Goal: Information Seeking & Learning: Check status

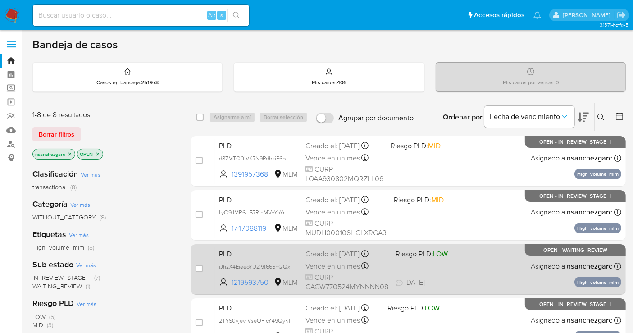
click at [321, 258] on div "PLD jJhzX4EjeeoYU2l9t665hQQx 1219593750 MLM Riesgo PLD: LOW Creado el: 12/08/20…" at bounding box center [418, 268] width 406 height 45
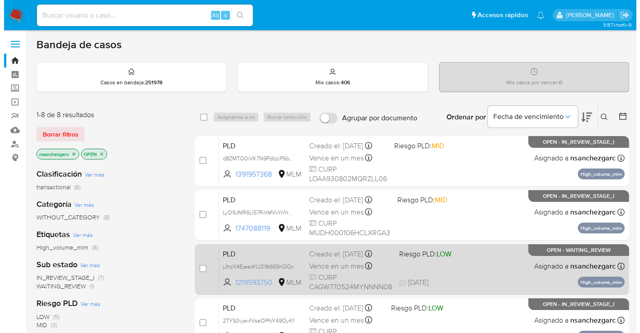
scroll to position [50, 0]
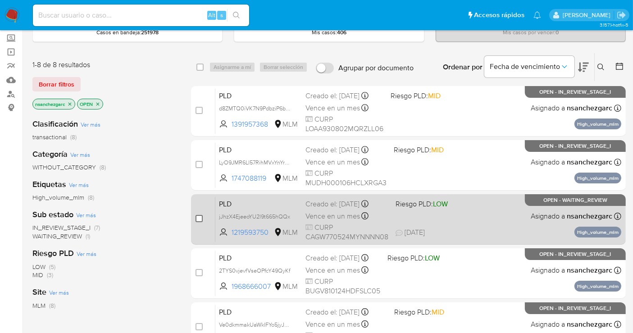
click at [198, 216] on input "checkbox" at bounding box center [198, 218] width 7 height 7
checkbox input "true"
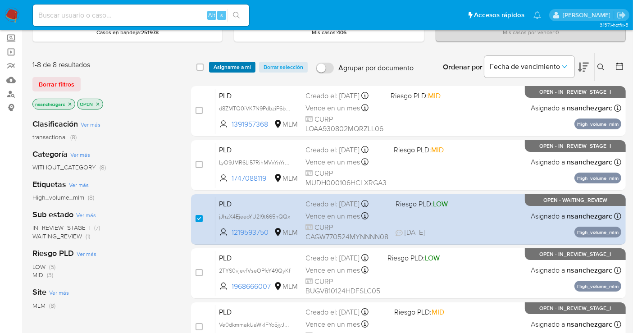
click at [240, 65] on span "Asignarme a mí" at bounding box center [231, 67] width 37 height 9
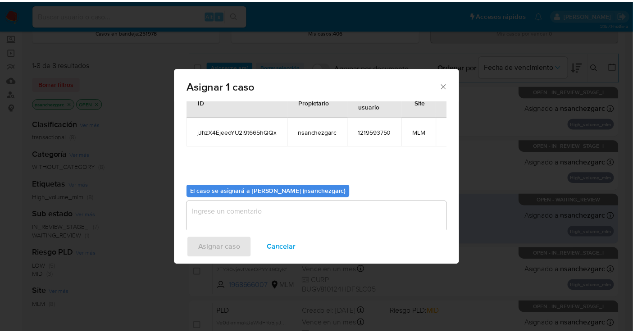
scroll to position [46, 0]
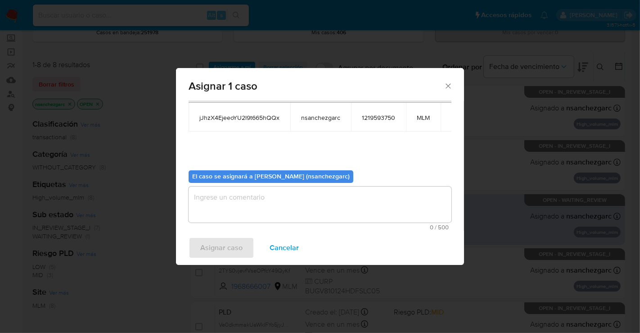
click at [220, 203] on textarea "assign-modal" at bounding box center [320, 204] width 263 height 36
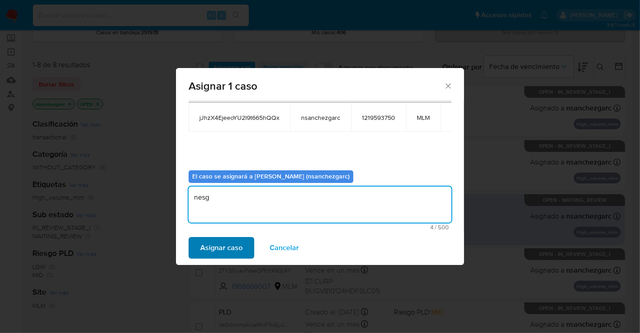
type textarea "nesg"
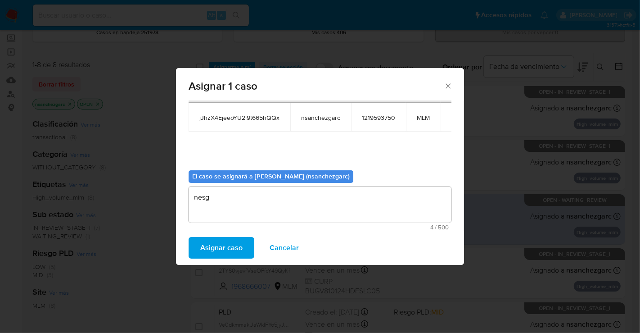
click at [218, 245] on span "Asignar caso" at bounding box center [221, 248] width 42 height 20
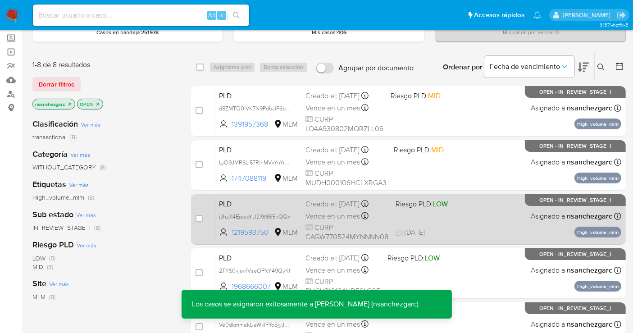
click at [325, 224] on span "CURP CAGW770524MYNNNN08" at bounding box center [346, 231] width 83 height 19
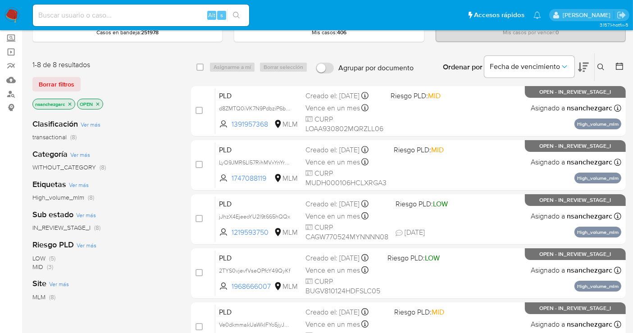
click at [15, 17] on img at bounding box center [12, 15] width 15 height 15
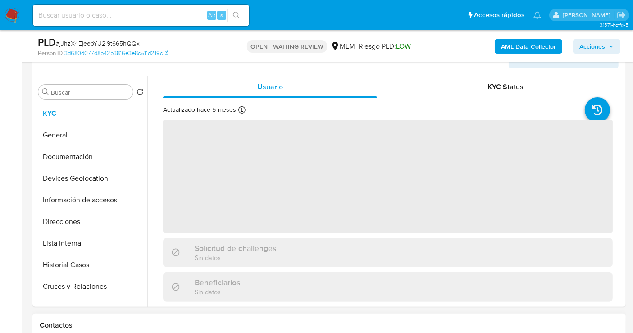
scroll to position [300, 0]
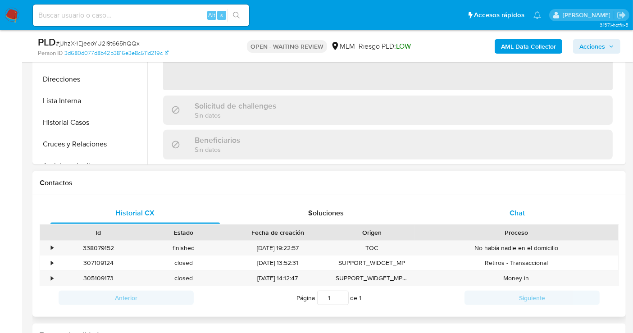
click at [516, 214] on span "Chat" at bounding box center [516, 213] width 15 height 10
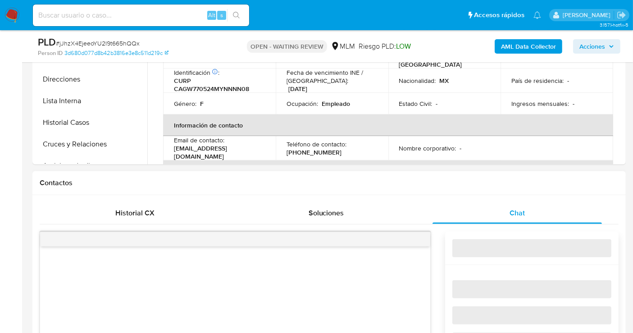
select select "10"
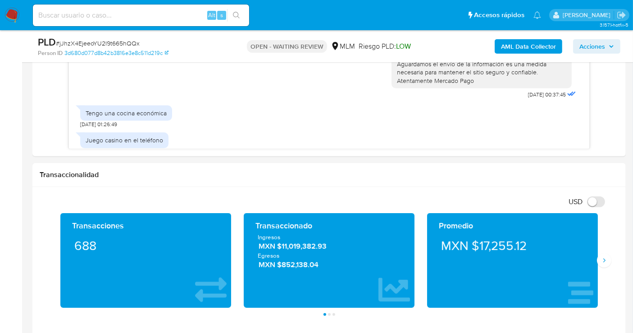
scroll to position [0, 0]
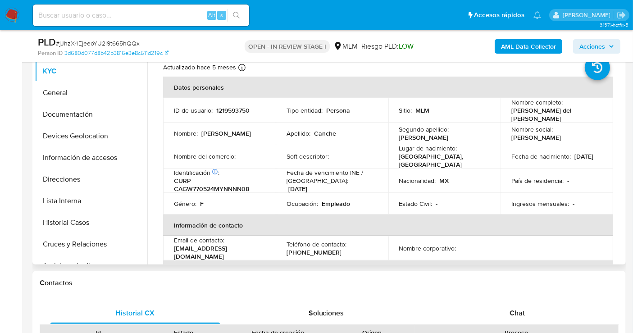
select select "10"
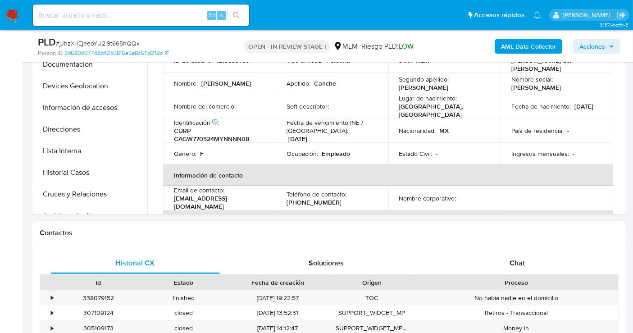
scroll to position [350, 0]
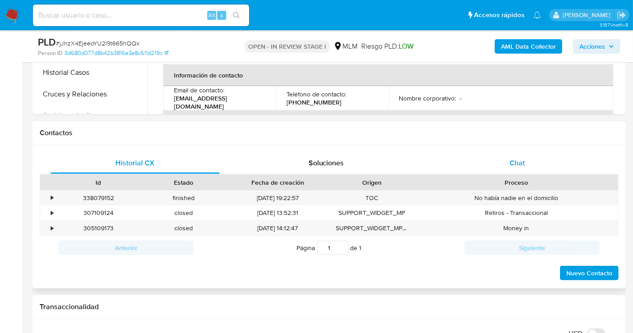
click at [514, 166] on span "Chat" at bounding box center [516, 163] width 15 height 10
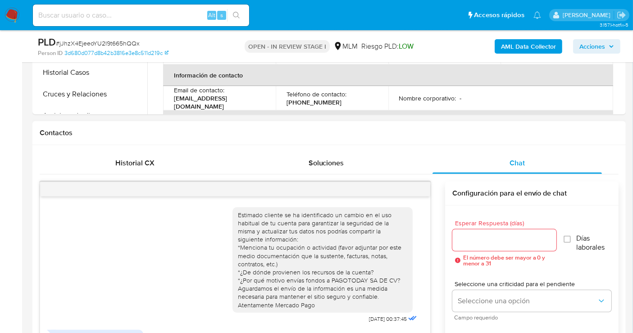
scroll to position [62, 0]
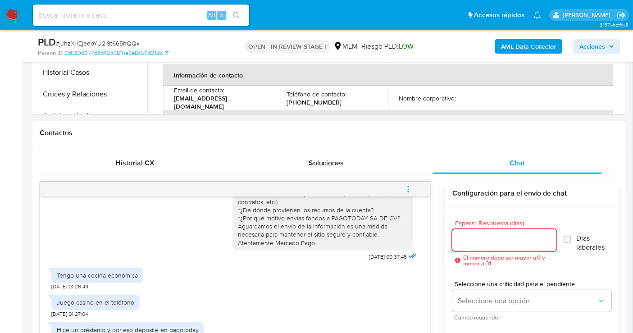
click at [476, 237] on input "Esperar Respuesta (días)" at bounding box center [504, 240] width 104 height 12
type input "0"
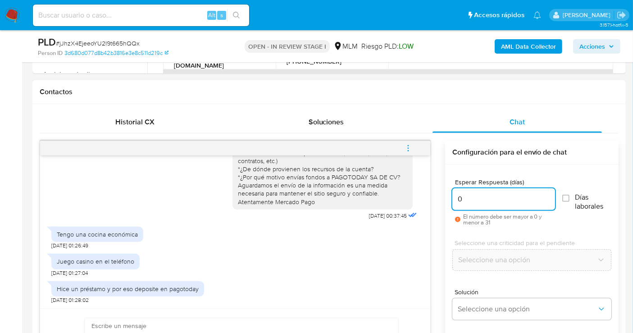
scroll to position [400, 0]
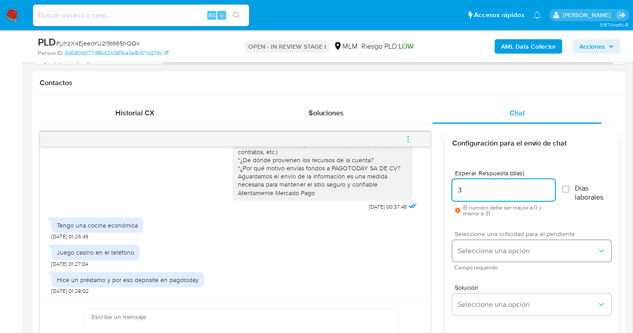
type input "3"
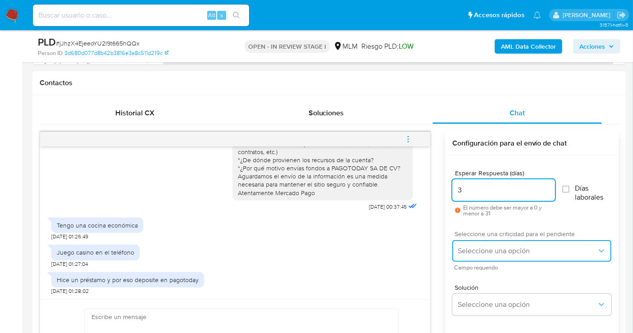
click at [473, 248] on span "Seleccione una opción" at bounding box center [527, 250] width 139 height 9
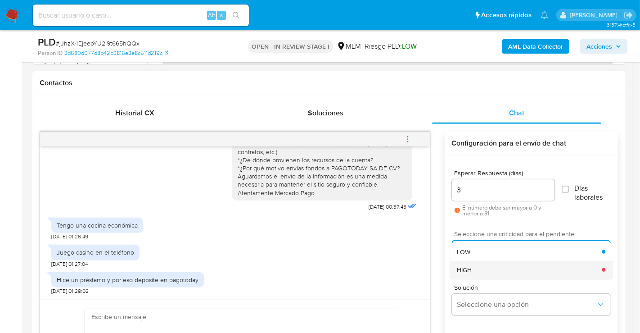
click at [471, 266] on span "HIGH" at bounding box center [464, 270] width 15 height 8
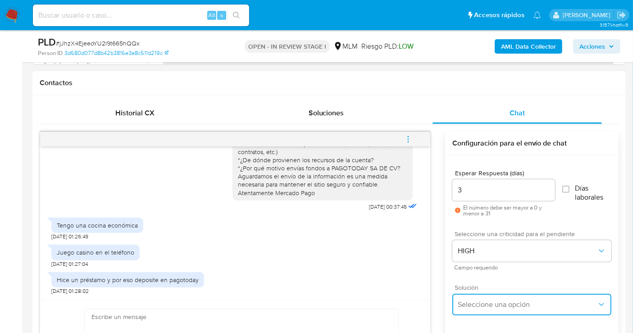
click at [481, 302] on span "Seleccione una opción" at bounding box center [527, 304] width 139 height 9
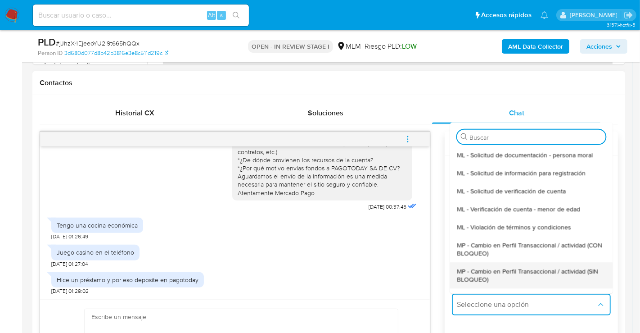
click at [468, 275] on span "MP - Cambio en Perfil Transaccional / actividad (SIN BLOQUEO)" at bounding box center [531, 275] width 149 height 16
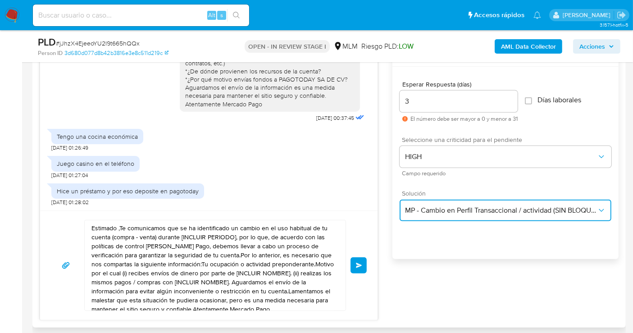
scroll to position [500, 0]
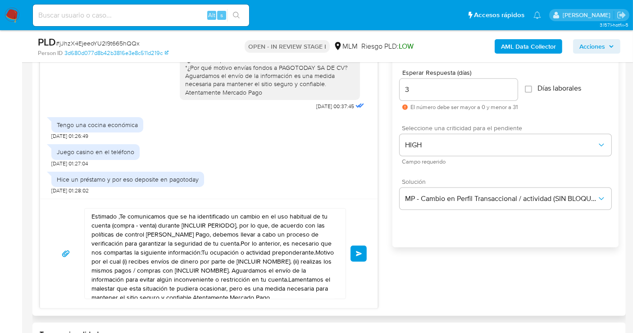
click at [164, 259] on textarea "Estimado ,Te comunicamos que se ha identificado un cambio en el uso habitual de…" at bounding box center [212, 254] width 243 height 90
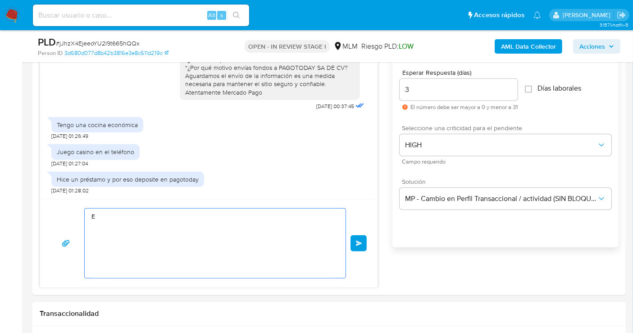
type textarea "E"
paste textarea "Estimado Cliente, agradecemos tu pronta respuesta. Lamentamos cualquier malesta…"
drag, startPoint x: 221, startPoint y: 224, endPoint x: 89, endPoint y: 227, distance: 132.0
click at [89, 227] on div "Estimado Cliente, agradecemos tu pronta respuesta. Lamentamos cualquier malesta…" at bounding box center [213, 243] width 256 height 69
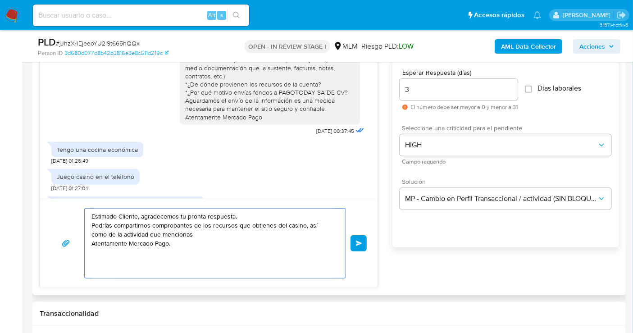
scroll to position [62, 0]
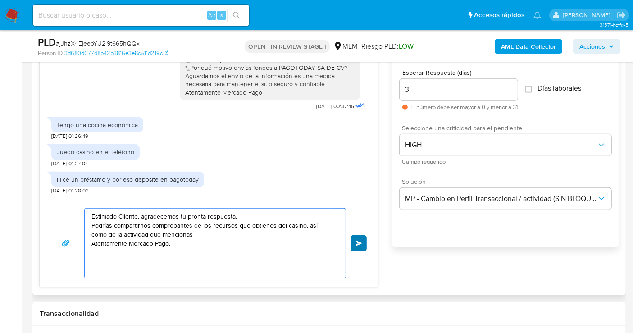
type textarea "Estimado Cliente, agradecemos tu pronta respuesta. Podrías compartirnos comprob…"
click at [355, 242] on button "Enviar" at bounding box center [358, 243] width 16 height 16
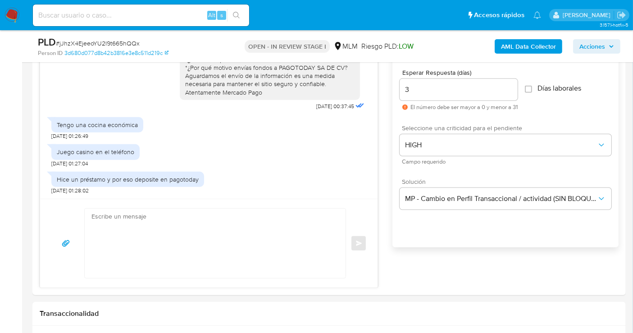
scroll to position [121, 0]
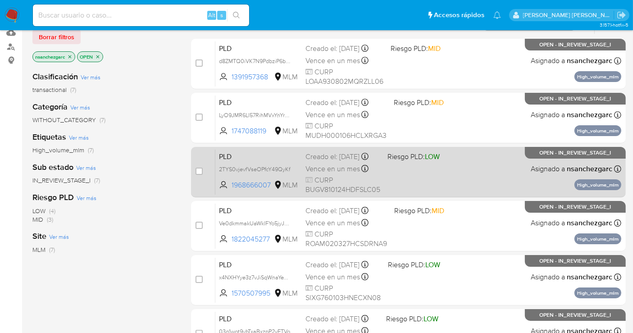
scroll to position [100, 0]
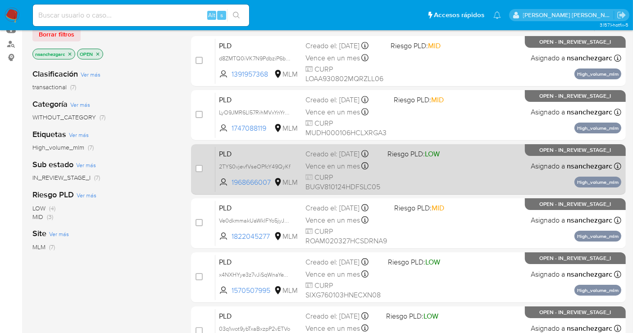
click at [317, 171] on span "Vence en un mes" at bounding box center [332, 166] width 54 height 10
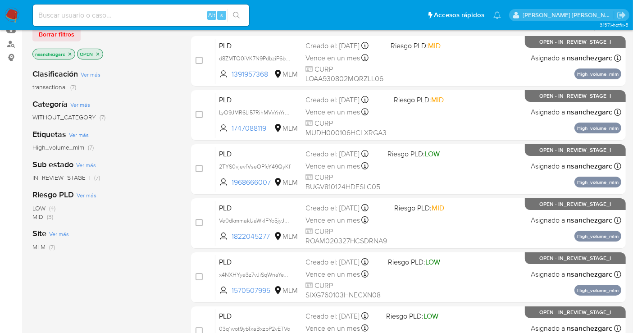
click at [126, 8] on div "Alt s" at bounding box center [141, 16] width 216 height 22
click at [119, 14] on input at bounding box center [141, 15] width 216 height 12
paste input "832419959"
type input "832419959"
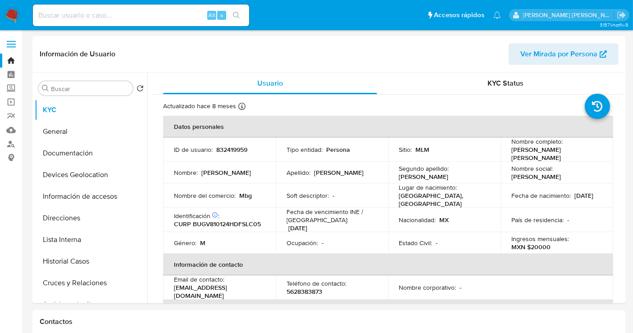
select select "10"
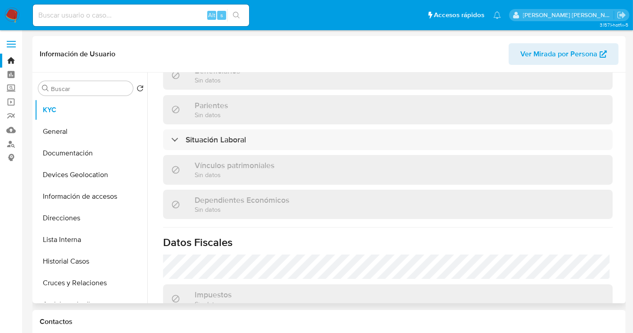
scroll to position [559, 0]
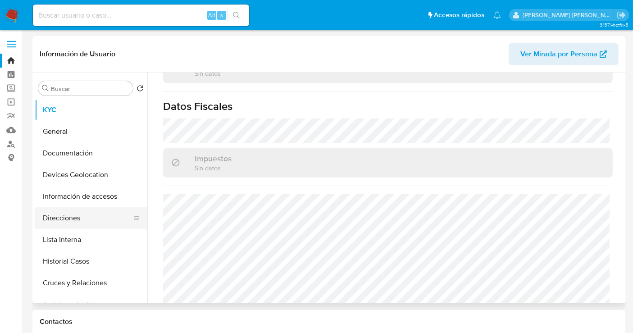
click at [86, 218] on button "Direcciones" at bounding box center [87, 218] width 105 height 22
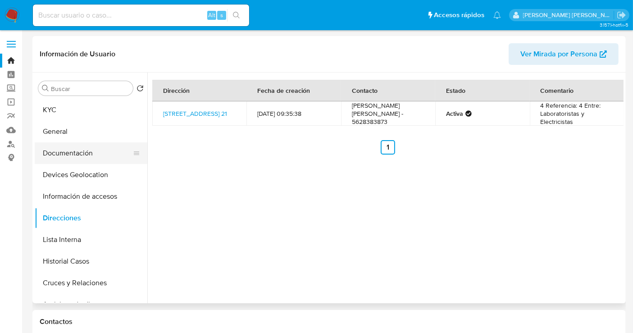
click at [65, 152] on button "Documentación" at bounding box center [87, 153] width 105 height 22
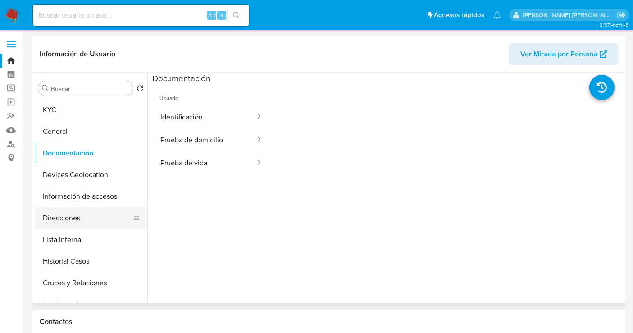
click at [66, 221] on button "Direcciones" at bounding box center [87, 218] width 105 height 22
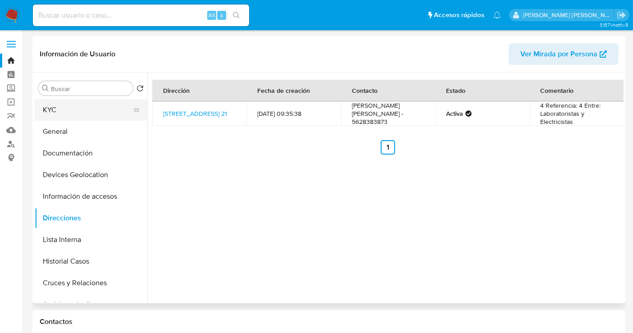
click at [39, 102] on button "KYC" at bounding box center [87, 110] width 105 height 22
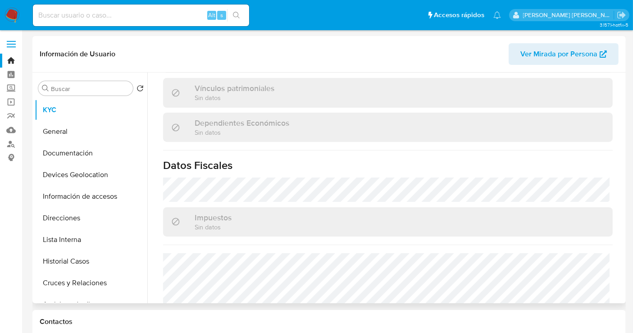
scroll to position [550, 0]
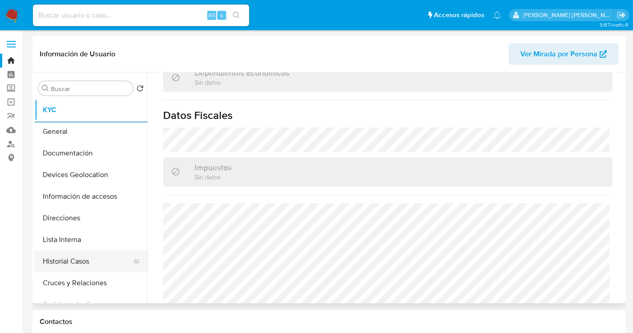
click at [61, 265] on button "Historial Casos" at bounding box center [87, 261] width 105 height 22
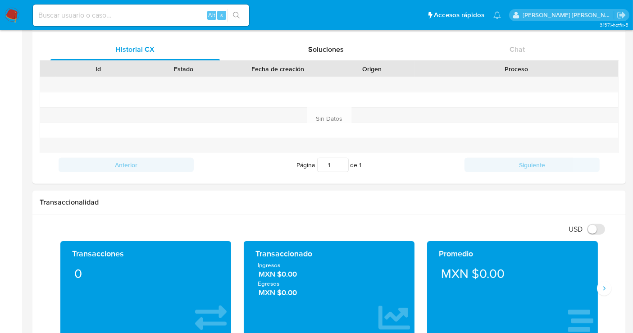
scroll to position [450, 0]
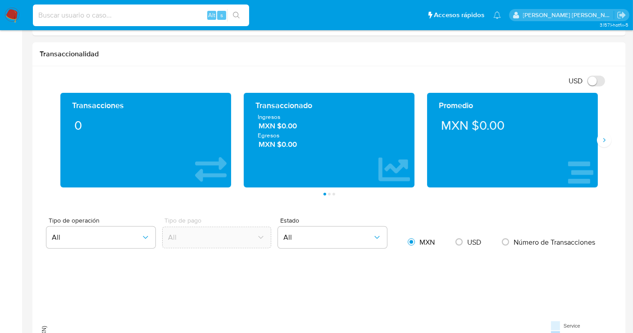
click at [46, 11] on input at bounding box center [141, 15] width 216 height 12
paste input "1968666007"
type input "1968666007"
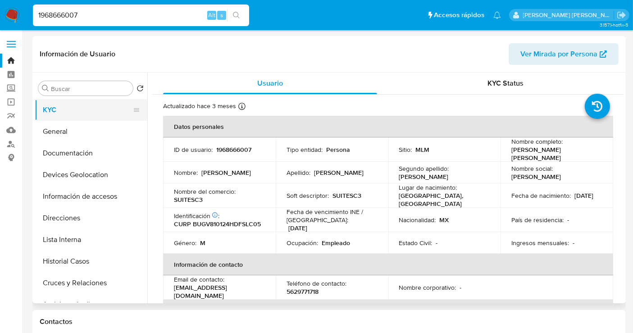
select select "10"
click at [47, 18] on input "1968666007" at bounding box center [141, 15] width 216 height 12
paste input "282833683"
type input "282833683"
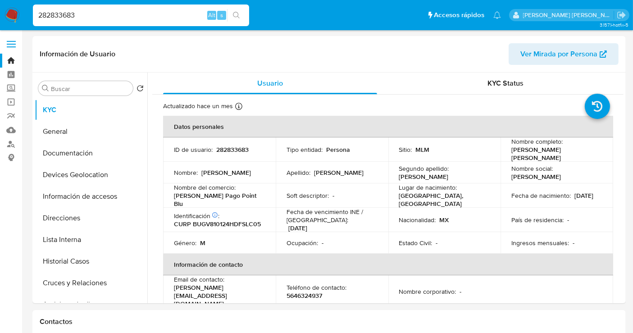
select select "10"
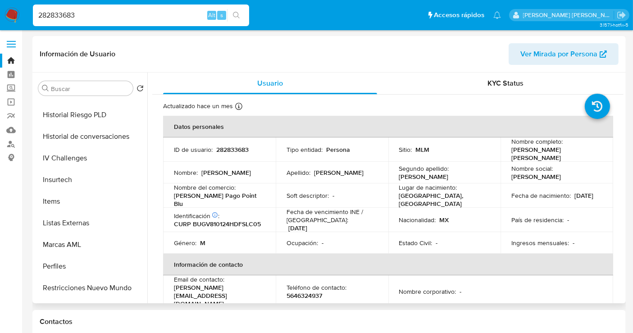
scroll to position [350, 0]
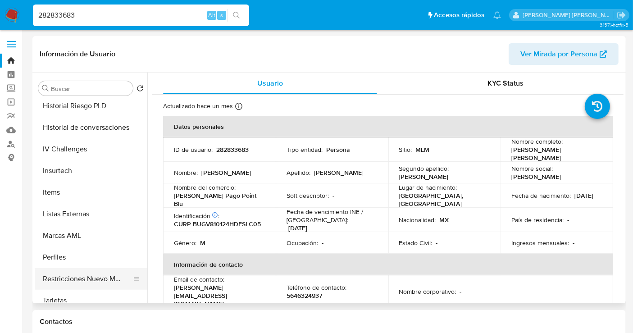
click at [80, 275] on button "Restricciones Nuevo Mundo" at bounding box center [87, 279] width 105 height 22
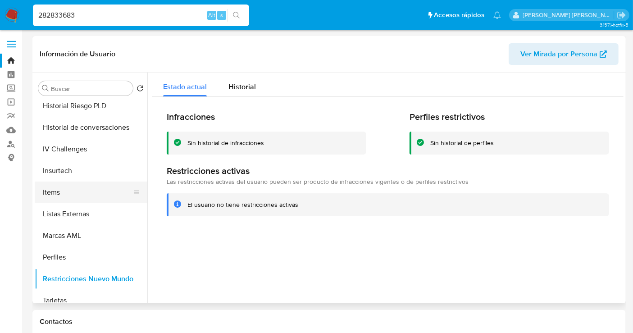
click at [71, 192] on button "Items" at bounding box center [87, 192] width 105 height 22
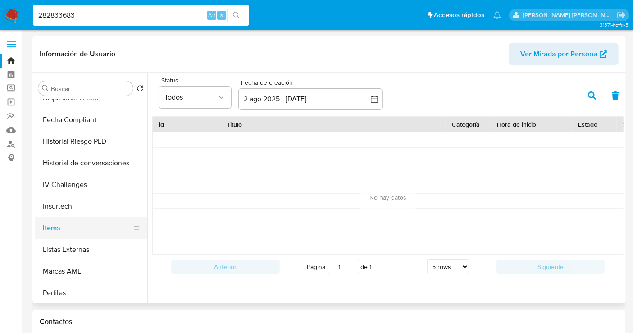
scroll to position [300, 0]
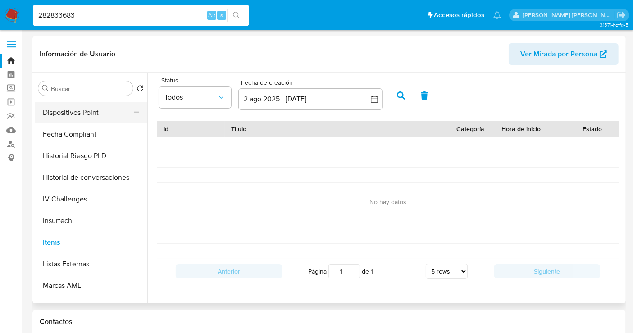
click at [67, 115] on button "Dispositivos Point" at bounding box center [87, 113] width 105 height 22
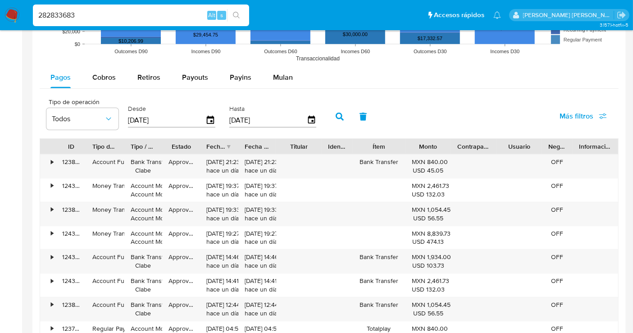
scroll to position [850, 0]
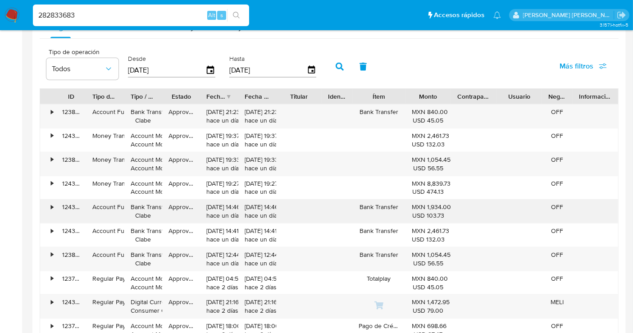
click at [435, 207] on div "MXN 1,934.00 USD 103.73" at bounding box center [428, 211] width 33 height 17
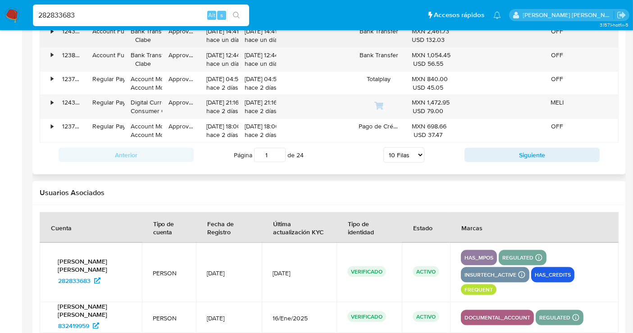
scroll to position [1051, 0]
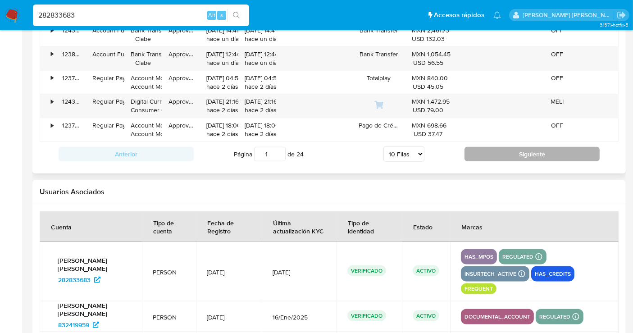
click at [502, 152] on button "Siguiente" at bounding box center [531, 154] width 135 height 14
type input "2"
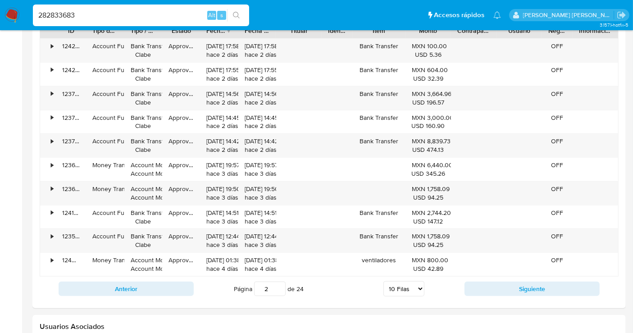
scroll to position [901, 0]
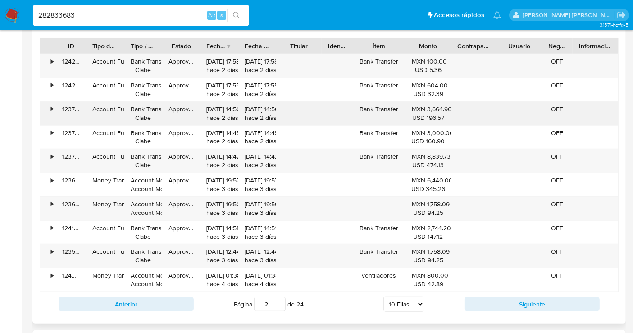
drag, startPoint x: 442, startPoint y: 107, endPoint x: 430, endPoint y: 110, distance: 12.6
click at [423, 110] on div "MXN 3,664.96 USD 196.57" at bounding box center [428, 113] width 33 height 17
drag, startPoint x: 449, startPoint y: 109, endPoint x: 432, endPoint y: 109, distance: 17.1
click at [430, 109] on div "MXN 3,664.96 USD 196.57" at bounding box center [428, 113] width 33 height 17
drag, startPoint x: 450, startPoint y: 109, endPoint x: 426, endPoint y: 110, distance: 24.3
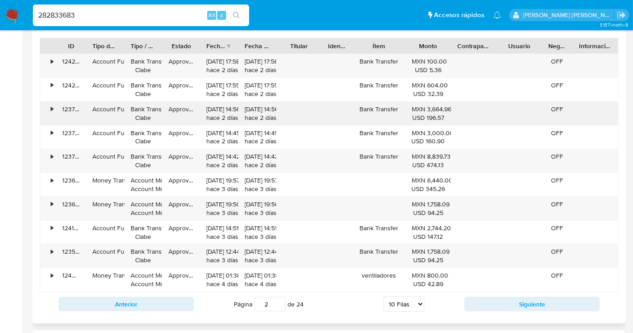
click at [426, 110] on div "MXN 3,664.96 USD 196.57" at bounding box center [428, 113] width 33 height 17
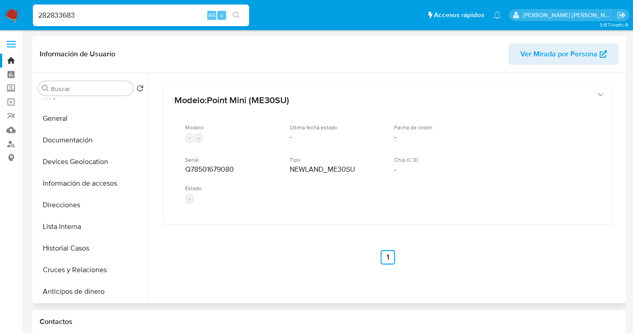
scroll to position [0, 0]
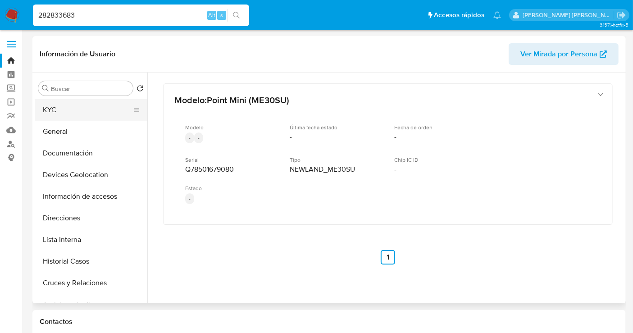
click at [78, 111] on button "KYC" at bounding box center [87, 110] width 105 height 22
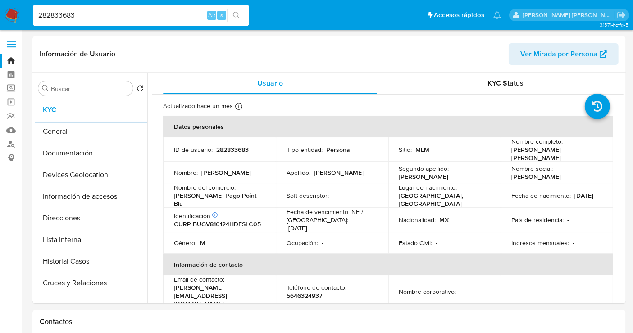
click at [60, 15] on input "282833683" at bounding box center [141, 15] width 216 height 12
paste input "1842434029"
type input "1842434029"
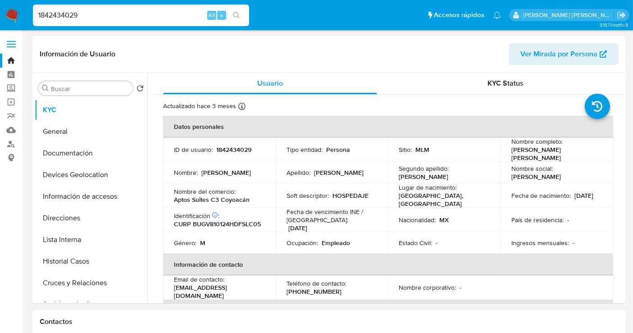
select select "10"
drag, startPoint x: 251, startPoint y: 195, endPoint x: 256, endPoint y: 66, distance: 128.4
click at [176, 194] on div "Nombre del comercio : Aptos Suites C3 Coyoacán" at bounding box center [219, 195] width 91 height 16
copy p "Aptos Suites C3 Coyoacán"
click at [233, 147] on p "1842434029" at bounding box center [233, 149] width 35 height 8
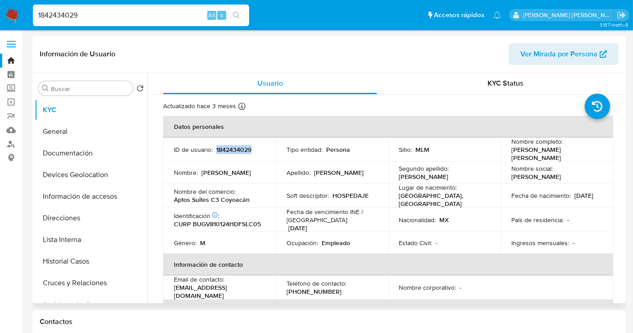
click at [233, 147] on p "1842434029" at bounding box center [233, 149] width 35 height 8
copy p "1842434029"
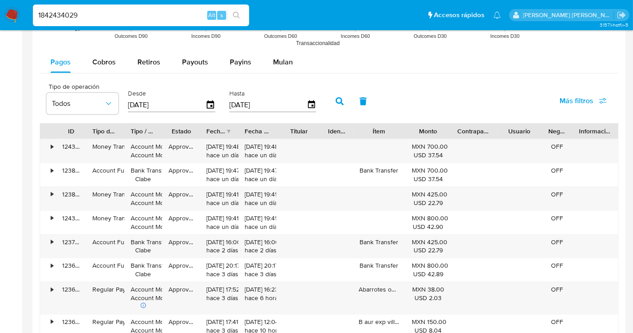
scroll to position [800, 0]
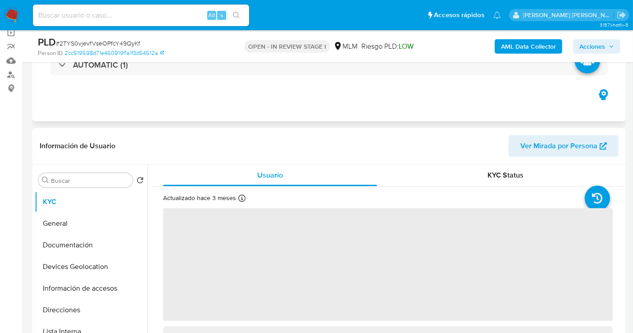
scroll to position [100, 0]
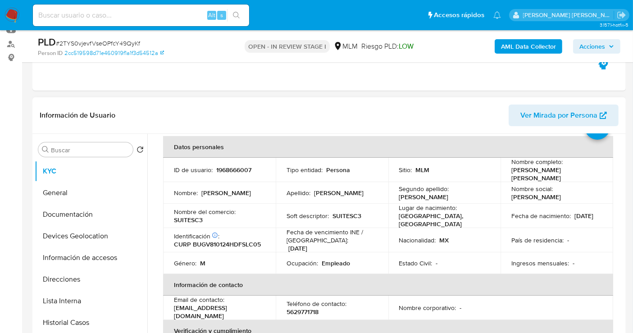
select select "10"
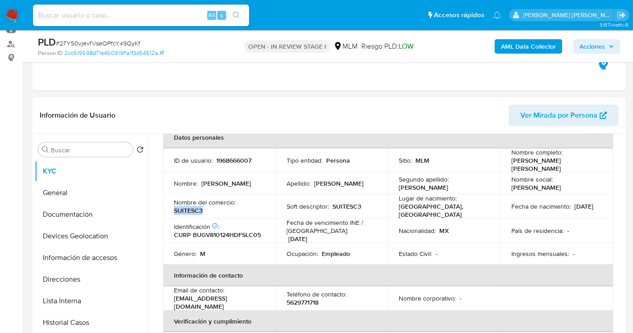
drag, startPoint x: 208, startPoint y: 206, endPoint x: 174, endPoint y: 204, distance: 33.8
click at [172, 205] on td "Nombre del comercio : SUITESC3" at bounding box center [219, 206] width 113 height 24
copy p "SUITESC3"
click at [226, 159] on p "1968666007" at bounding box center [233, 160] width 35 height 8
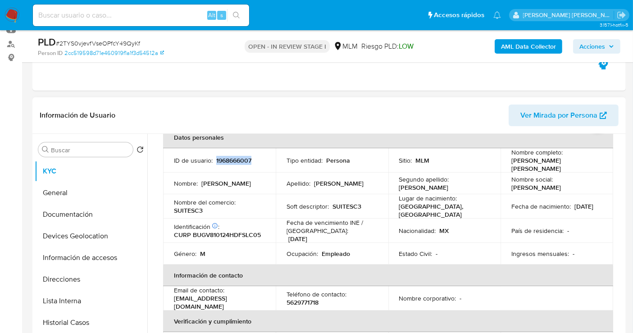
copy p "1968666007"
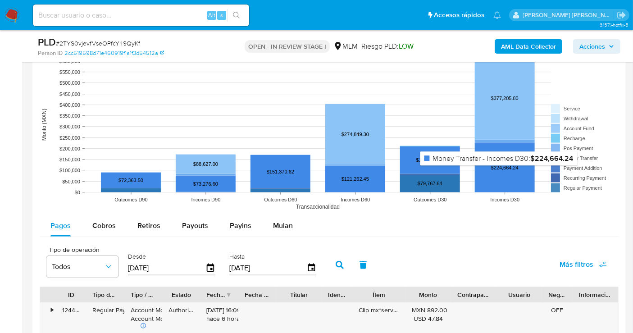
scroll to position [650, 0]
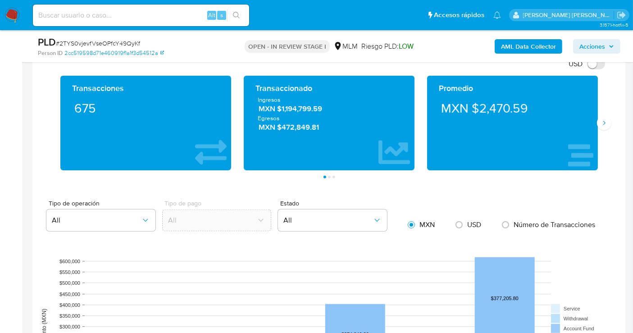
click at [13, 18] on img at bounding box center [12, 15] width 15 height 15
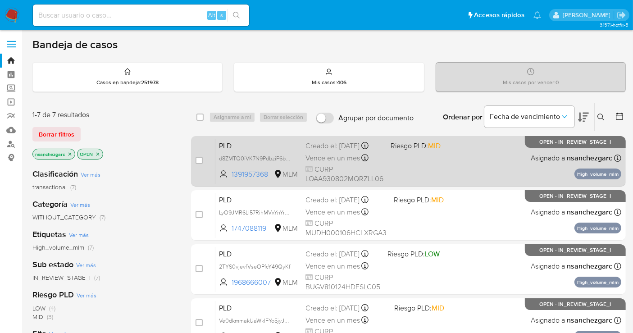
click at [324, 151] on div "Creado el: [DATE] Creado el: [DATE] 02:14:27" at bounding box center [344, 146] width 78 height 10
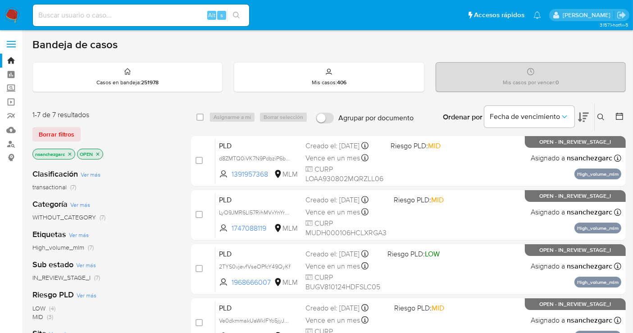
click at [9, 15] on img at bounding box center [12, 15] width 15 height 15
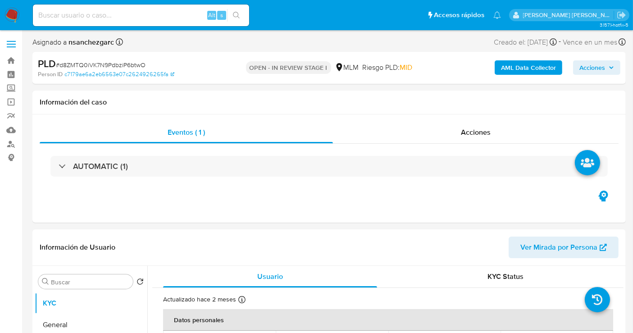
select select "10"
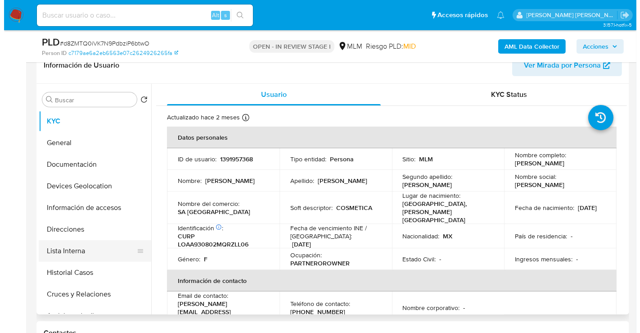
scroll to position [50, 0]
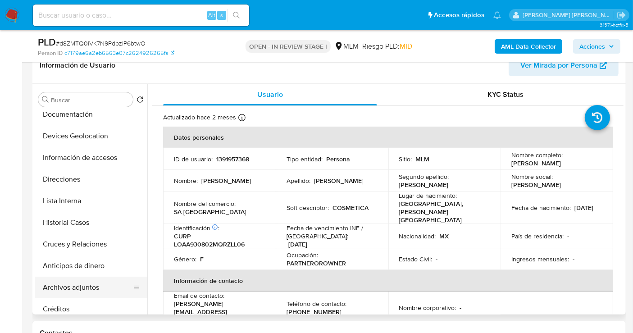
click at [83, 287] on button "Archivos adjuntos" at bounding box center [87, 288] width 105 height 22
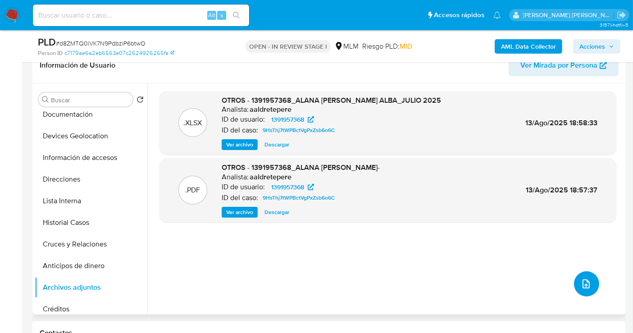
click at [584, 277] on button "upload-file" at bounding box center [586, 283] width 25 height 25
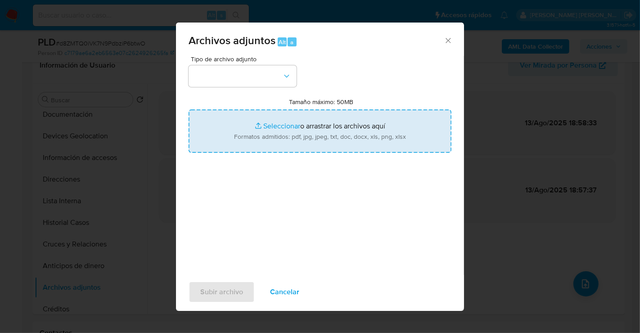
type input "C:\fakepath\1391957368_ALANA [PERSON_NAME] ALBA_AGO25.pdf"
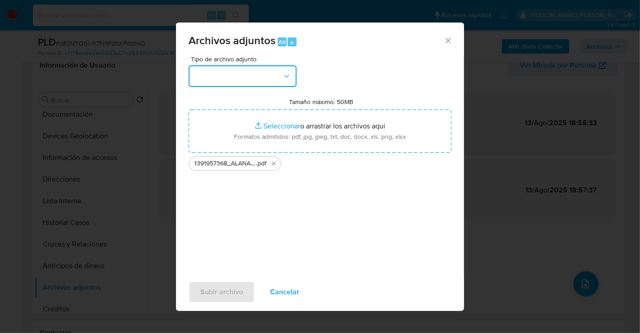
click at [204, 74] on button "button" at bounding box center [243, 76] width 108 height 22
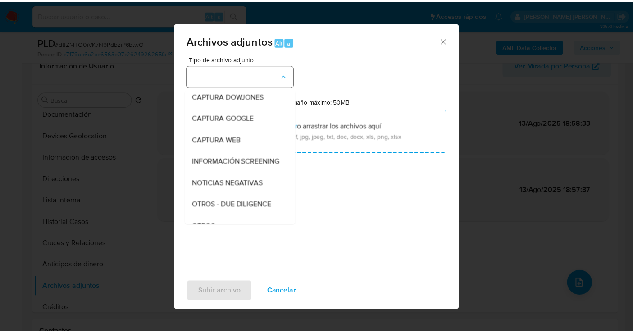
scroll to position [46, 0]
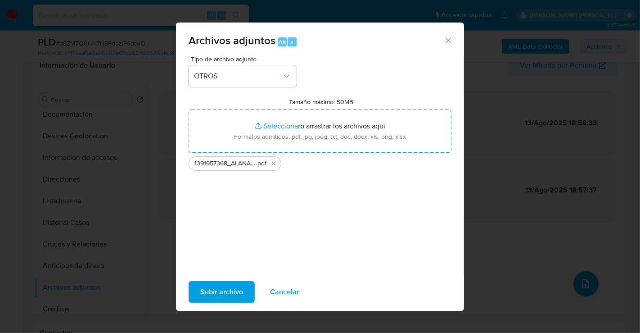
click at [232, 296] on span "Subir archivo" at bounding box center [221, 292] width 43 height 20
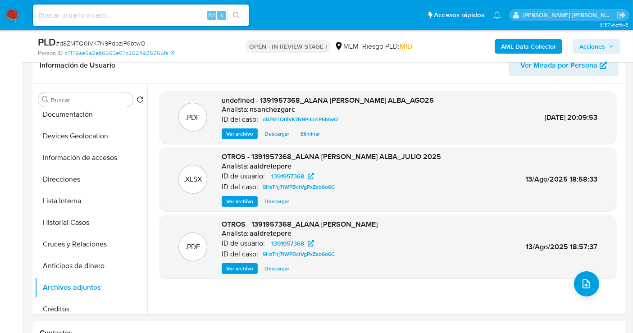
click at [595, 45] on span "Acciones" at bounding box center [592, 46] width 26 height 14
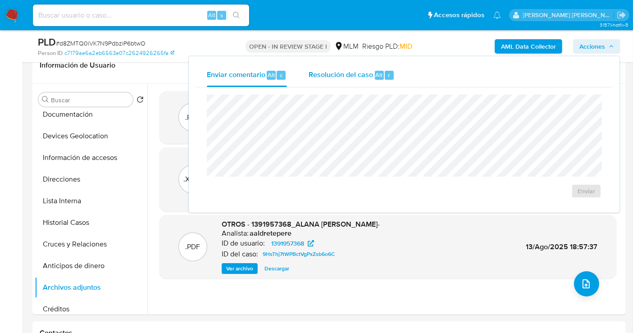
click at [361, 72] on span "Resolución del caso" at bounding box center [340, 74] width 64 height 10
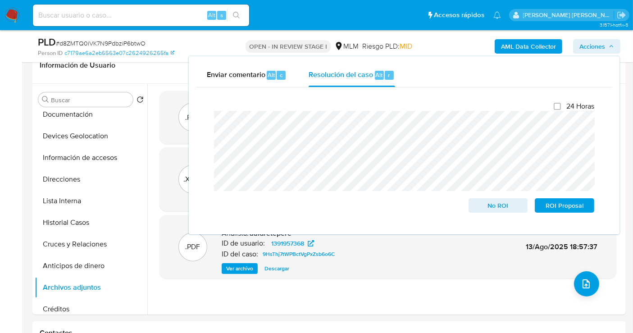
scroll to position [100, 0]
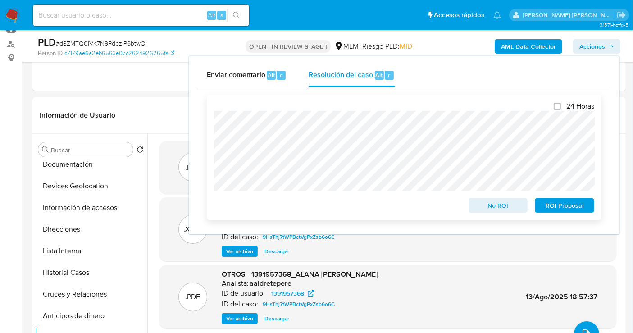
click at [485, 206] on span "No ROI" at bounding box center [498, 205] width 47 height 13
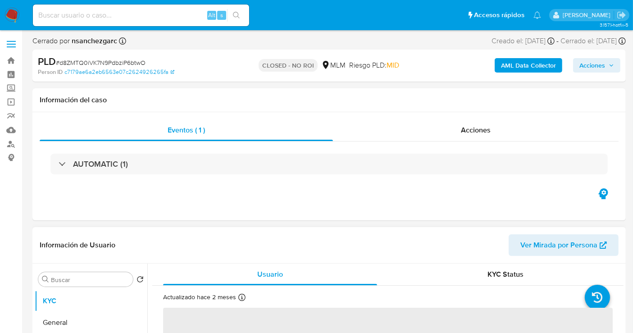
click at [391, 302] on div "Actualizado [DATE] Creado: [DATE] 16:05:18 Actualizado: [DATE] 17:12:35" at bounding box center [376, 299] width 427 height 12
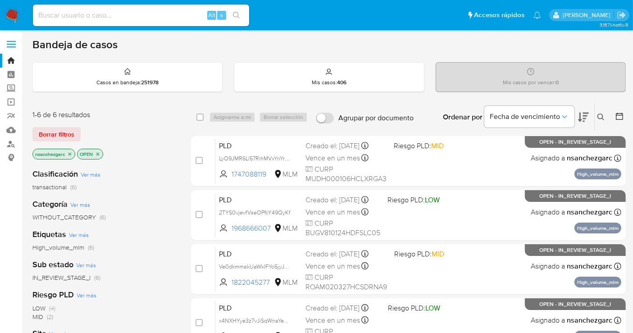
click at [71, 153] on icon "close-filter" at bounding box center [69, 153] width 3 height 3
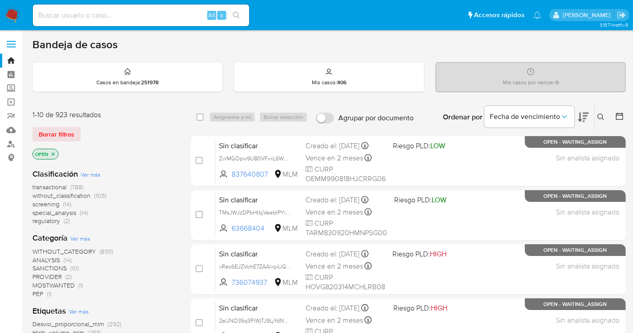
click at [56, 153] on p "OPEN" at bounding box center [45, 154] width 25 height 10
click at [53, 152] on icon "close-filter" at bounding box center [52, 153] width 5 height 5
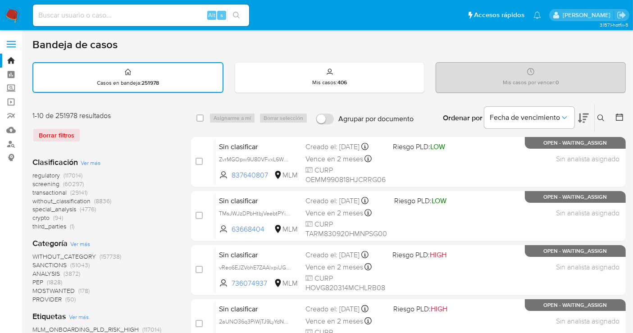
click at [74, 199] on span "without_classification" at bounding box center [61, 200] width 58 height 9
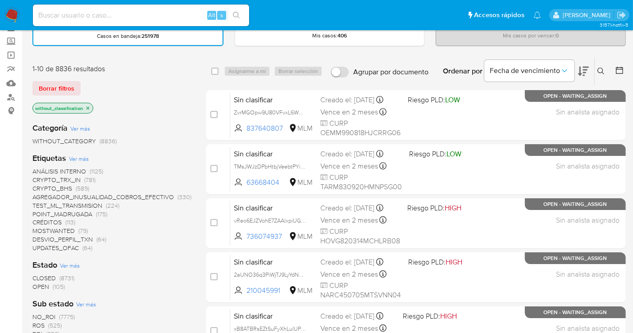
scroll to position [100, 0]
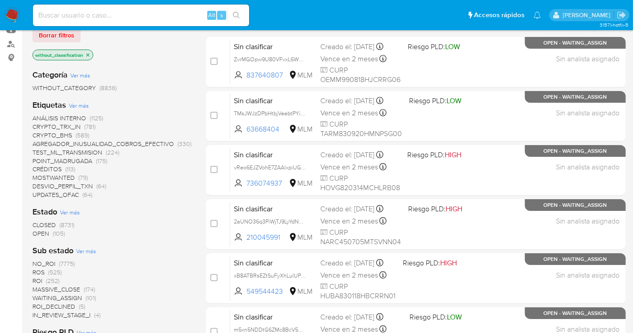
click at [47, 230] on span "OPEN" at bounding box center [40, 233] width 17 height 9
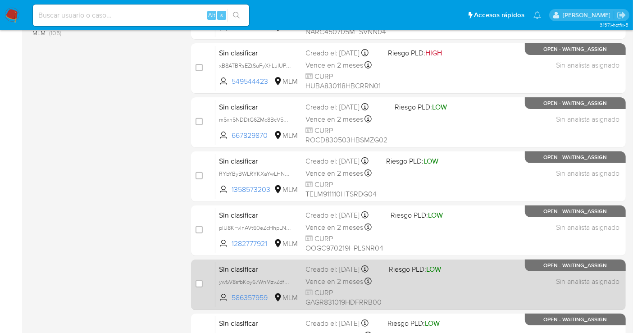
scroll to position [378, 0]
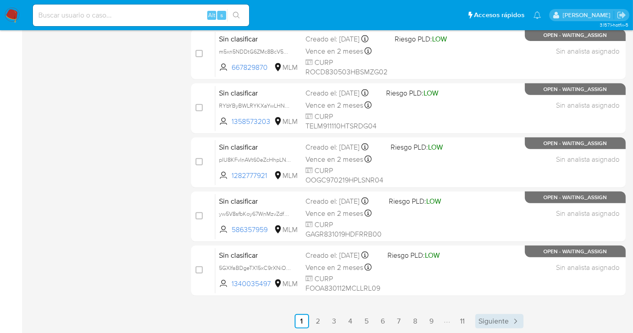
click at [488, 317] on span "Siguiente" at bounding box center [494, 320] width 30 height 7
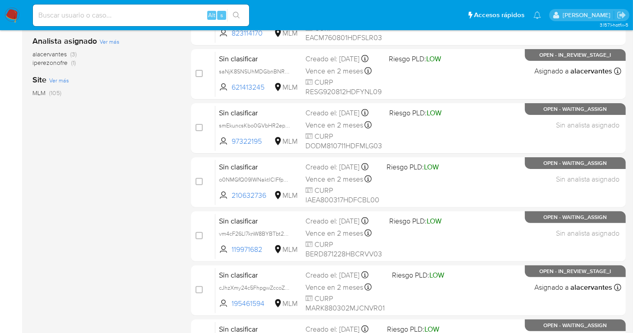
scroll to position [378, 0]
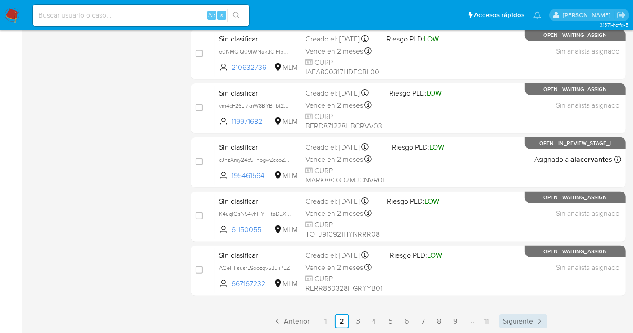
click at [522, 320] on span "Siguiente" at bounding box center [518, 320] width 30 height 7
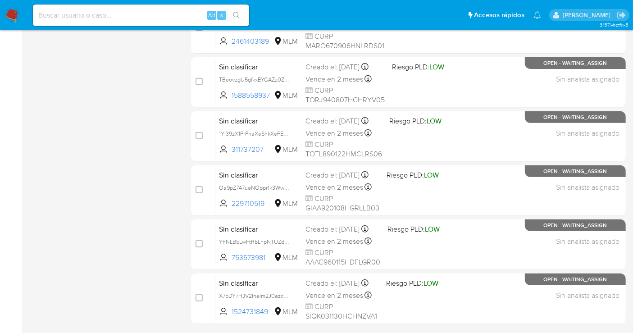
scroll to position [378, 0]
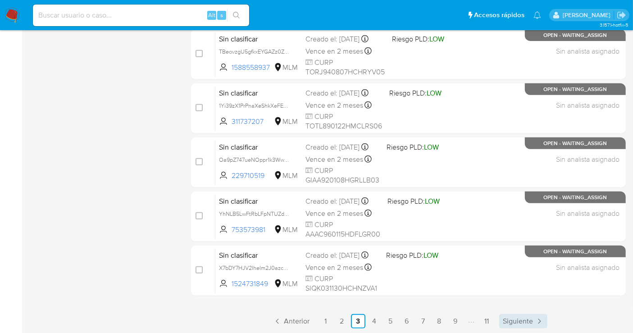
click at [526, 323] on span "Siguiente" at bounding box center [518, 320] width 30 height 7
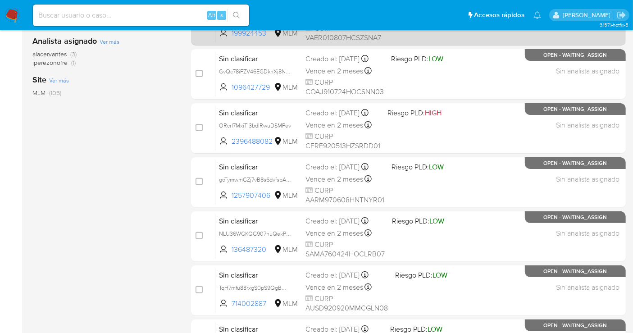
scroll to position [300, 0]
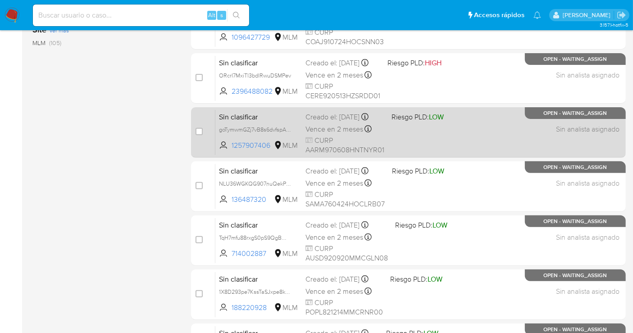
click at [257, 122] on span "Sin clasificar" at bounding box center [258, 116] width 79 height 12
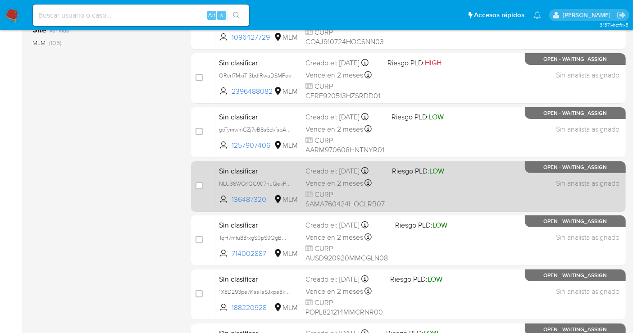
click at [257, 179] on div "Sin clasificar NLU36WGKQG907nuQekPCFoFM 136487320 MLM Riesgo PLD: LOW Creado el…" at bounding box center [418, 185] width 406 height 45
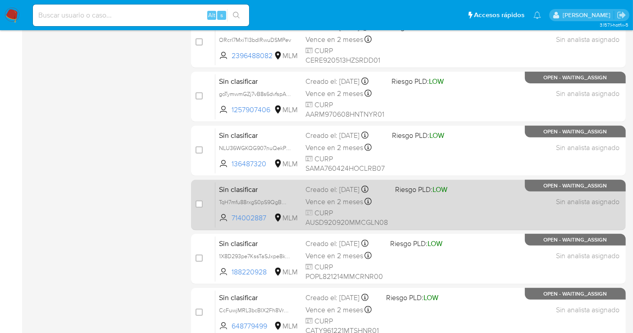
scroll to position [350, 0]
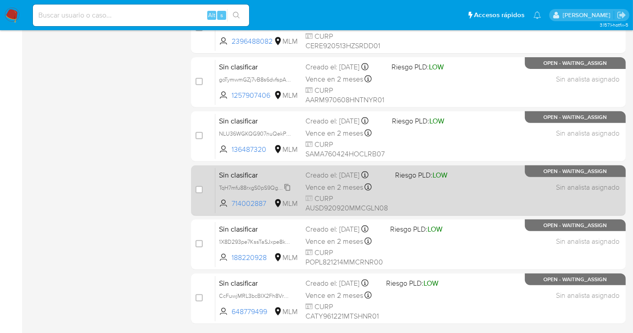
click at [263, 183] on span "TqH7mfu88rxgS0pS9QgBWZSS" at bounding box center [257, 187] width 77 height 10
click at [334, 182] on span "Vence en 2 meses" at bounding box center [334, 187] width 58 height 10
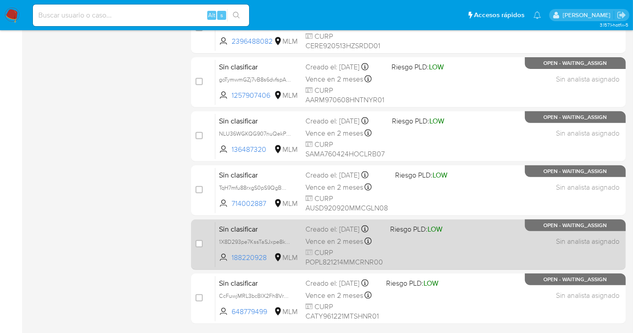
click at [314, 234] on div "Creado el: 30/08/2025 Creado el: 30/08/2025 20:33:54" at bounding box center [343, 229] width 77 height 10
click at [313, 234] on div "Creado el: 30/08/2025 Creado el: 30/08/2025 20:33:54" at bounding box center [343, 229] width 77 height 10
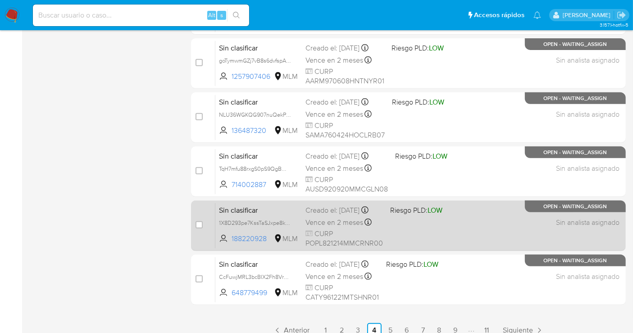
scroll to position [378, 0]
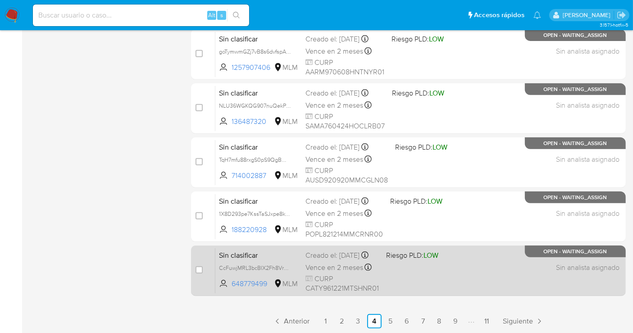
click at [313, 260] on div "Creado el: 30/08/2025 Creado el: 30/08/2025 20:27:42" at bounding box center [341, 255] width 73 height 10
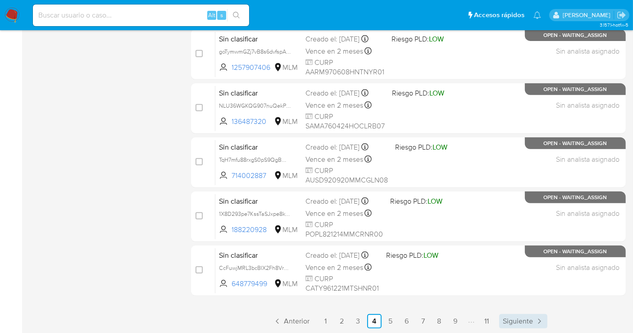
click at [526, 320] on span "Siguiente" at bounding box center [518, 320] width 30 height 7
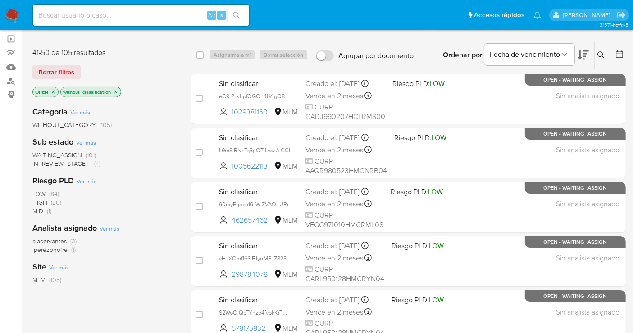
scroll to position [50, 0]
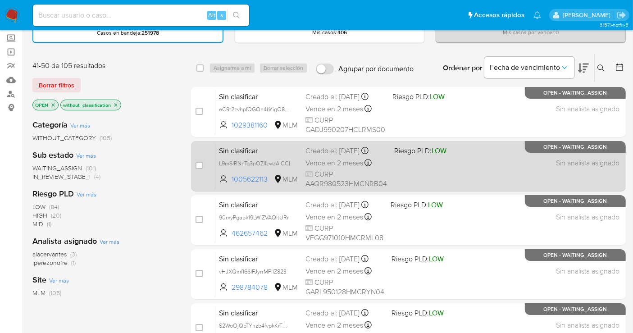
click at [319, 159] on span "Vence en 2 meses" at bounding box center [334, 163] width 58 height 10
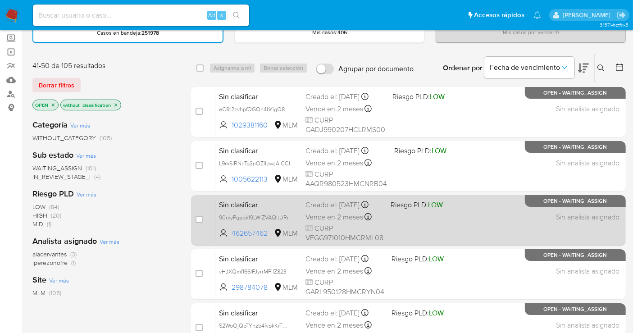
click at [314, 210] on div "Creado el: 30/08/2025 Creado el: 30/08/2025 17:52:03" at bounding box center [344, 205] width 78 height 10
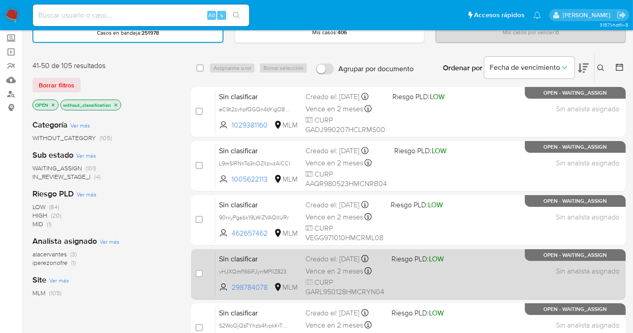
click at [329, 260] on div "Creado el: 30/08/2025 Creado el: 30/08/2025 17:26:22" at bounding box center [344, 259] width 79 height 10
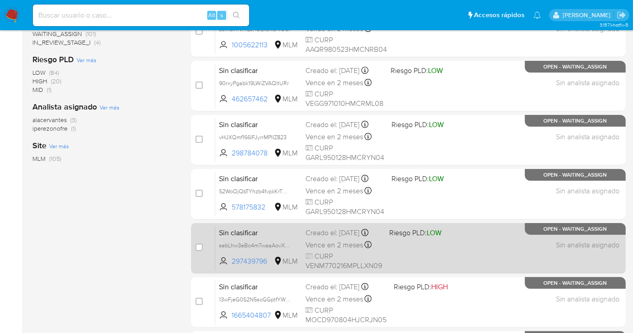
scroll to position [200, 0]
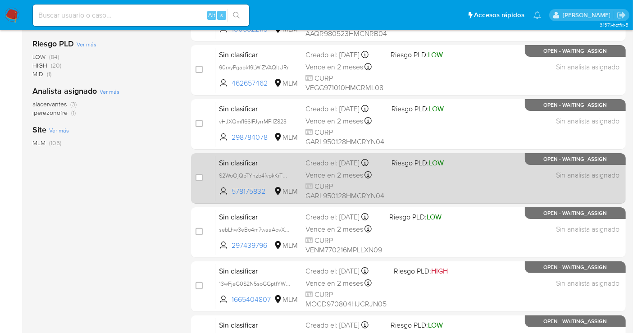
click at [306, 168] on div "Creado el: 30/08/2025 Creado el: 30/08/2025 17:24:27" at bounding box center [344, 163] width 79 height 10
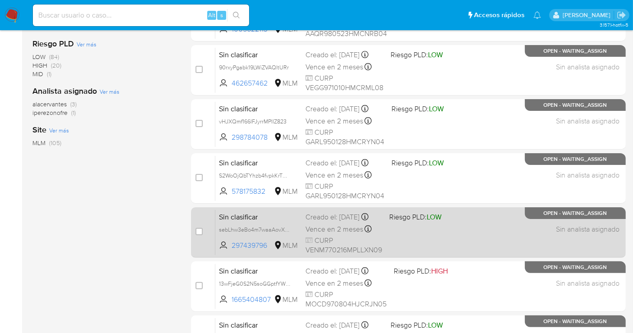
click at [320, 216] on div "Creado el: 30/08/2025 Creado el: 30/08/2025 16:21:16" at bounding box center [343, 217] width 77 height 10
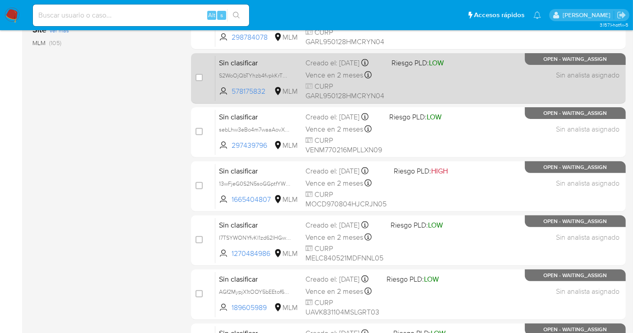
scroll to position [350, 0]
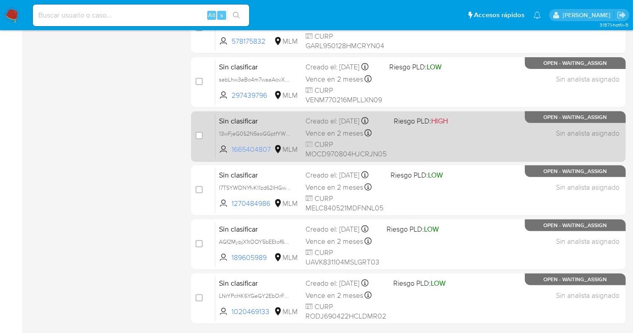
drag, startPoint x: 271, startPoint y: 152, endPoint x: 231, endPoint y: 154, distance: 40.6
click at [231, 154] on span "1665404807 MLM" at bounding box center [258, 150] width 79 height 10
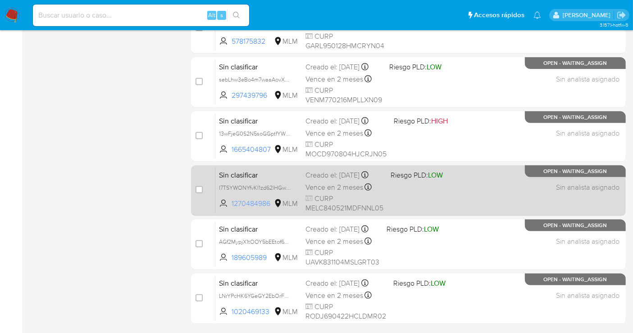
drag, startPoint x: 272, startPoint y: 208, endPoint x: 232, endPoint y: 210, distance: 40.6
click at [232, 209] on span "1270484986 MLM" at bounding box center [258, 204] width 79 height 10
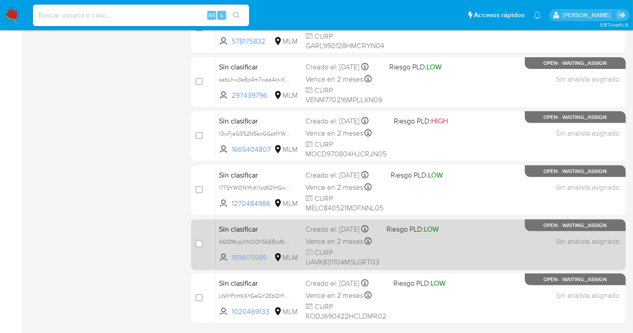
drag, startPoint x: 270, startPoint y: 259, endPoint x: 231, endPoint y: 263, distance: 38.9
click at [231, 263] on span "189605989 MLM" at bounding box center [258, 258] width 79 height 10
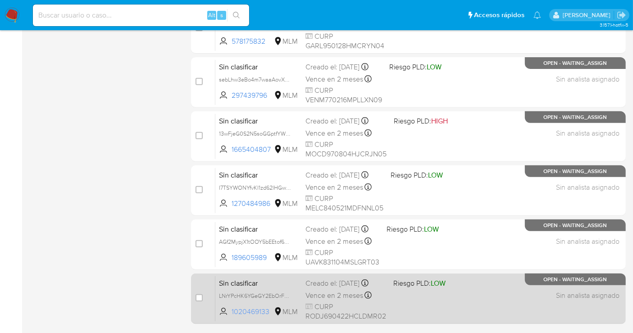
drag, startPoint x: 273, startPoint y: 313, endPoint x: 232, endPoint y: 317, distance: 41.6
click at [232, 317] on span "1020469133 MLM" at bounding box center [258, 312] width 79 height 10
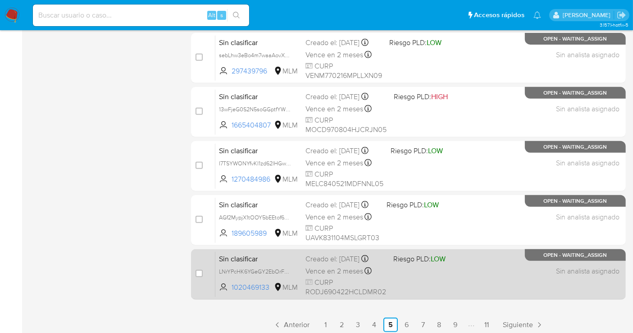
scroll to position [378, 0]
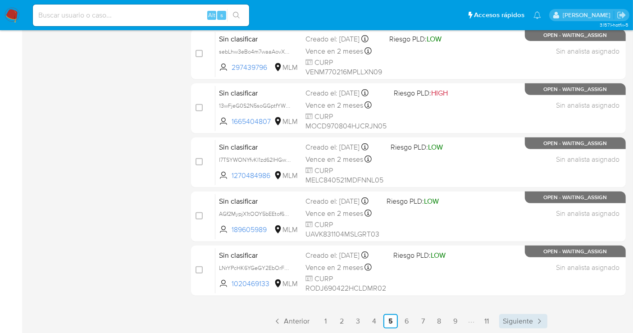
click at [528, 321] on span "Siguiente" at bounding box center [518, 320] width 30 height 7
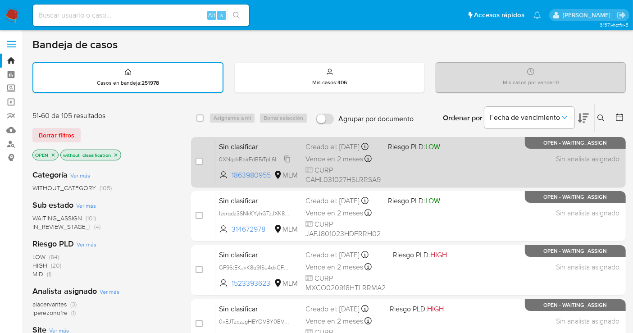
click at [287, 163] on span "0XNgckRbirEdB5rTnL6lngbf" at bounding box center [253, 159] width 68 height 10
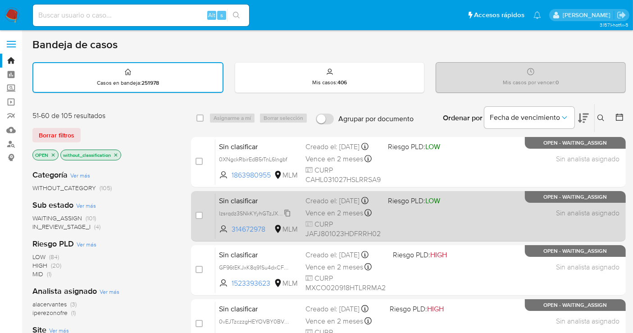
click at [290, 217] on span "Izsrqdz3SNkKYyhGTzJXK8MF" at bounding box center [255, 213] width 73 height 10
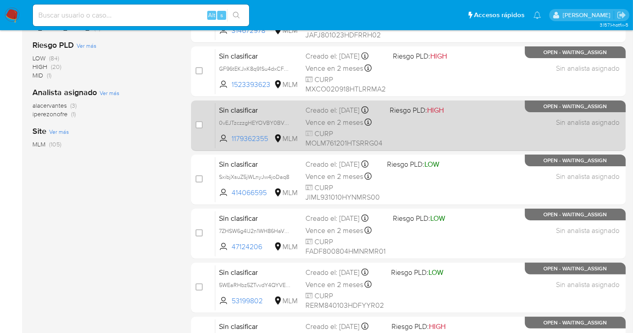
scroll to position [200, 0]
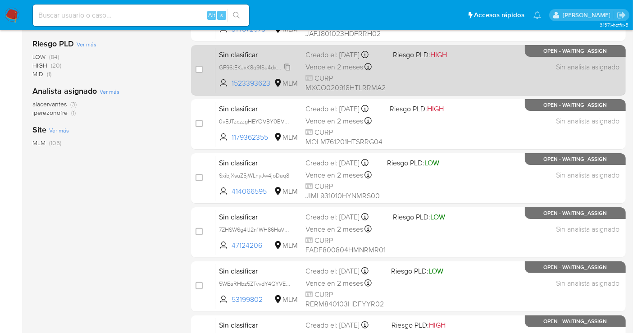
click at [286, 72] on span "GF96tEKJxK8q91Su4dxCFPSf" at bounding box center [255, 67] width 73 height 10
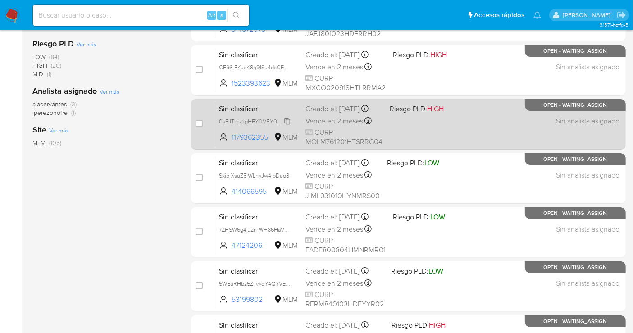
click at [286, 126] on span "0vEJTzczzgHEYOVBY0BVwOA8" at bounding box center [259, 121] width 81 height 10
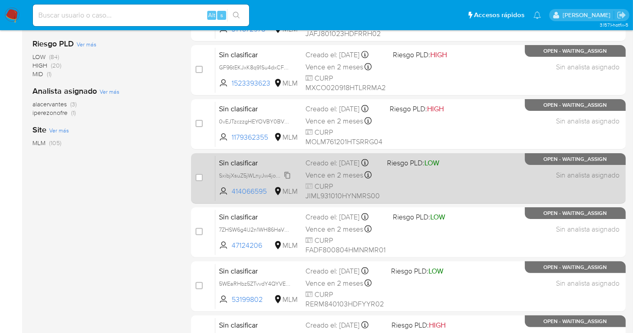
click at [284, 179] on span "SxibjXsuZ5jWLnyJw4joDaq8" at bounding box center [254, 175] width 70 height 10
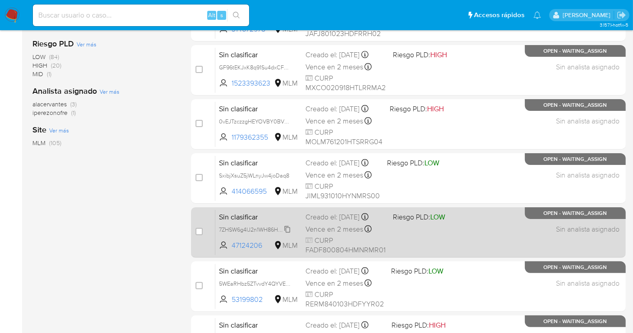
click at [284, 234] on span "7ZHSW6g4IJ2n1WH86HaVSSOf" at bounding box center [257, 229] width 77 height 10
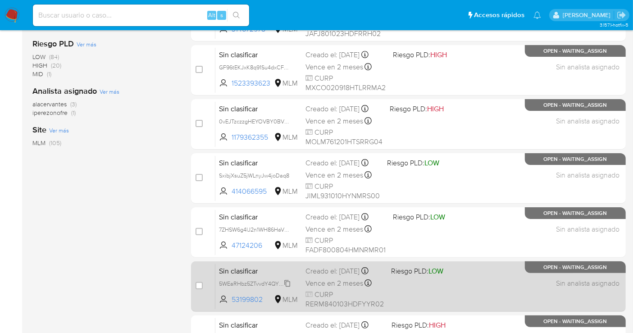
click at [287, 287] on span "5WEaRHbz5ZTvvdY4QYVE44Cs" at bounding box center [259, 283] width 80 height 10
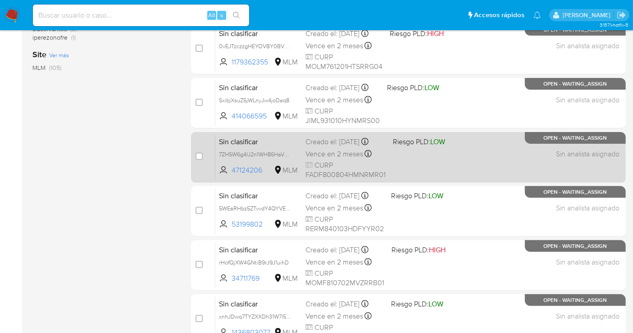
scroll to position [300, 0]
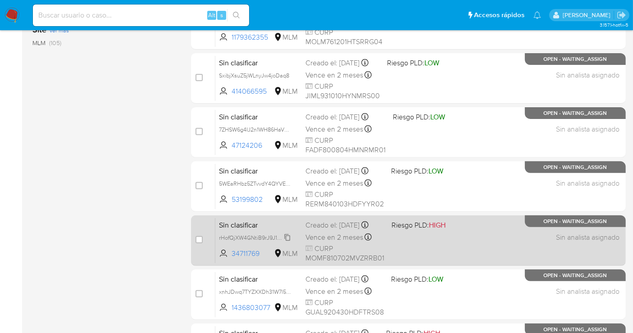
click at [286, 239] on span "rHofQjXW4GNtiB9rJ9J1uihD" at bounding box center [254, 237] width 70 height 10
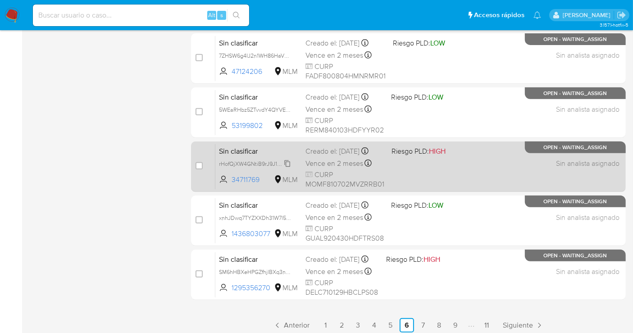
scroll to position [378, 0]
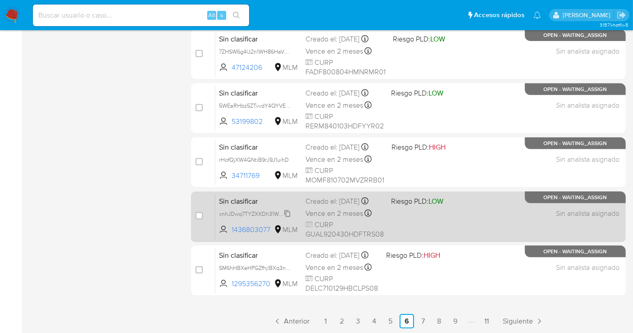
click at [288, 218] on span "xnhJDwq7TYZXXDh31W7l5paY" at bounding box center [257, 213] width 77 height 10
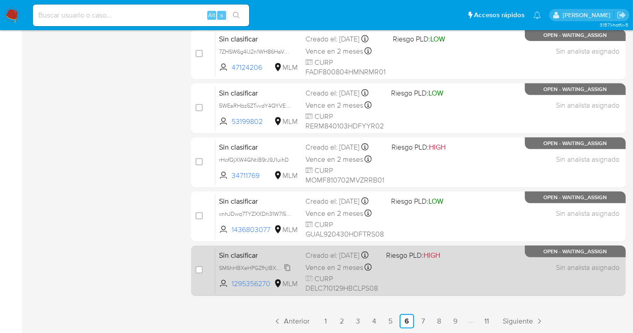
click at [284, 272] on span "SM6hHBXeHPGZfhjlBXq3ngXq" at bounding box center [257, 267] width 77 height 10
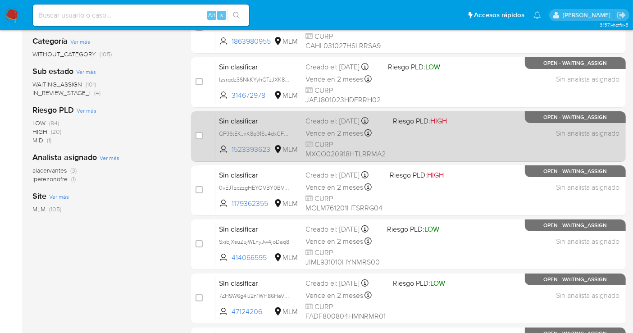
scroll to position [77, 0]
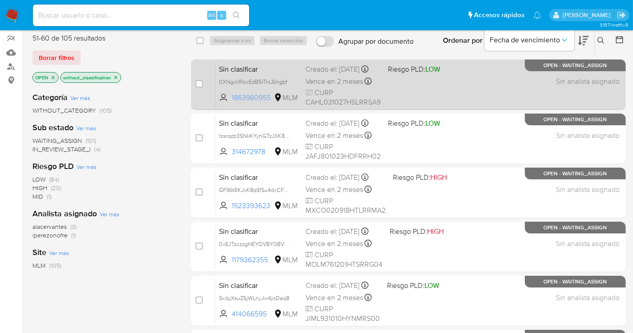
drag, startPoint x: 273, startPoint y: 101, endPoint x: 233, endPoint y: 100, distance: 40.1
click at [231, 100] on span "1863980955 MLM" at bounding box center [258, 98] width 79 height 10
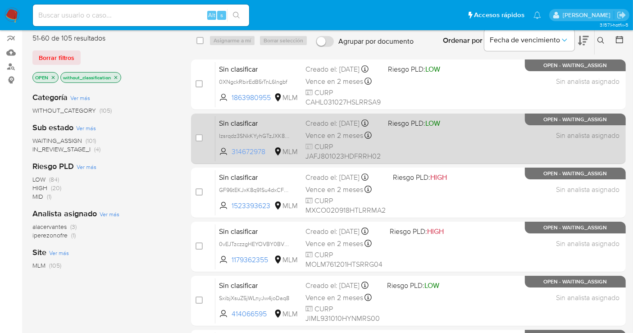
drag, startPoint x: 268, startPoint y: 154, endPoint x: 231, endPoint y: 155, distance: 36.0
click at [231, 155] on span "314672978" at bounding box center [251, 152] width 41 height 10
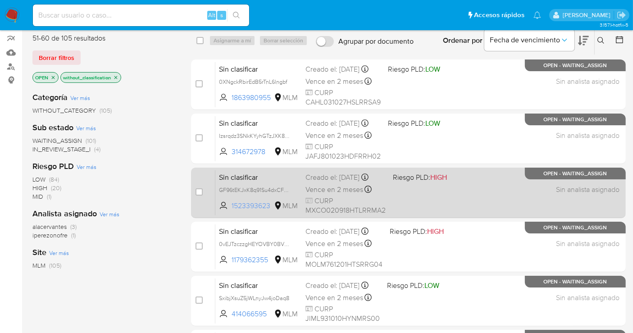
drag, startPoint x: 271, startPoint y: 213, endPoint x: 229, endPoint y: 216, distance: 42.4
click at [229, 211] on span "1523393623 MLM" at bounding box center [258, 206] width 79 height 10
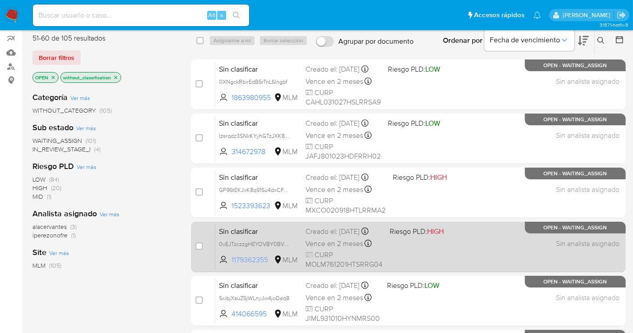
drag, startPoint x: 270, startPoint y: 264, endPoint x: 230, endPoint y: 268, distance: 40.2
click at [230, 265] on span "1179362355 MLM" at bounding box center [258, 260] width 79 height 10
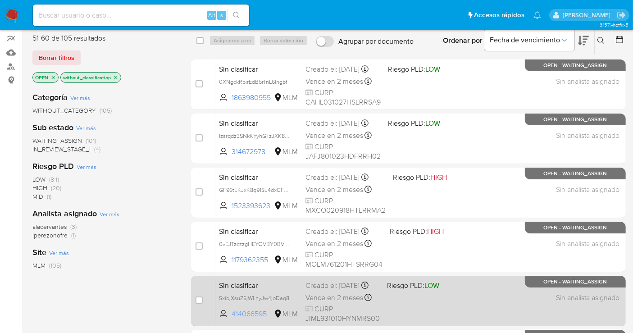
drag, startPoint x: 268, startPoint y: 317, endPoint x: 231, endPoint y: 322, distance: 37.3
click at [231, 319] on span "414066595 MLM" at bounding box center [258, 314] width 79 height 10
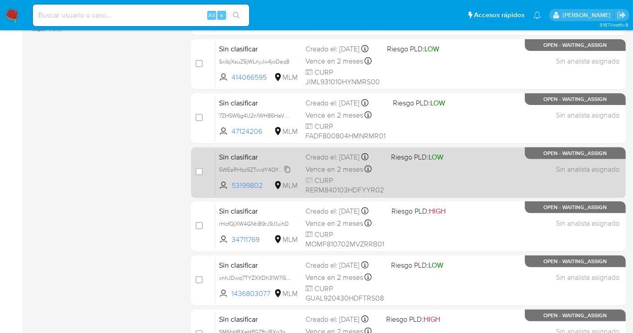
scroll to position [328, 0]
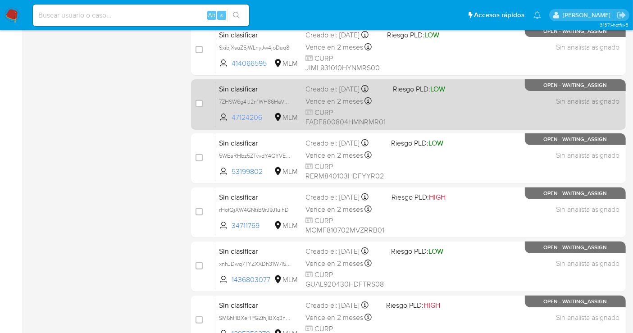
drag, startPoint x: 268, startPoint y: 122, endPoint x: 230, endPoint y: 124, distance: 37.9
click at [230, 122] on span "47124206 MLM" at bounding box center [258, 118] width 79 height 10
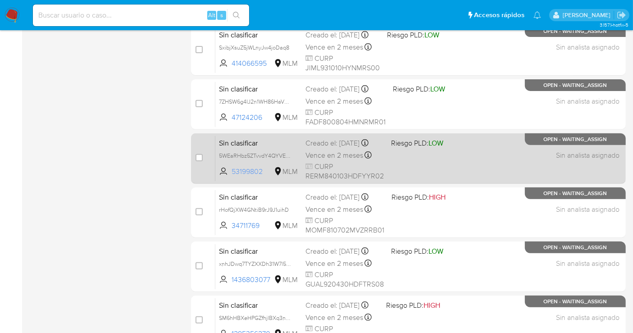
drag, startPoint x: 268, startPoint y: 176, endPoint x: 229, endPoint y: 178, distance: 38.8
click at [229, 177] on span "53199802 MLM" at bounding box center [258, 172] width 79 height 10
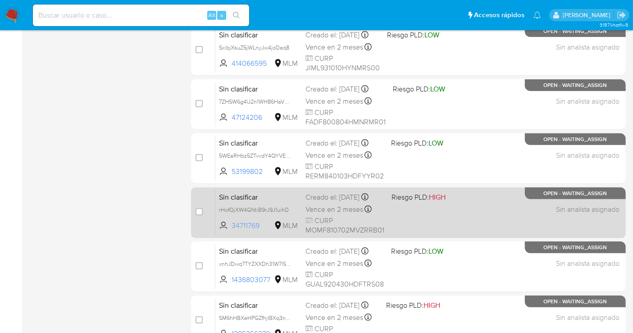
drag, startPoint x: 266, startPoint y: 230, endPoint x: 232, endPoint y: 230, distance: 34.2
click at [232, 230] on span "34711769" at bounding box center [251, 226] width 41 height 10
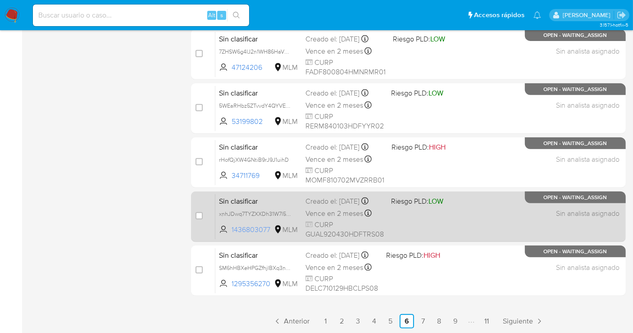
drag, startPoint x: 272, startPoint y: 231, endPoint x: 231, endPoint y: 235, distance: 40.2
click at [231, 235] on span "1436803077" at bounding box center [251, 230] width 41 height 10
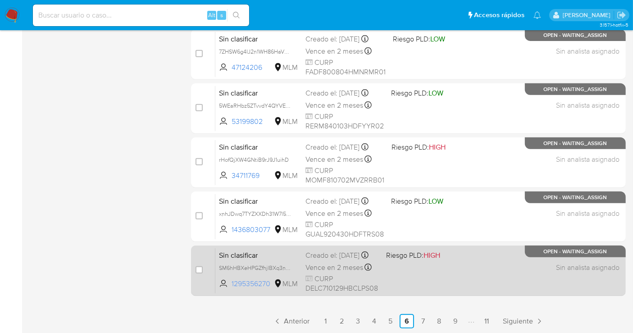
drag, startPoint x: 273, startPoint y: 289, endPoint x: 231, endPoint y: 292, distance: 41.6
click at [231, 289] on span "1295356270 MLM" at bounding box center [258, 284] width 79 height 10
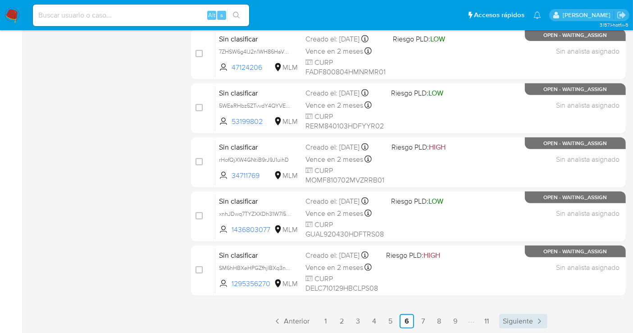
click at [509, 317] on span "Siguiente" at bounding box center [518, 320] width 30 height 7
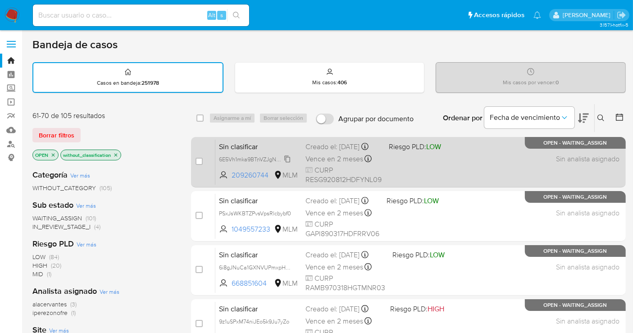
click at [288, 163] on span "6E5Vh1mka9BTnVZJgNBHelby" at bounding box center [256, 159] width 75 height 10
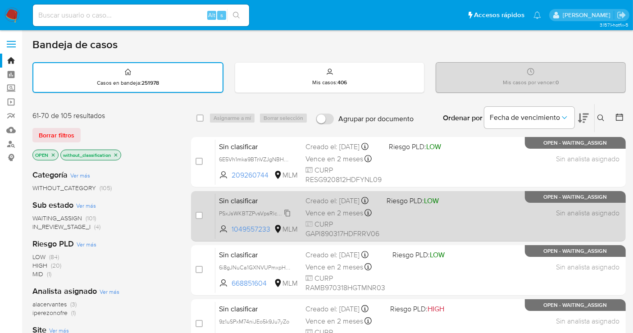
click at [289, 215] on span "PSxJsWKBTZPvsVpsRlcbybf0" at bounding box center [255, 213] width 72 height 10
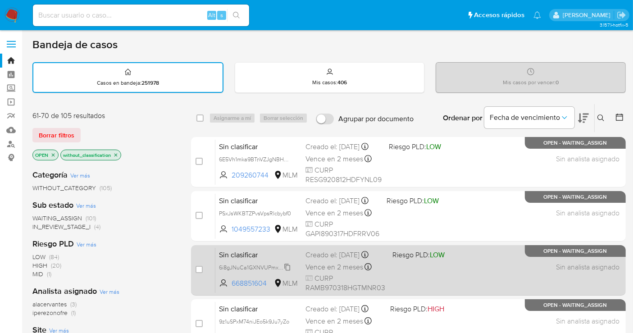
click at [289, 272] on span "6i8gJNuCa1GXNVUPmxpHdEDQ" at bounding box center [260, 267] width 82 height 10
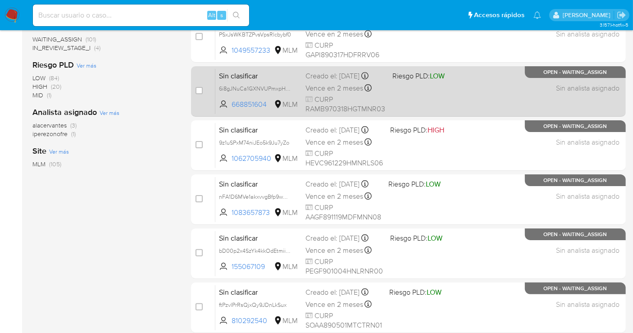
scroll to position [200, 0]
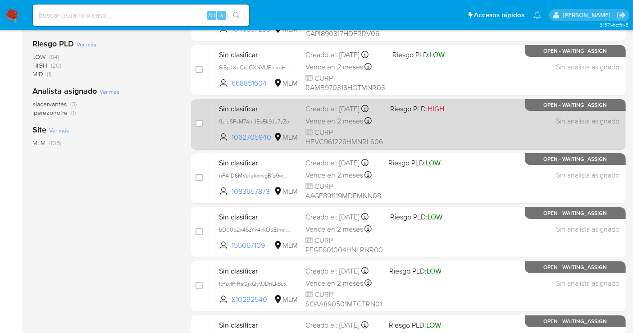
click at [291, 126] on span "9z1uSPxM74niJEo5k9Ju7yZo" at bounding box center [258, 121] width 79 height 10
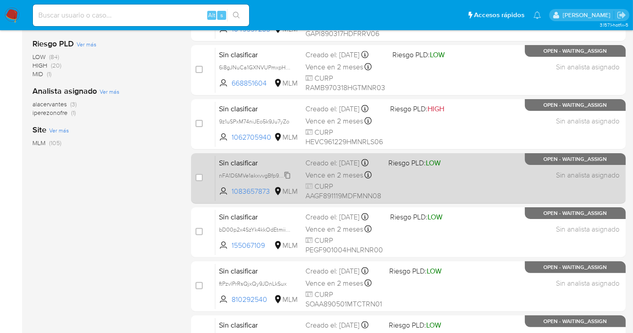
click at [288, 177] on div "nFA1D6MVe1akxvvgBfp9wHuG" at bounding box center [255, 175] width 72 height 10
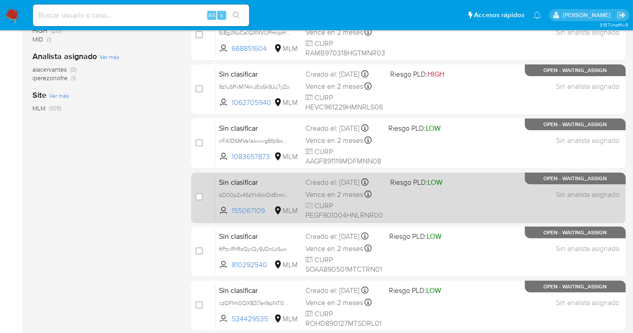
scroll to position [250, 0]
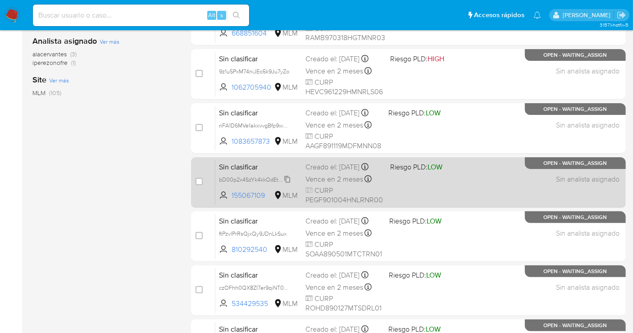
click at [290, 184] on span "bD00p2x4SzYk4kkOdEtmiig3" at bounding box center [255, 179] width 73 height 10
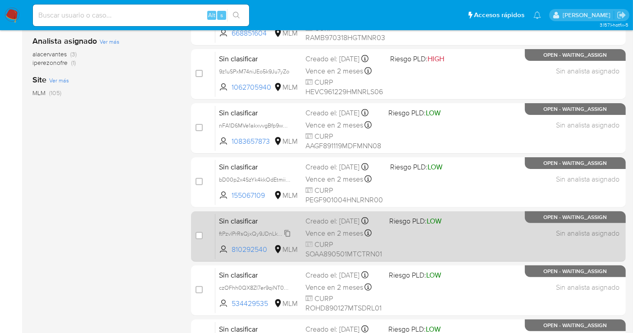
click at [288, 237] on icon at bounding box center [287, 233] width 7 height 7
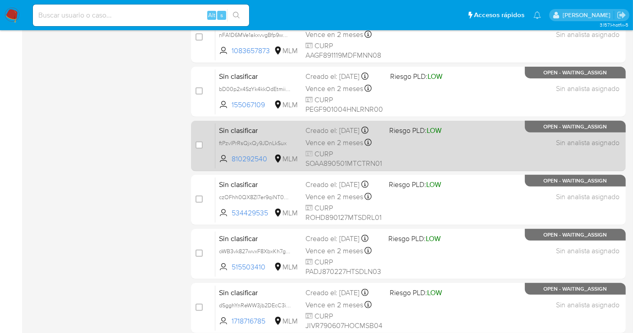
scroll to position [350, 0]
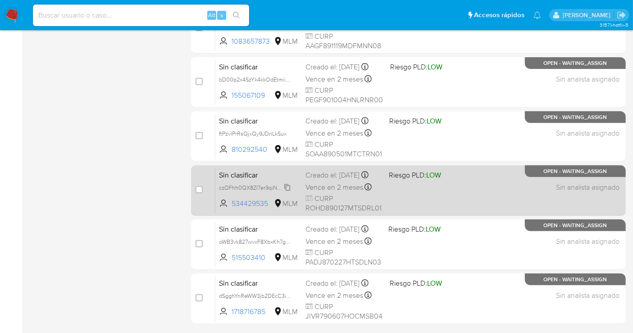
click at [289, 192] on span "czOFhh0QX8ZI7er9qiNT0FiG" at bounding box center [255, 187] width 73 height 10
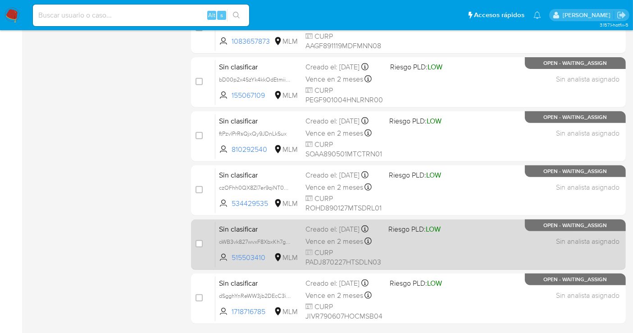
scroll to position [378, 0]
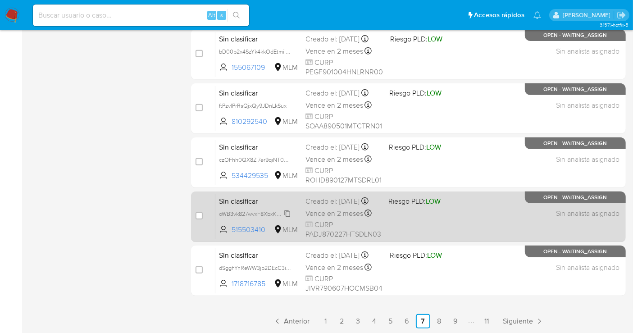
click at [285, 218] on span "oWB3vk827wvxF8XbxKh7gr8w" at bounding box center [257, 213] width 76 height 10
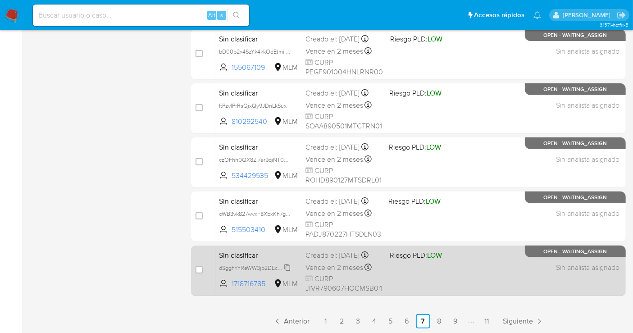
click at [283, 272] on span "dSgghYnReWW3jb2DEcC3ibmx" at bounding box center [257, 267] width 77 height 10
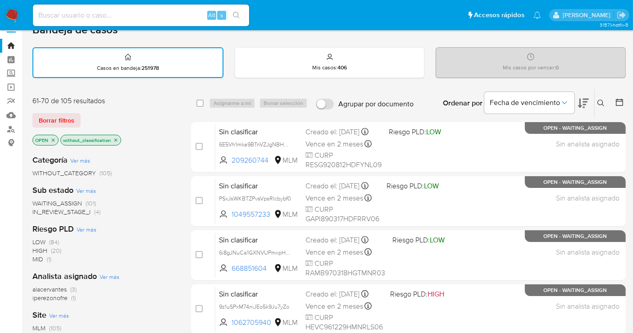
scroll to position [0, 0]
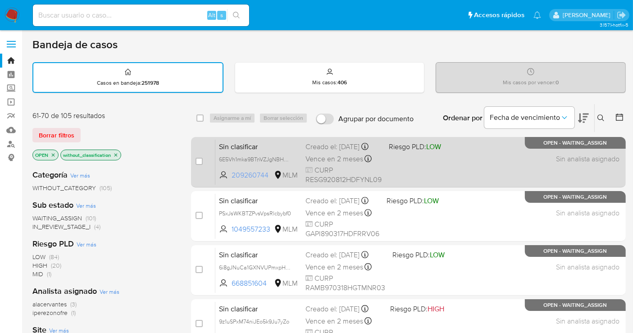
drag, startPoint x: 272, startPoint y: 180, endPoint x: 229, endPoint y: 182, distance: 43.3
click at [229, 180] on span "209260744 MLM" at bounding box center [258, 175] width 79 height 10
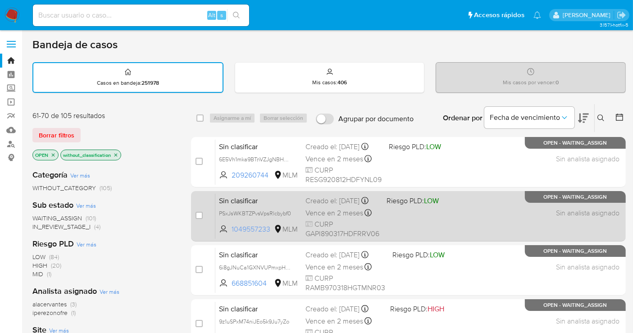
drag, startPoint x: 272, startPoint y: 231, endPoint x: 227, endPoint y: 238, distance: 44.6
click at [227, 234] on span "1049557233 MLM" at bounding box center [258, 229] width 79 height 10
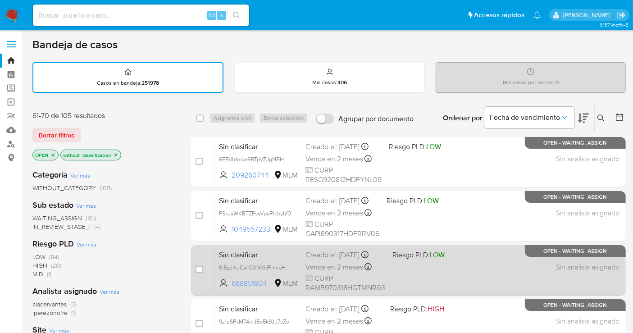
drag, startPoint x: 269, startPoint y: 285, endPoint x: 233, endPoint y: 289, distance: 36.2
click at [233, 288] on span "668851604" at bounding box center [251, 283] width 41 height 10
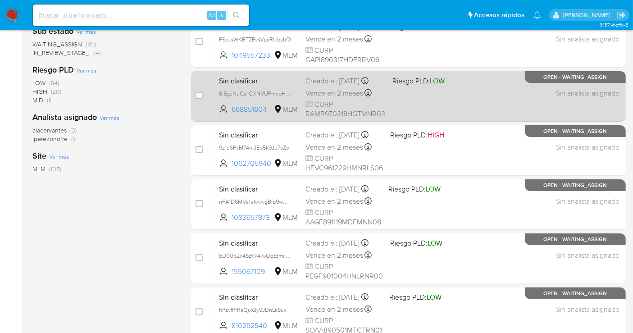
scroll to position [200, 0]
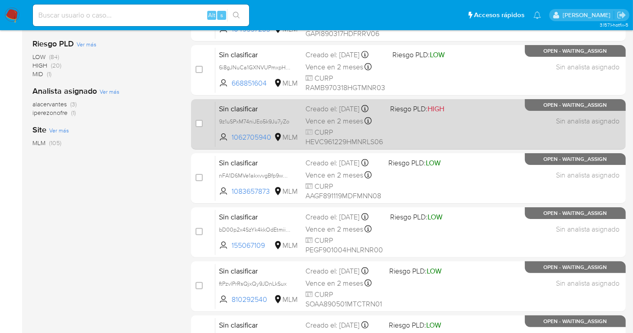
drag, startPoint x: 273, startPoint y: 139, endPoint x: 244, endPoint y: 148, distance: 30.6
click at [231, 141] on span "1062705940 MLM" at bounding box center [258, 137] width 79 height 10
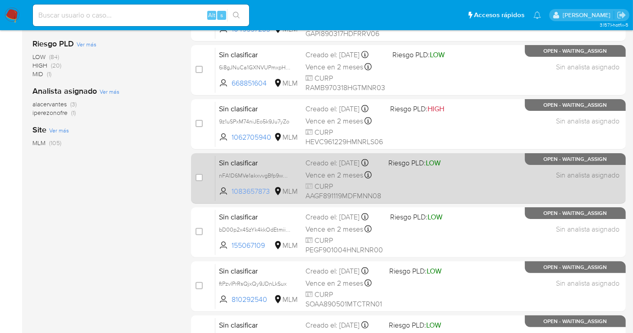
drag, startPoint x: 271, startPoint y: 195, endPoint x: 224, endPoint y: 197, distance: 46.9
click at [224, 196] on span "1083657873 MLM" at bounding box center [258, 191] width 79 height 10
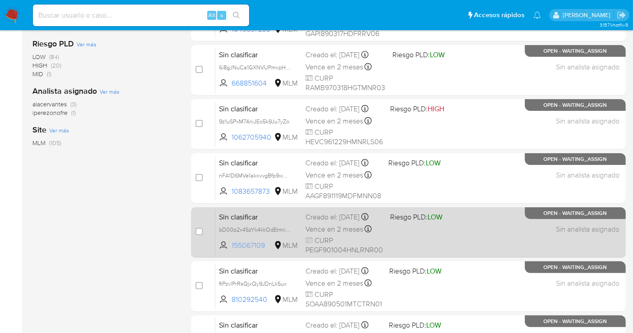
drag, startPoint x: 267, startPoint y: 248, endPoint x: 228, endPoint y: 249, distance: 39.2
click at [228, 249] on span "155067109 MLM" at bounding box center [258, 245] width 79 height 10
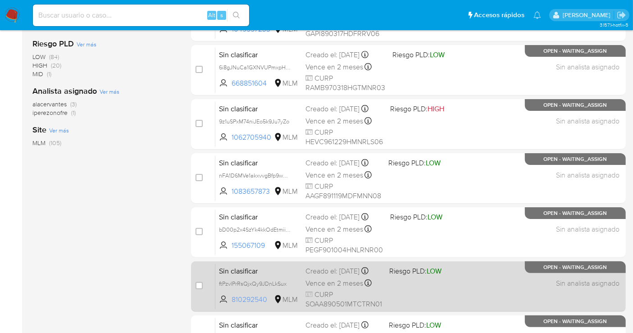
drag, startPoint x: 270, startPoint y: 303, endPoint x: 229, endPoint y: 305, distance: 41.0
click at [229, 304] on span "810292540 MLM" at bounding box center [258, 300] width 79 height 10
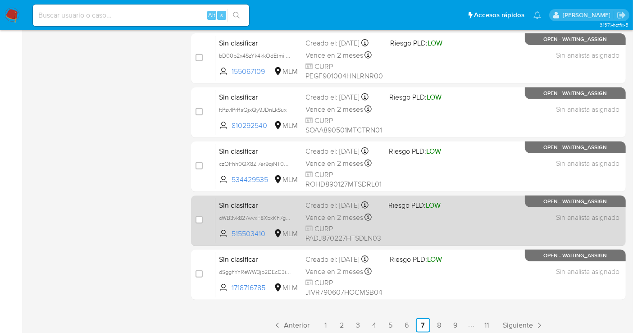
scroll to position [378, 0]
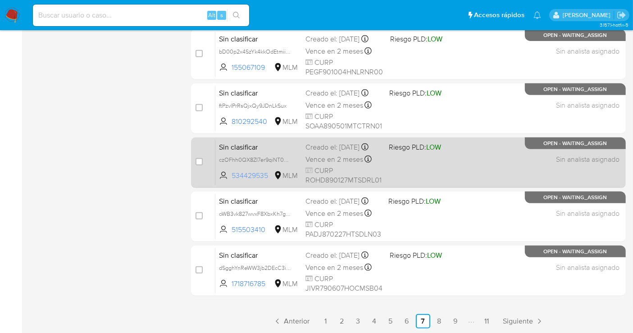
drag, startPoint x: 271, startPoint y: 179, endPoint x: 230, endPoint y: 180, distance: 41.0
click at [230, 180] on span "534429535 MLM" at bounding box center [258, 176] width 79 height 10
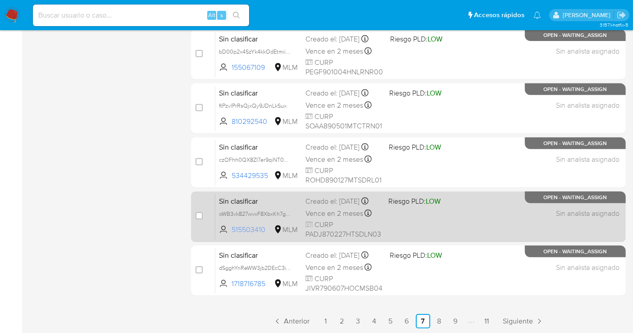
drag, startPoint x: 269, startPoint y: 235, endPoint x: 230, endPoint y: 236, distance: 39.2
click at [230, 235] on span "515503410 MLM" at bounding box center [258, 230] width 79 height 10
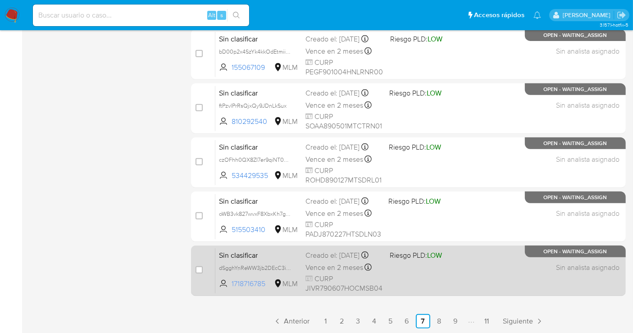
drag, startPoint x: 268, startPoint y: 286, endPoint x: 227, endPoint y: 289, distance: 40.7
click at [227, 289] on span "1718716785 MLM" at bounding box center [258, 284] width 79 height 10
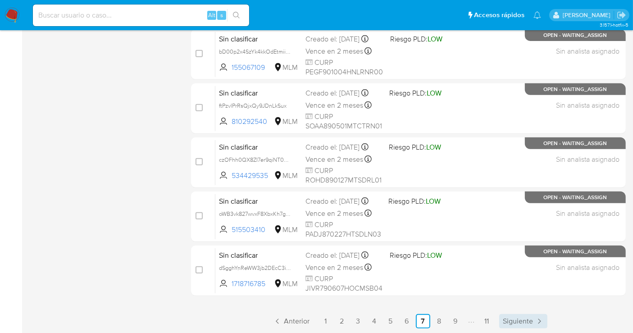
click at [517, 322] on span "Siguiente" at bounding box center [518, 320] width 30 height 7
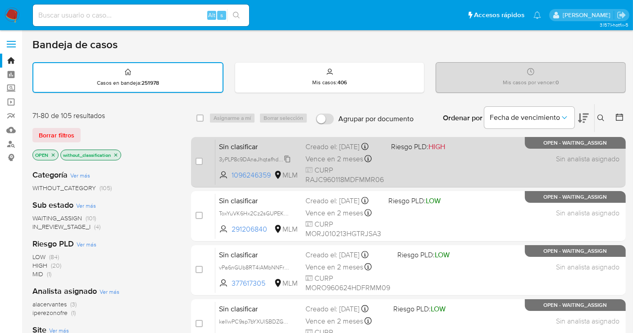
click at [289, 163] on span "3yPLP8c9DAnaJhqtafhdK1oV" at bounding box center [254, 159] width 71 height 10
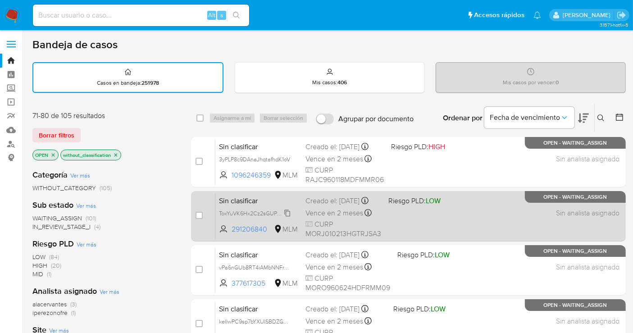
click at [287, 218] on span "ToxYuVK6Hx2Cz2sGUPEKJwTa" at bounding box center [257, 213] width 77 height 10
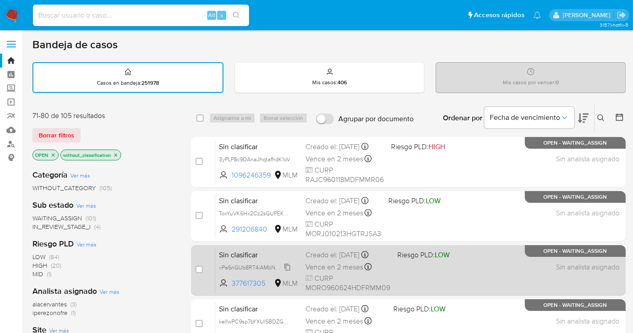
click at [288, 268] on span "vPa6nGUb8RT4iAMbNNFrEIXf" at bounding box center [256, 267] width 75 height 10
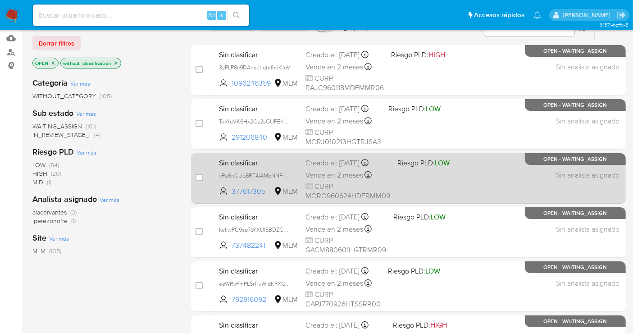
scroll to position [100, 0]
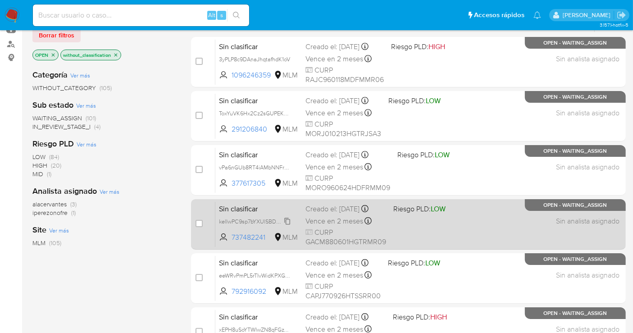
click at [290, 226] on span "kelIwPC9sp7bYXUlSBDZGUbm" at bounding box center [257, 221] width 76 height 10
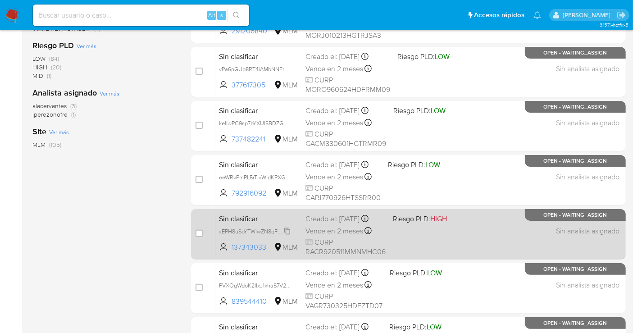
scroll to position [200, 0]
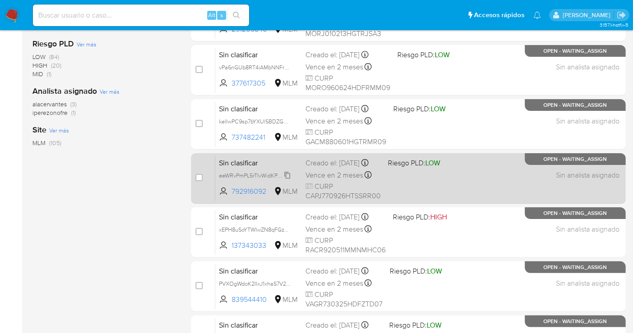
click at [285, 179] on span "eeWRvPmPL5rTIvWidKPXGsKH" at bounding box center [257, 175] width 77 height 10
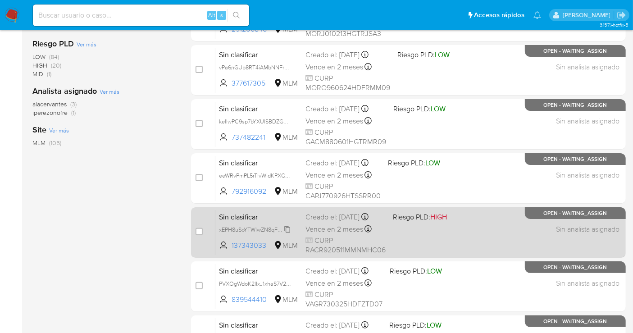
click at [288, 234] on span "xEPH8uSoYTWIwZN8qFGzYg5b" at bounding box center [257, 229] width 77 height 10
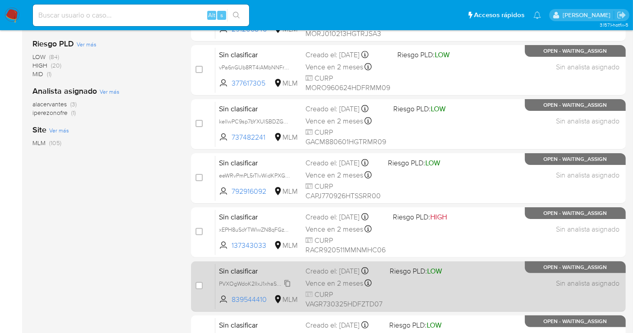
click at [284, 288] on span "PVXOgWdoK2IIxJ1xhaS7V2SE" at bounding box center [255, 283] width 73 height 10
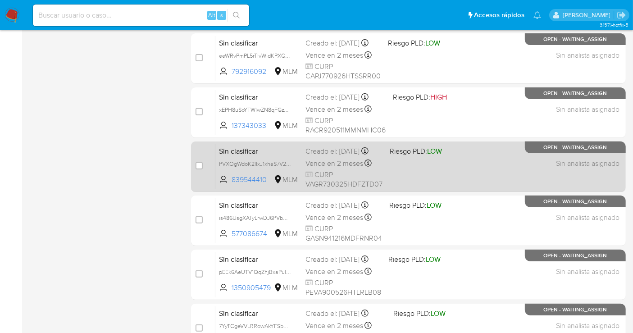
scroll to position [350, 0]
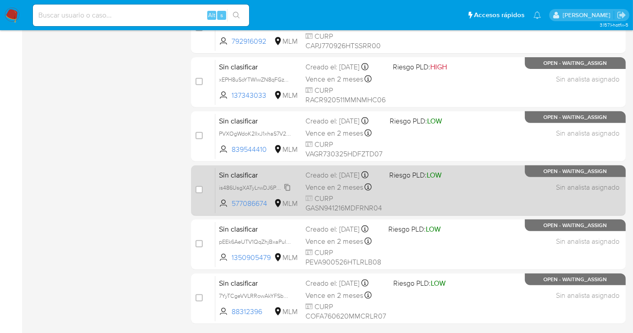
click at [284, 192] on span "is486UsgXATyLrwDJ6PVbDht" at bounding box center [255, 187] width 73 height 10
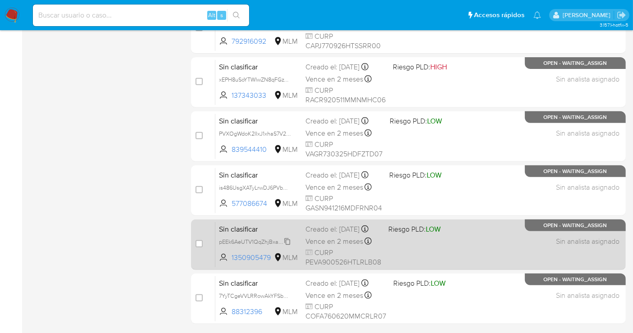
click at [289, 246] on span "pEEk6AeUTV1QqZhjBxaPulMf" at bounding box center [255, 241] width 73 height 10
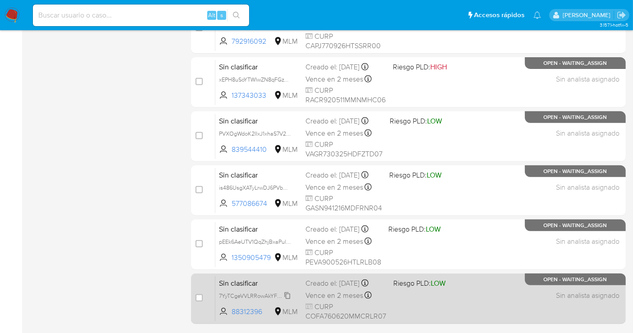
click at [289, 300] on span "7YyTCgeVVLRRowAkYFSbN9Dv" at bounding box center [258, 295] width 78 height 10
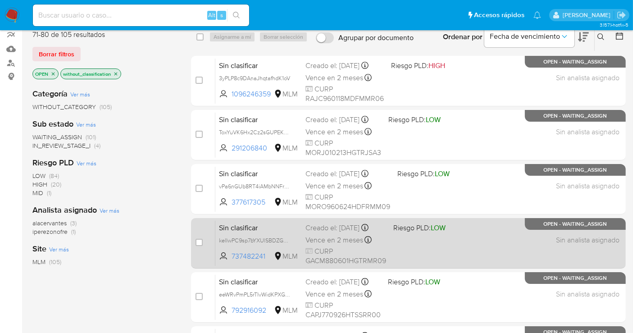
scroll to position [77, 0]
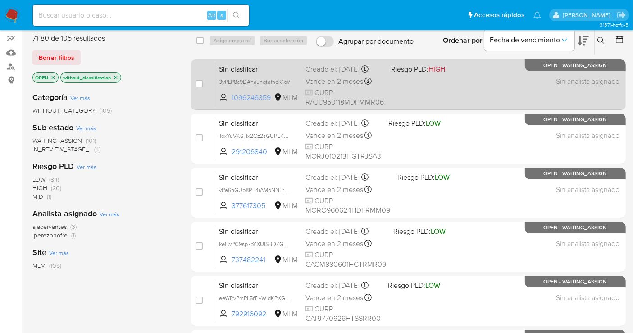
drag, startPoint x: 272, startPoint y: 103, endPoint x: 231, endPoint y: 103, distance: 41.0
click at [231, 103] on span "1096246359 MLM" at bounding box center [258, 98] width 79 height 10
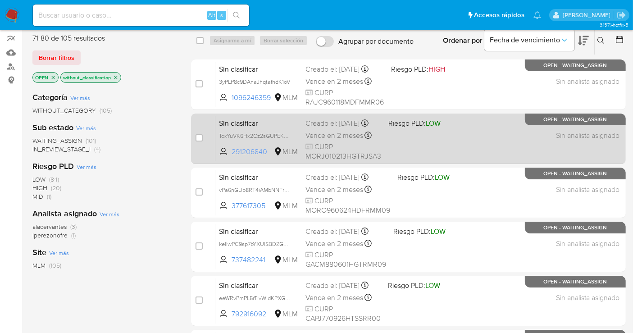
drag, startPoint x: 266, startPoint y: 155, endPoint x: 226, endPoint y: 156, distance: 40.6
click at [226, 156] on span "291206840 MLM" at bounding box center [258, 152] width 79 height 10
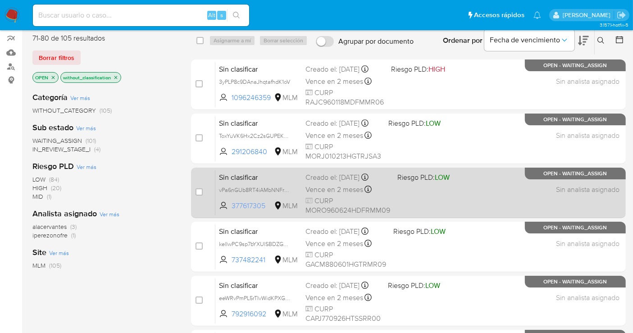
drag, startPoint x: 255, startPoint y: 204, endPoint x: 231, endPoint y: 205, distance: 23.9
click at [231, 205] on span "377617305" at bounding box center [251, 206] width 41 height 10
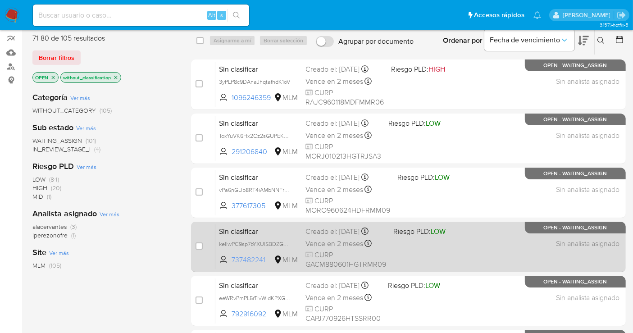
drag, startPoint x: 268, startPoint y: 263, endPoint x: 229, endPoint y: 265, distance: 39.7
click at [229, 265] on span "737482241 MLM" at bounding box center [258, 260] width 79 height 10
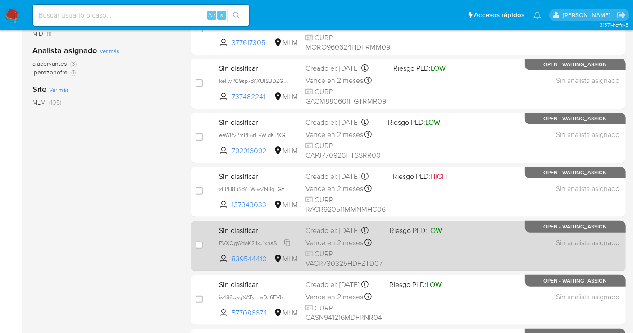
scroll to position [278, 0]
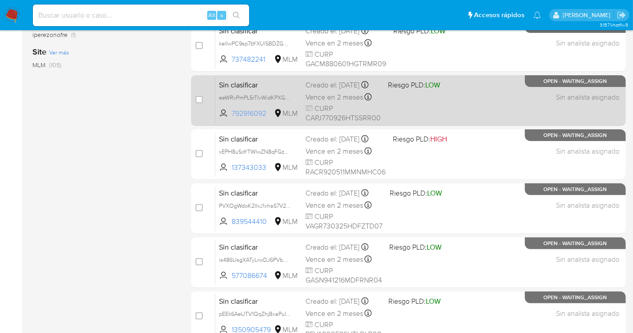
drag, startPoint x: 272, startPoint y: 118, endPoint x: 233, endPoint y: 120, distance: 39.7
click at [233, 118] on span "792916092 MLM" at bounding box center [258, 114] width 79 height 10
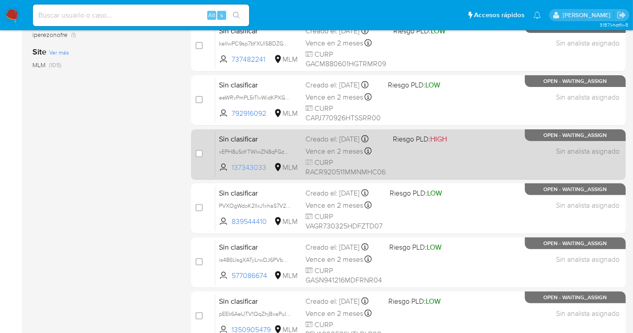
drag, startPoint x: 270, startPoint y: 170, endPoint x: 231, endPoint y: 172, distance: 38.8
click at [231, 172] on span "137343033" at bounding box center [251, 168] width 41 height 10
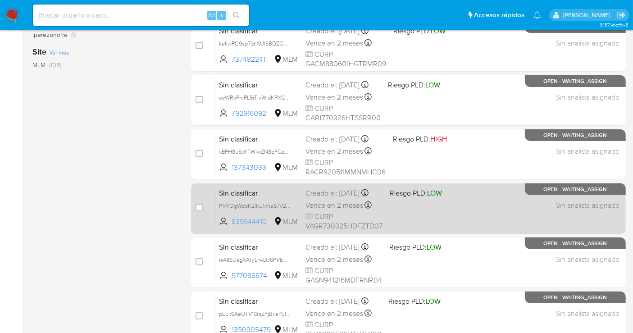
drag, startPoint x: 266, startPoint y: 223, endPoint x: 230, endPoint y: 229, distance: 36.0
click at [230, 227] on span "839544410 MLM" at bounding box center [258, 222] width 79 height 10
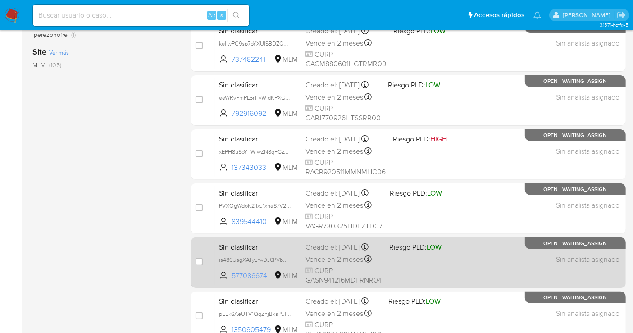
drag, startPoint x: 270, startPoint y: 280, endPoint x: 231, endPoint y: 281, distance: 38.7
click at [231, 281] on span "577086674" at bounding box center [251, 276] width 41 height 10
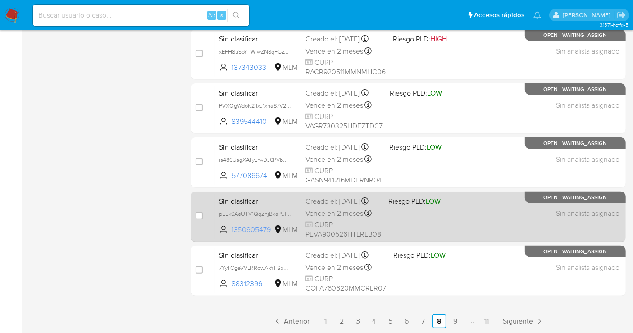
drag, startPoint x: 272, startPoint y: 232, endPoint x: 232, endPoint y: 232, distance: 39.6
click at [232, 232] on span "1350905479 MLM" at bounding box center [258, 230] width 79 height 10
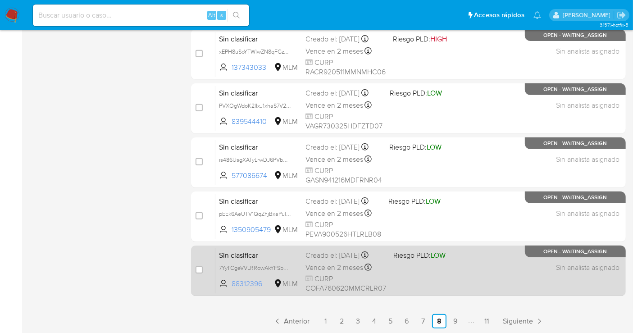
drag, startPoint x: 265, startPoint y: 291, endPoint x: 231, endPoint y: 291, distance: 33.8
click at [231, 289] on span "88312396" at bounding box center [251, 284] width 41 height 10
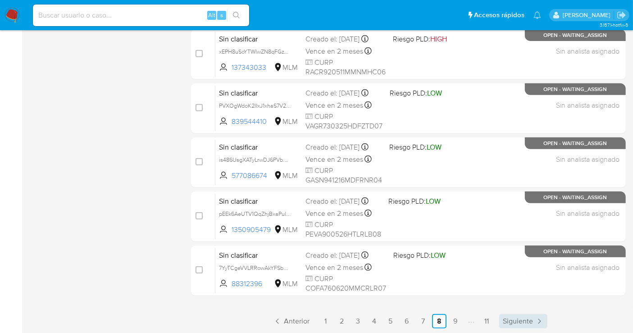
click at [503, 317] on span "Siguiente" at bounding box center [518, 320] width 30 height 7
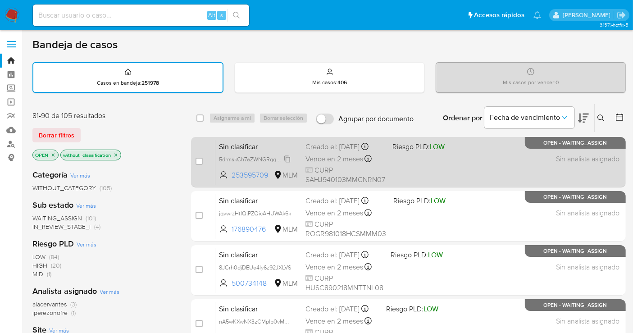
click at [290, 163] on span "5drmskCh7aZWNGRqq6fhHNDb" at bounding box center [259, 159] width 80 height 10
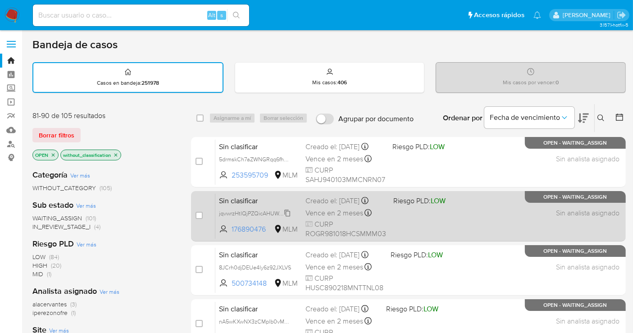
click at [285, 218] on span "jqvwrzHtlQjPZQicAHUWAk6k" at bounding box center [255, 213] width 72 height 10
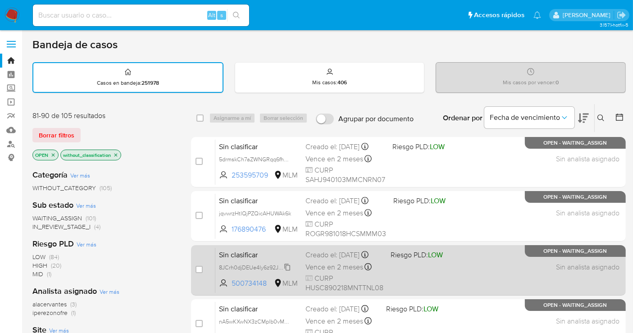
click at [286, 272] on span "8JCrh0djDEUe4ly6z92JXLVS" at bounding box center [255, 267] width 72 height 10
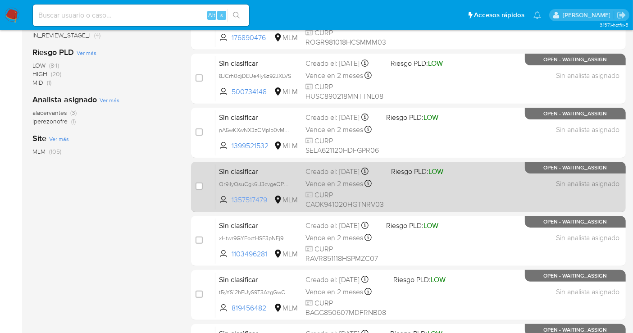
scroll to position [200, 0]
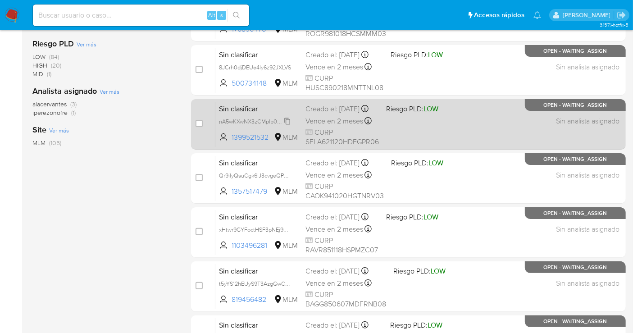
click at [290, 126] on span "nA5wKXwNX3zCMplb0vMmylhV" at bounding box center [259, 121] width 80 height 10
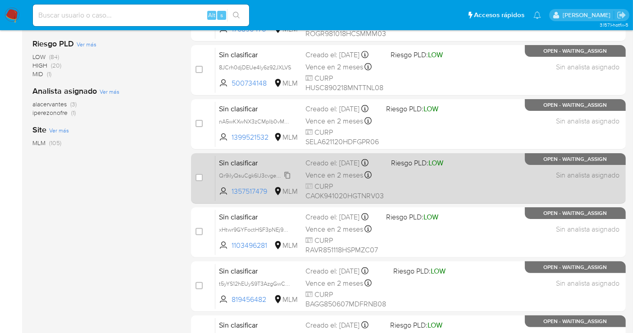
click at [290, 177] on span "Qr9ilyQsuCgk6lJ3cvgeQPHG" at bounding box center [255, 175] width 73 height 10
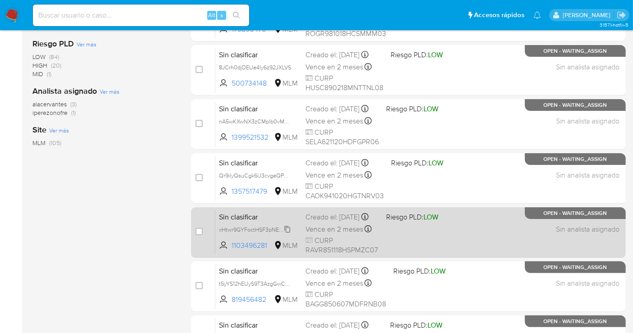
click at [288, 234] on span "xHtwr9GYFoctHSF3pNEj9ZAj" at bounding box center [255, 229] width 73 height 10
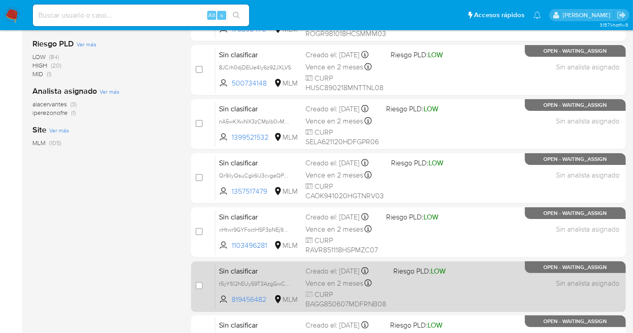
click at [287, 284] on div "Sin clasificar t5yYS12hEUyS9T3AzgGwC4Lw 819456482 MLM Riesgo PLD: LOW Creado el…" at bounding box center [418, 285] width 406 height 45
click at [286, 288] on span "t5yYS12hEUyS9T3AzgGwC4Lw" at bounding box center [257, 283] width 76 height 10
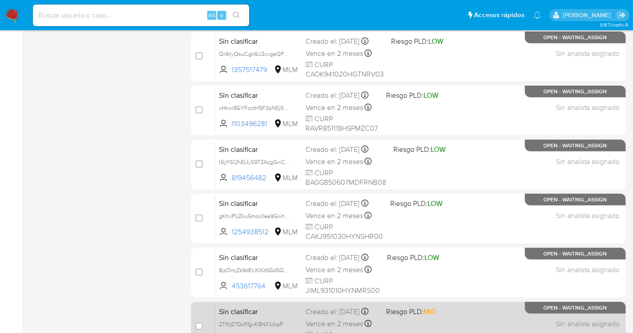
scroll to position [350, 0]
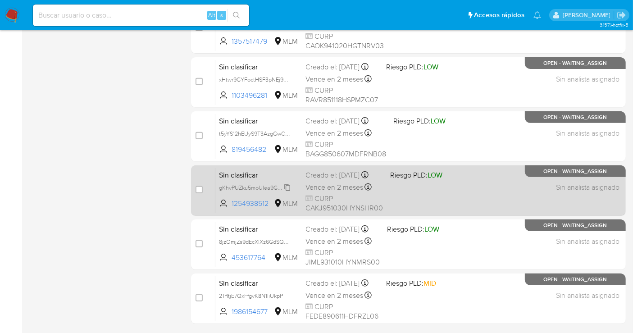
click at [290, 192] on span "gKhvPUZku5moUlea9GwhvYoF" at bounding box center [257, 187] width 77 height 10
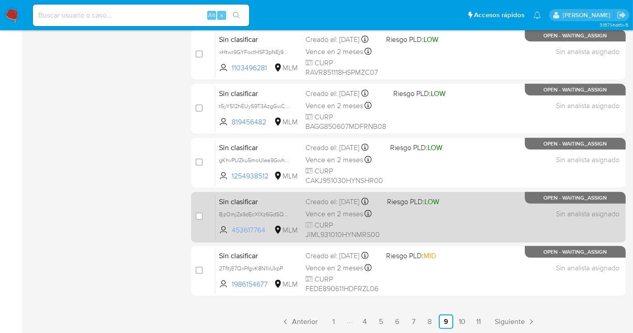
scroll to position [378, 0]
click at [288, 218] on span "8jzOmjZs9dEcXlXz6GdSQ5pc" at bounding box center [256, 213] width 74 height 10
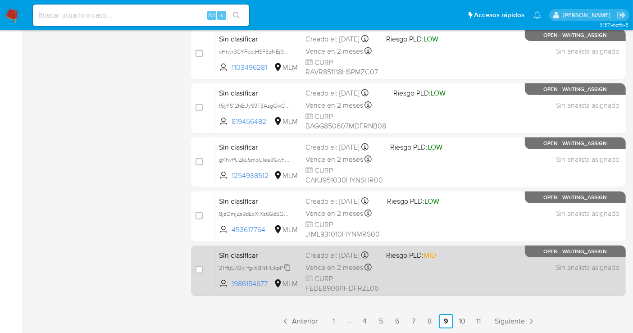
click at [287, 271] on icon at bounding box center [288, 267] width 6 height 7
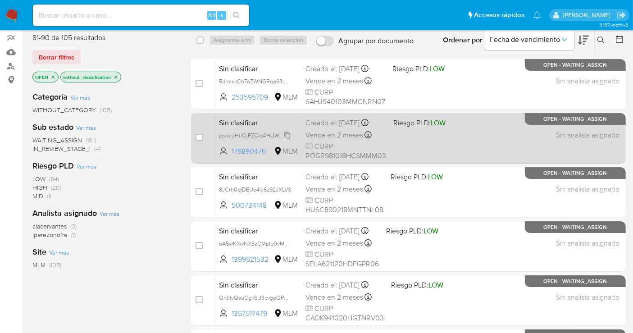
scroll to position [77, 0]
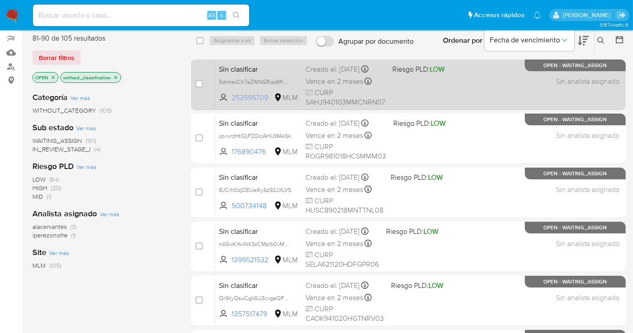
drag, startPoint x: 270, startPoint y: 104, endPoint x: 232, endPoint y: 104, distance: 38.3
click at [232, 103] on span "253595709" at bounding box center [251, 98] width 41 height 10
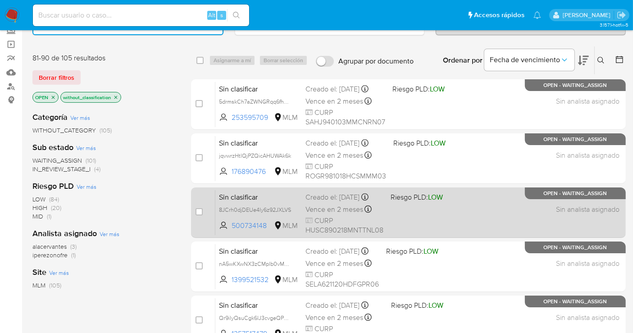
scroll to position [100, 0]
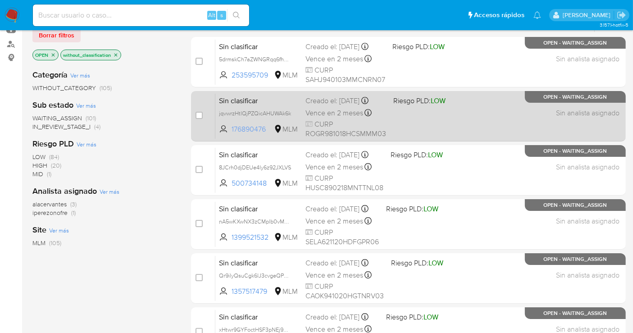
drag, startPoint x: 272, startPoint y: 136, endPoint x: 231, endPoint y: 135, distance: 40.1
click at [231, 134] on span "176890476" at bounding box center [251, 129] width 41 height 10
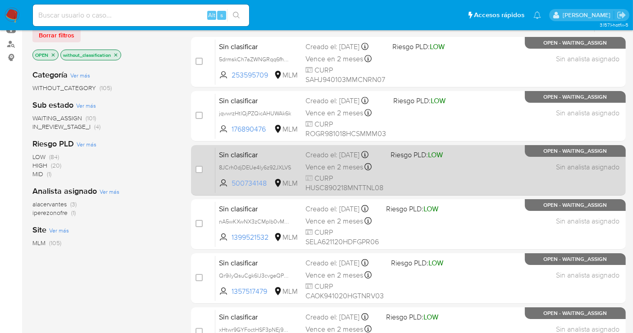
drag, startPoint x: 267, startPoint y: 184, endPoint x: 231, endPoint y: 186, distance: 36.5
click at [231, 186] on span "500734148 MLM" at bounding box center [258, 183] width 79 height 10
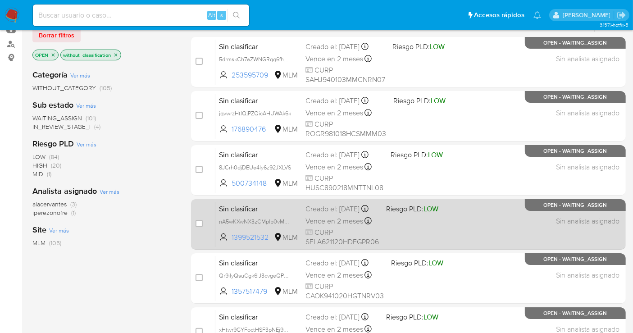
drag, startPoint x: 272, startPoint y: 237, endPoint x: 229, endPoint y: 242, distance: 43.5
click at [229, 242] on span "1399521532 MLM" at bounding box center [258, 237] width 79 height 10
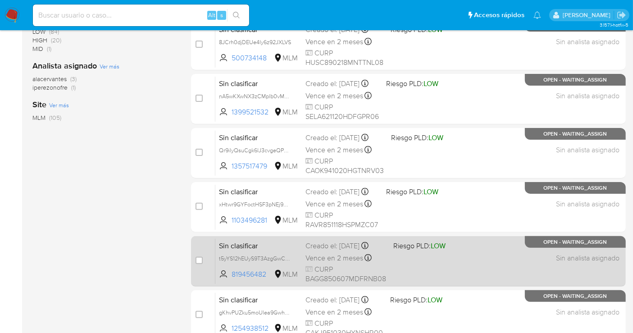
scroll to position [250, 0]
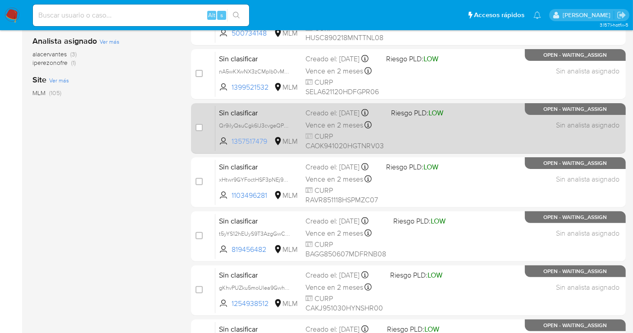
drag, startPoint x: 270, startPoint y: 147, endPoint x: 232, endPoint y: 148, distance: 37.4
click at [232, 146] on span "1357517479" at bounding box center [251, 141] width 41 height 10
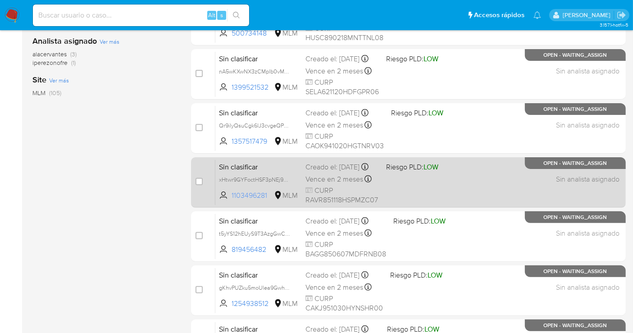
drag, startPoint x: 271, startPoint y: 196, endPoint x: 230, endPoint y: 199, distance: 41.1
click at [230, 199] on span "1103496281 MLM" at bounding box center [258, 195] width 79 height 10
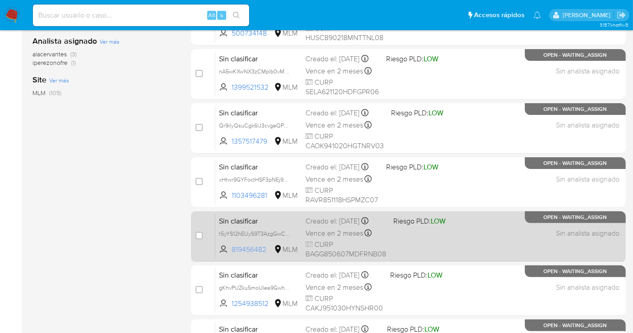
drag, startPoint x: 268, startPoint y: 255, endPoint x: 232, endPoint y: 254, distance: 36.0
click at [232, 254] on span "819456482" at bounding box center [251, 250] width 41 height 10
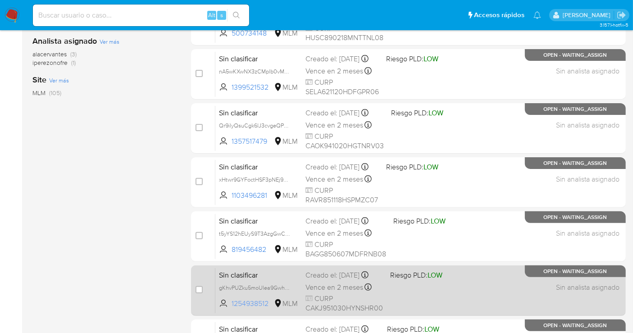
drag, startPoint x: 270, startPoint y: 307, endPoint x: 231, endPoint y: 308, distance: 39.2
click at [231, 308] on span "1254938512 MLM" at bounding box center [258, 304] width 79 height 10
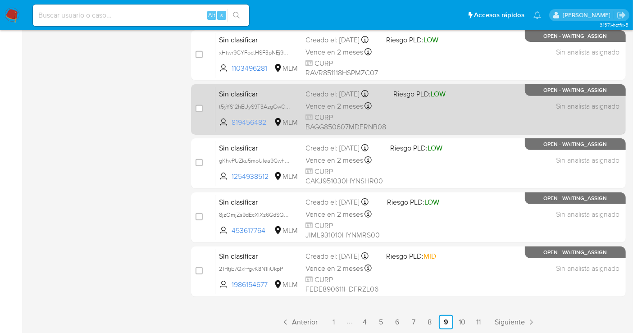
scroll to position [378, 0]
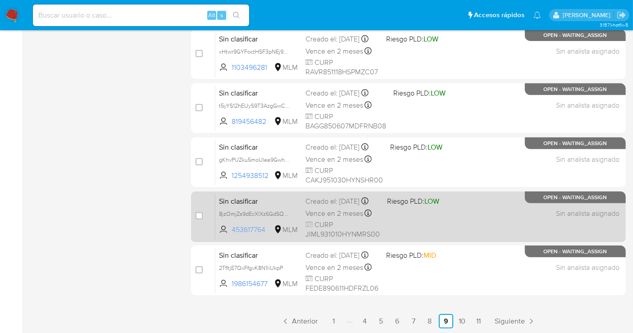
drag, startPoint x: 267, startPoint y: 233, endPoint x: 233, endPoint y: 237, distance: 34.1
click at [233, 235] on span "453617764" at bounding box center [251, 230] width 41 height 10
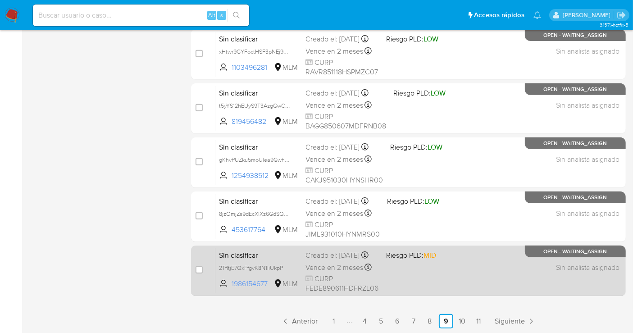
drag, startPoint x: 272, startPoint y: 285, endPoint x: 230, endPoint y: 289, distance: 42.5
click at [230, 289] on span "1986154677 MLM" at bounding box center [258, 284] width 79 height 10
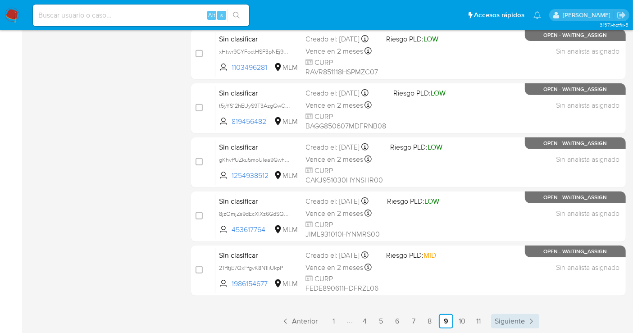
click at [508, 321] on span "Siguiente" at bounding box center [509, 320] width 30 height 7
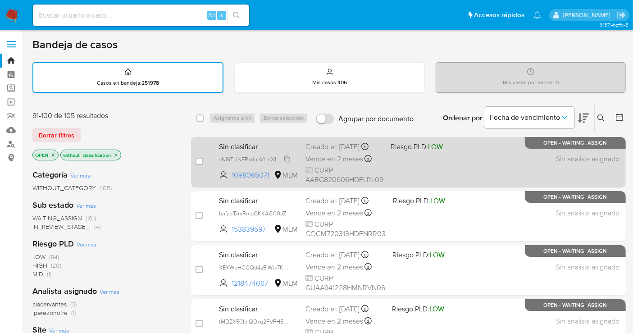
click at [286, 163] on span "vN8rTlJNFRxdunVLmX1Rkqvs" at bounding box center [255, 159] width 72 height 10
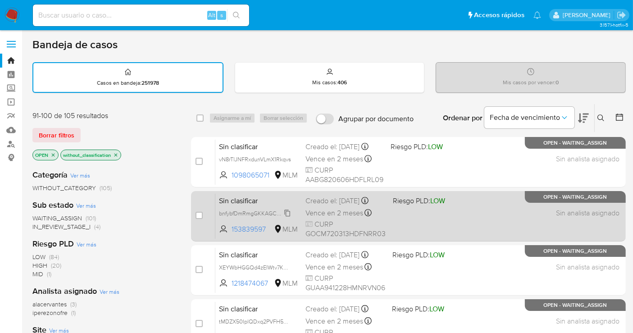
click at [290, 218] on span "bnfybfDmRmgGKKAGC0JZJPhq" at bounding box center [258, 213] width 79 height 10
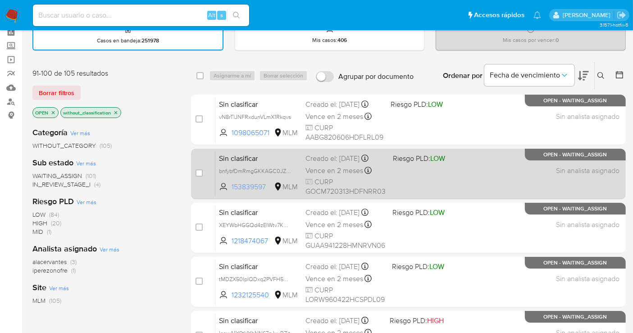
scroll to position [100, 0]
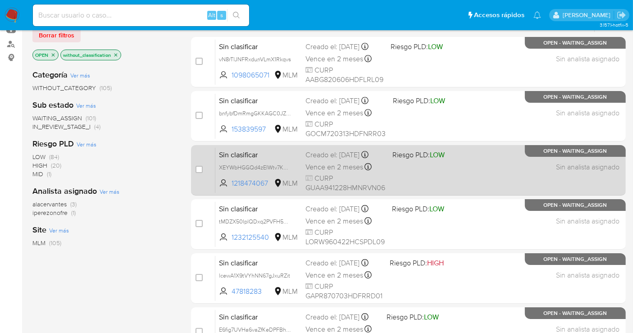
click at [292, 172] on span "XEYWbHGGQd4zEIWtv7KorDoT" at bounding box center [258, 167] width 79 height 10
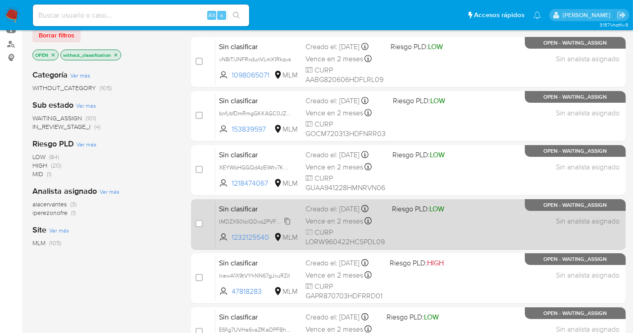
click at [289, 226] on span "tMDZX50IplQDxq2PVFH5onUb" at bounding box center [258, 221] width 78 height 10
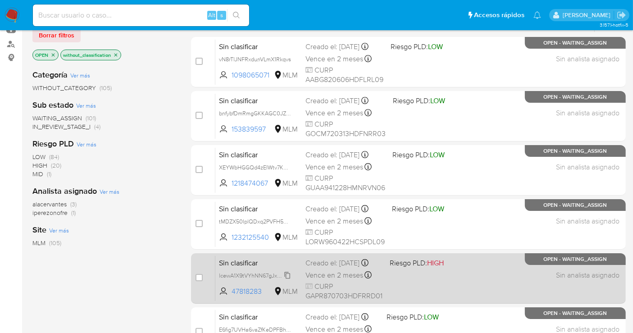
click at [288, 278] on span "lcewA1X9tVYhNN67gJxuRZit" at bounding box center [254, 275] width 71 height 10
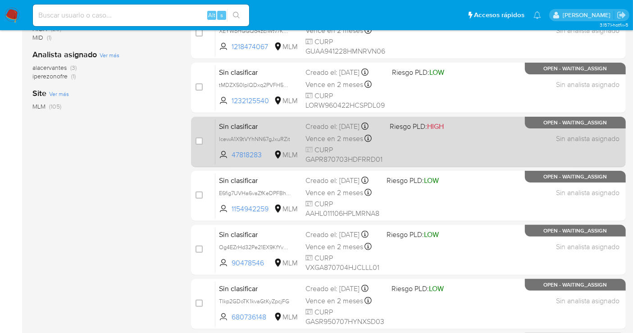
scroll to position [250, 0]
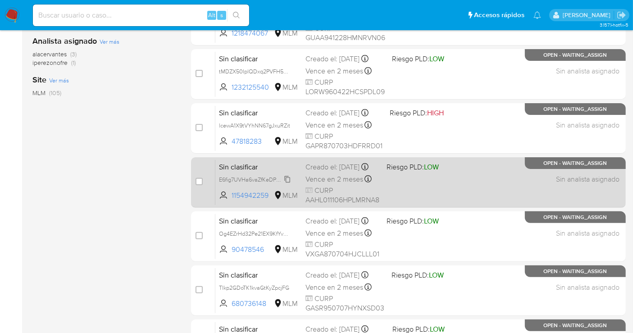
click at [290, 183] on span "E6fig7UVHa6vaZfKeDPFBhjU" at bounding box center [255, 179] width 73 height 10
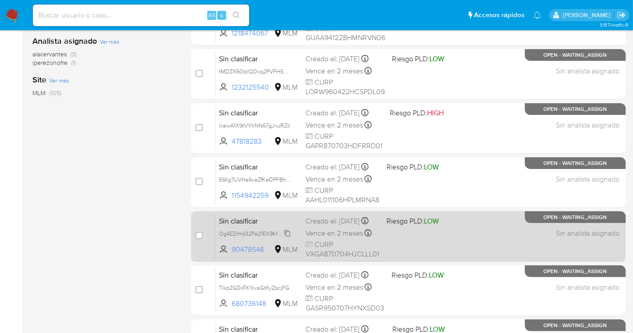
click at [286, 238] on span "Og4EZrHd32Pe21EX9KfYv5bn" at bounding box center [256, 233] width 74 height 10
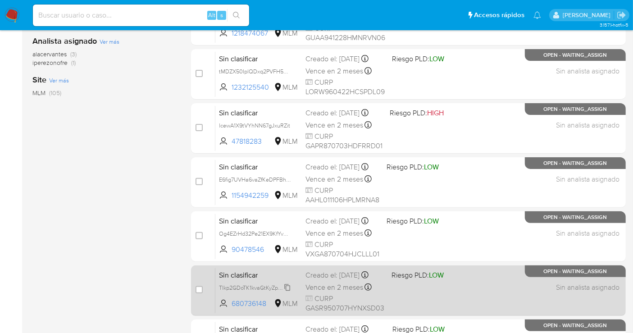
click at [288, 292] on span "Tlkp2GDoTK1kvaGtKyZpcjFG" at bounding box center [254, 287] width 70 height 10
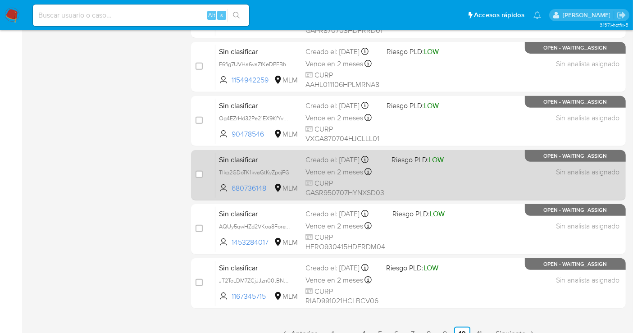
scroll to position [378, 0]
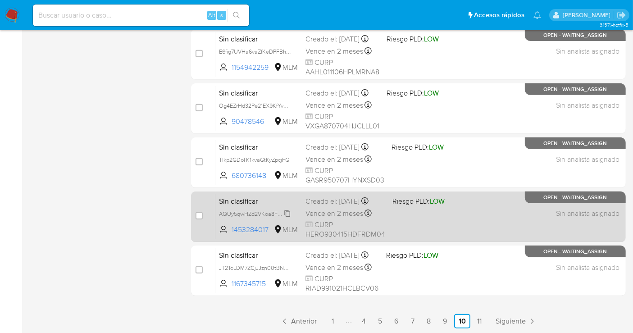
click at [289, 218] on span "AQUy5qwHZd2VKoa8ForeYUTm" at bounding box center [259, 213] width 81 height 10
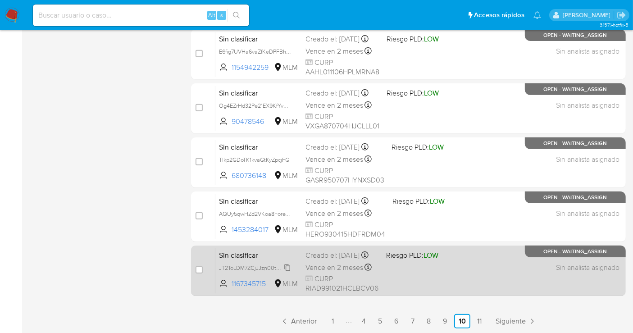
click at [286, 272] on span "JT2ToLDM7ZCjJJzn00tBNCou" at bounding box center [256, 267] width 75 height 10
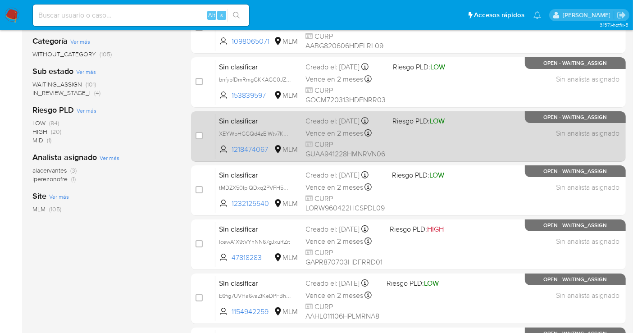
scroll to position [77, 0]
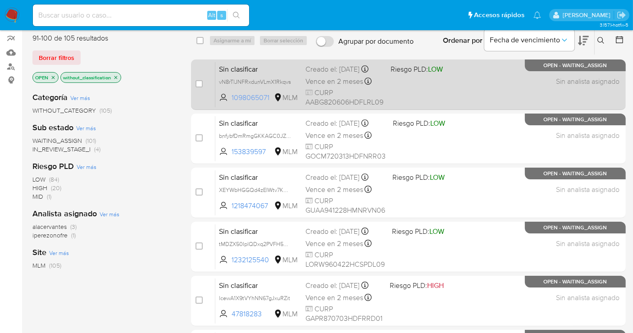
drag, startPoint x: 271, startPoint y: 101, endPoint x: 239, endPoint y: 107, distance: 32.6
click at [233, 102] on span "1098065071" at bounding box center [251, 98] width 41 height 10
drag, startPoint x: 225, startPoint y: 103, endPoint x: 270, endPoint y: 106, distance: 45.1
click at [270, 103] on span "1098065071 MLM" at bounding box center [258, 98] width 79 height 10
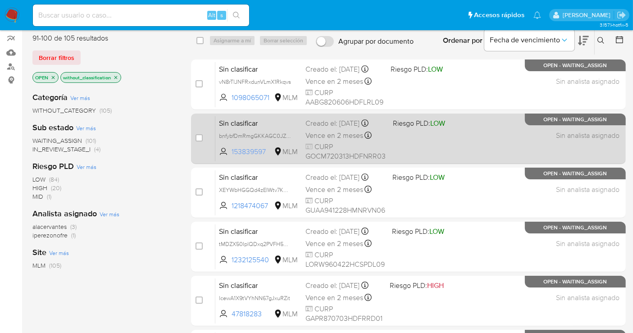
drag, startPoint x: 266, startPoint y: 155, endPoint x: 232, endPoint y: 161, distance: 34.4
click at [232, 157] on span "153839597" at bounding box center [251, 152] width 41 height 10
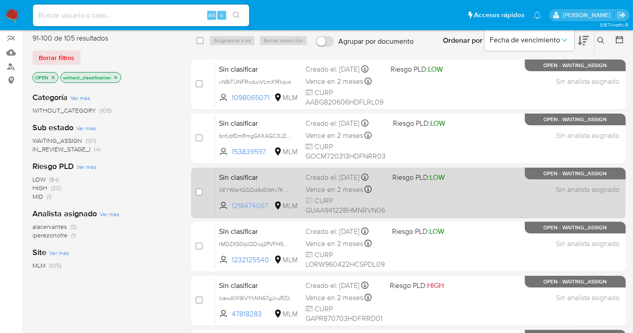
drag, startPoint x: 269, startPoint y: 212, endPoint x: 231, endPoint y: 213, distance: 37.4
click at [231, 211] on span "1218474067" at bounding box center [251, 206] width 41 height 10
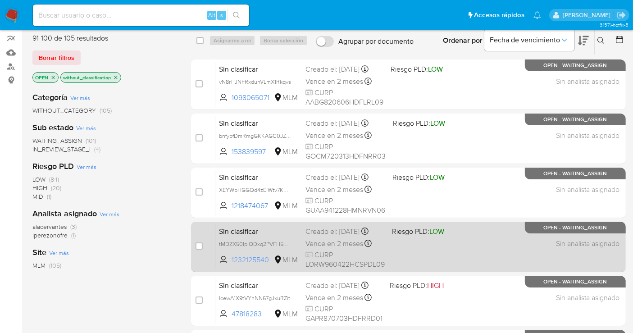
drag, startPoint x: 270, startPoint y: 264, endPoint x: 231, endPoint y: 268, distance: 39.8
click at [231, 265] on span "1232125540 MLM" at bounding box center [258, 260] width 79 height 10
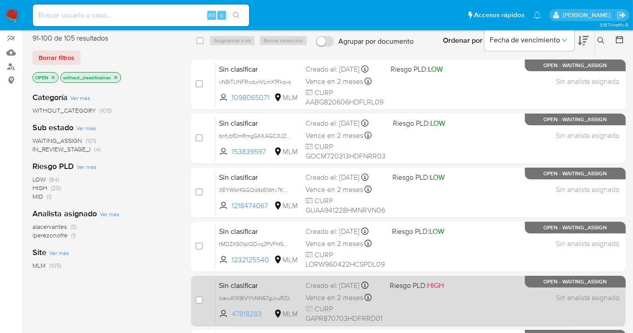
drag, startPoint x: 266, startPoint y: 322, endPoint x: 230, endPoint y: 322, distance: 36.0
click at [230, 319] on span "47818283 MLM" at bounding box center [258, 314] width 79 height 10
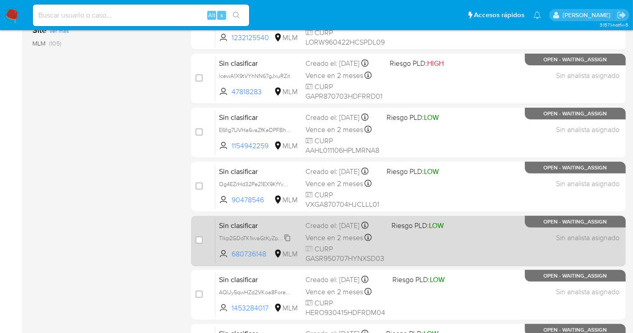
scroll to position [328, 0]
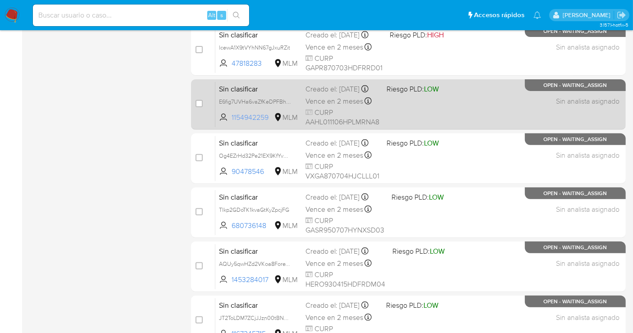
drag, startPoint x: 270, startPoint y: 123, endPoint x: 232, endPoint y: 127, distance: 38.5
click at [232, 122] on span "1154942259" at bounding box center [251, 118] width 41 height 10
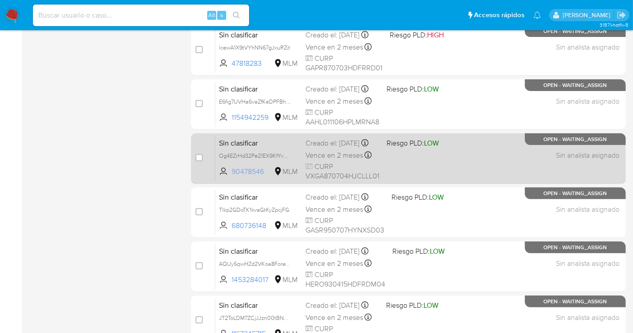
drag, startPoint x: 268, startPoint y: 176, endPoint x: 233, endPoint y: 176, distance: 35.6
click at [233, 176] on span "90478546" at bounding box center [251, 172] width 41 height 10
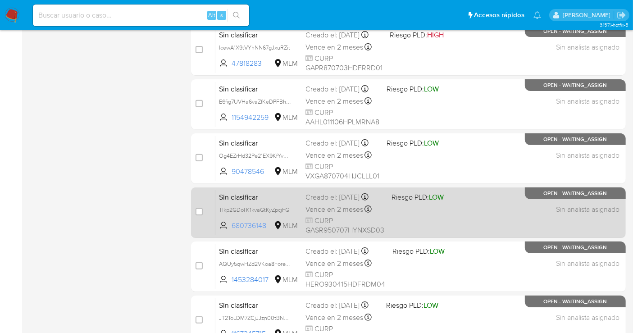
drag, startPoint x: 270, startPoint y: 233, endPoint x: 232, endPoint y: 230, distance: 38.4
click at [232, 230] on span "680736148" at bounding box center [251, 226] width 41 height 10
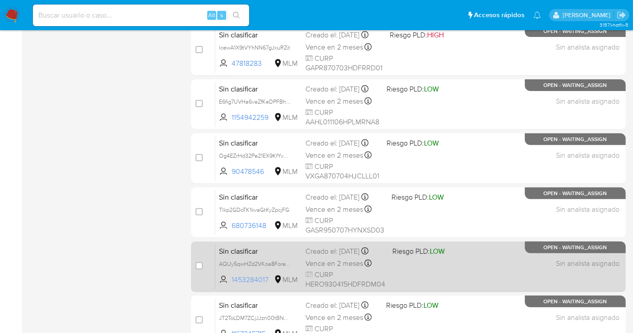
drag, startPoint x: 272, startPoint y: 286, endPoint x: 231, endPoint y: 287, distance: 40.5
click at [231, 285] on span "1453284017 MLM" at bounding box center [258, 280] width 79 height 10
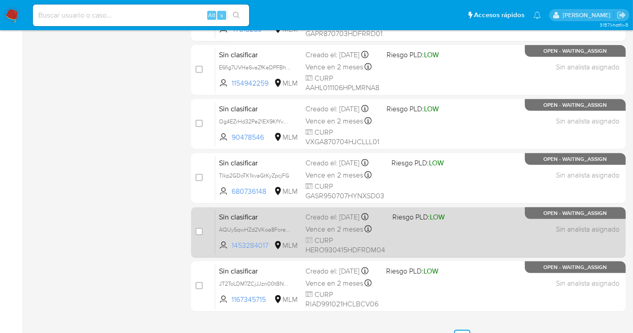
scroll to position [378, 0]
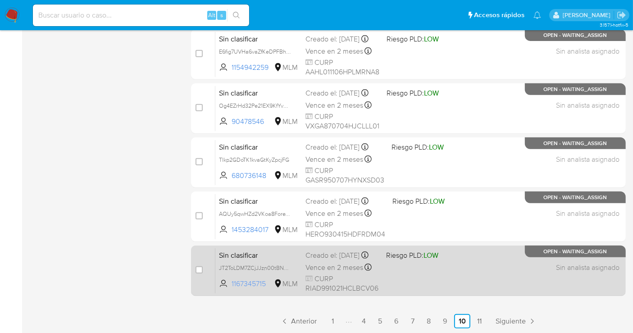
drag, startPoint x: 265, startPoint y: 286, endPoint x: 227, endPoint y: 290, distance: 37.6
click at [227, 289] on span "1167345715 MLM" at bounding box center [258, 284] width 79 height 10
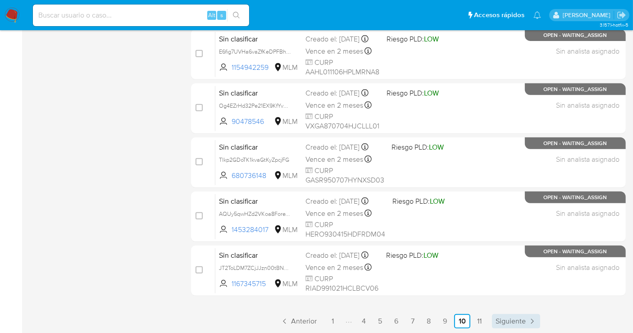
click at [506, 319] on span "Siguiente" at bounding box center [510, 320] width 30 height 7
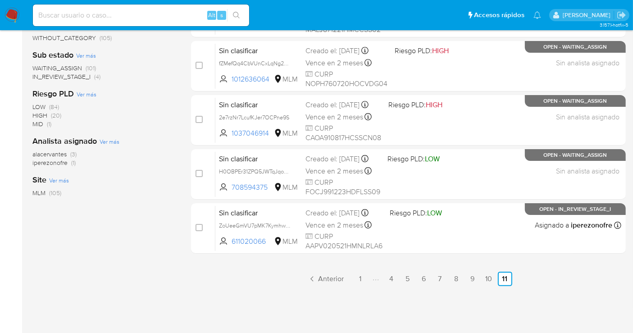
scroll to position [100, 0]
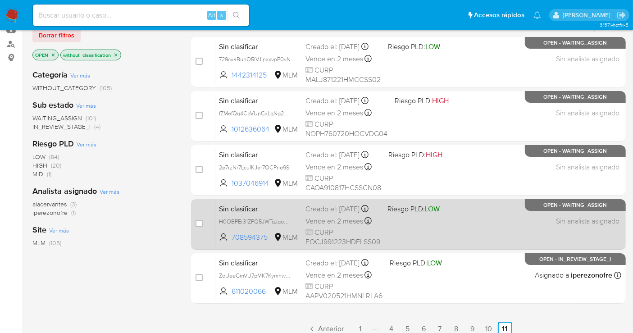
click at [326, 214] on div "Creado el: 29/08/2025 Creado el: 29/08/2025 12:57:03" at bounding box center [342, 209] width 75 height 10
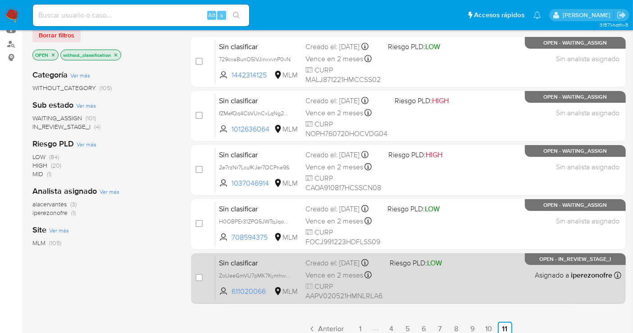
click at [318, 268] on div "Creado el: 29/08/2025 Creado el: 29/08/2025 12:41:13" at bounding box center [343, 263] width 77 height 10
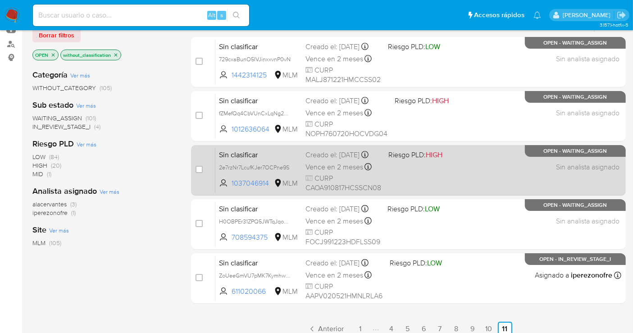
scroll to position [50, 0]
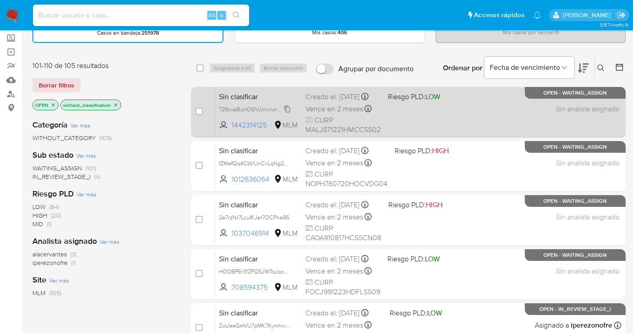
click at [287, 113] on span "729cxaBunO5IVJinxxvnP0vN" at bounding box center [255, 109] width 72 height 10
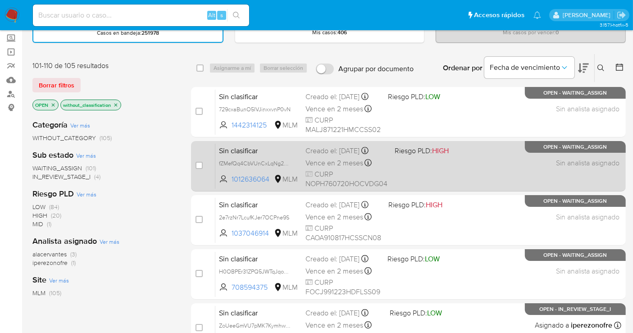
click at [291, 163] on span "fZMefQq4CbVUnCxLqNg2Qmfs" at bounding box center [258, 163] width 79 height 10
click at [289, 163] on span "fZMefQq4CbVUnCxLqNg2Qmfs" at bounding box center [258, 163] width 78 height 10
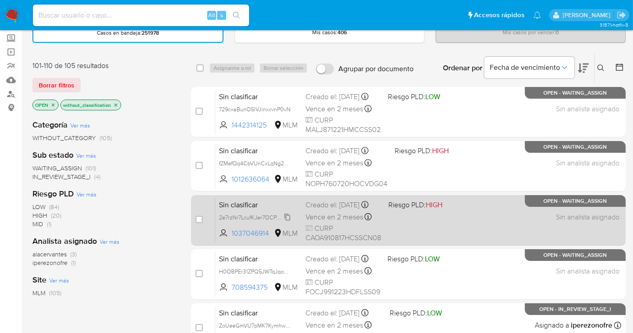
click at [286, 222] on span "2e7rzNr7LcufKJer7OCPne9S" at bounding box center [254, 217] width 70 height 10
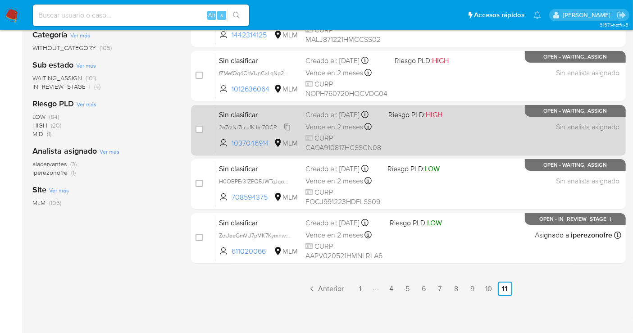
scroll to position [150, 0]
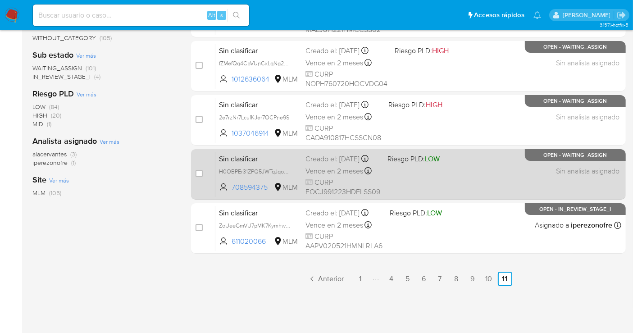
click at [286, 172] on div "Sin clasificar H0OBPEr31ZPQ5JWTqJqoDLET 708594375 MLM Riesgo PLD: LOW Creado el…" at bounding box center [418, 173] width 406 height 45
click at [282, 176] on span "H0OBPEr31ZPQ5JWTqJqoDLET" at bounding box center [258, 171] width 78 height 10
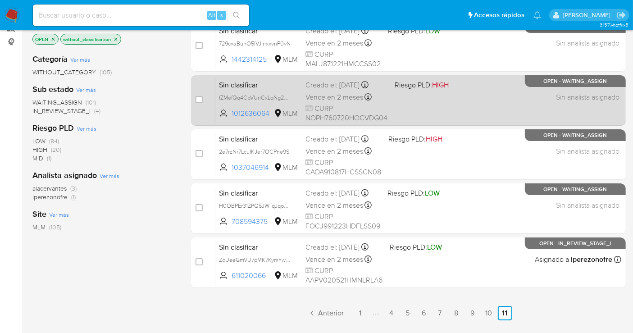
scroll to position [100, 0]
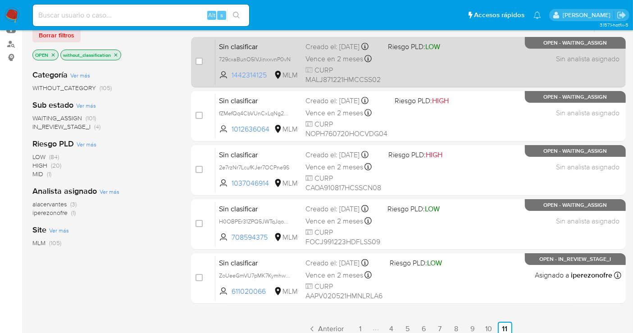
drag, startPoint x: 270, startPoint y: 80, endPoint x: 230, endPoint y: 82, distance: 40.1
click at [230, 80] on span "1442314125 MLM" at bounding box center [258, 75] width 79 height 10
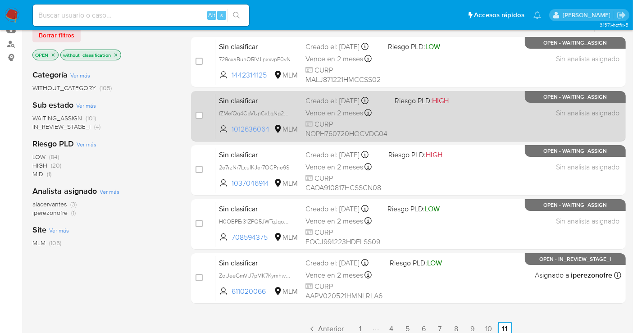
drag, startPoint x: 269, startPoint y: 126, endPoint x: 222, endPoint y: 131, distance: 46.6
click at [222, 131] on span "1012636064 MLM" at bounding box center [258, 129] width 79 height 10
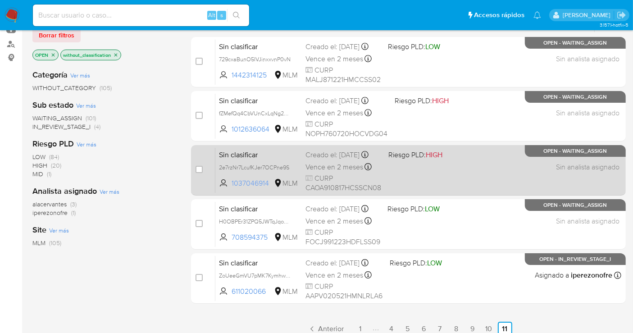
drag, startPoint x: 270, startPoint y: 186, endPoint x: 231, endPoint y: 190, distance: 39.0
click at [231, 188] on span "1037046914" at bounding box center [251, 183] width 41 height 10
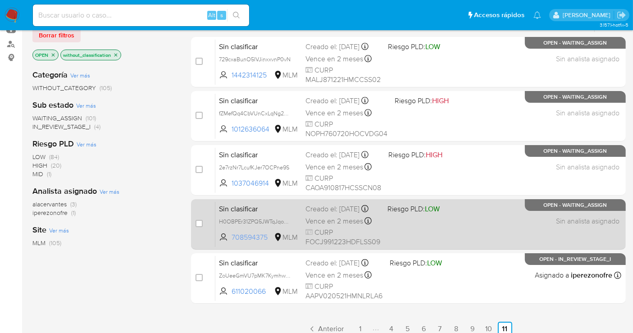
drag, startPoint x: 272, startPoint y: 240, endPoint x: 231, endPoint y: 243, distance: 40.6
click at [231, 242] on span "708594375 MLM" at bounding box center [258, 237] width 79 height 10
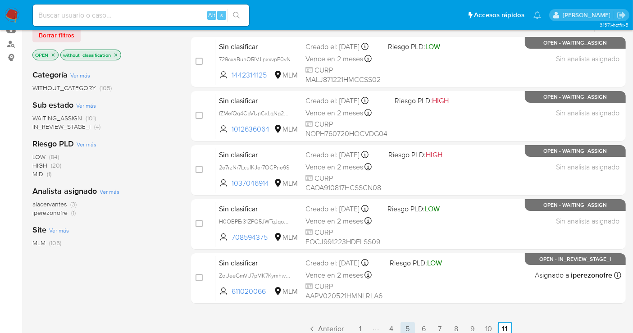
click at [407, 327] on link "5" at bounding box center [407, 329] width 14 height 14
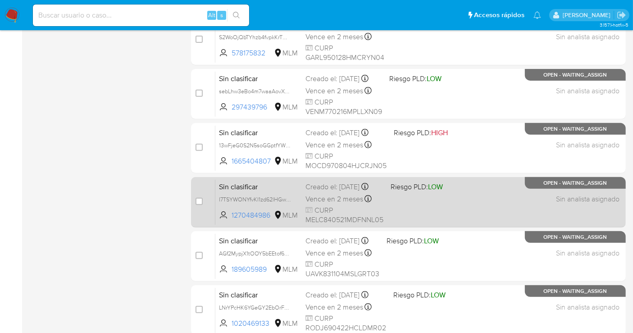
scroll to position [378, 0]
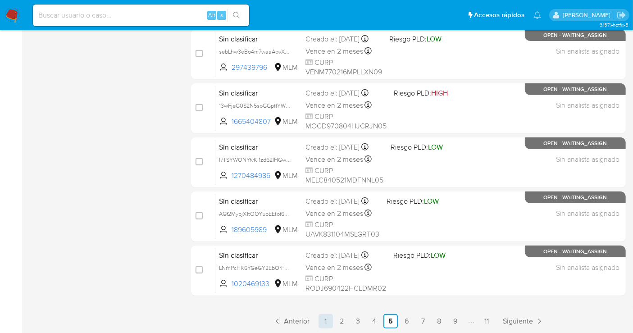
click at [324, 317] on link "1" at bounding box center [325, 321] width 14 height 14
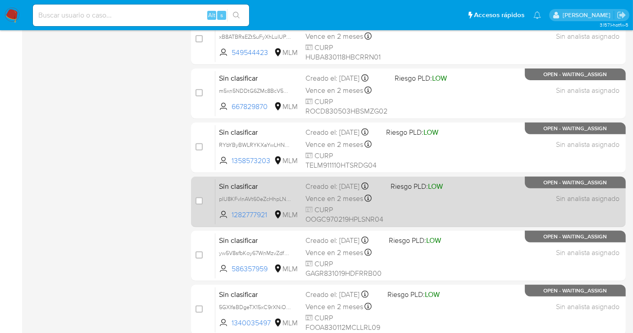
scroll to position [378, 0]
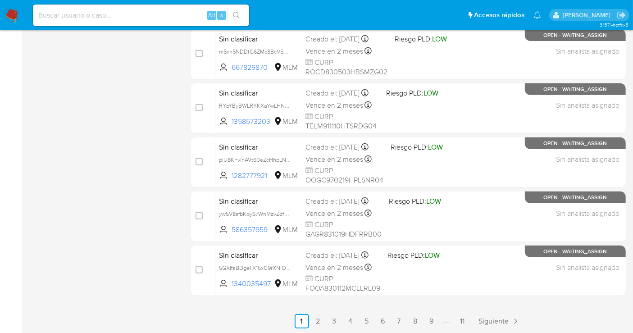
click at [497, 317] on span "Siguiente" at bounding box center [494, 320] width 30 height 7
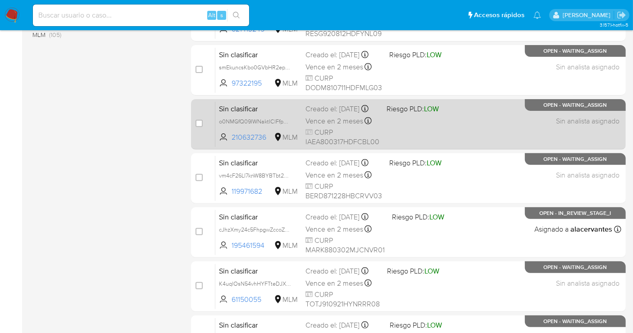
scroll to position [378, 0]
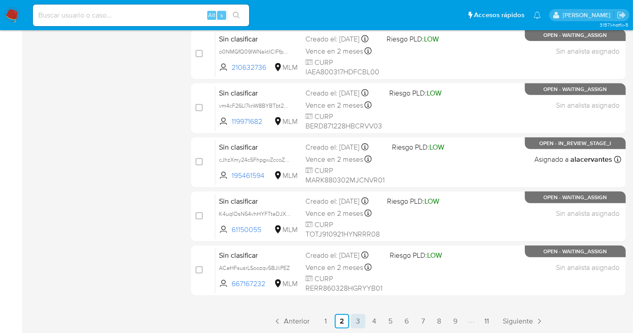
click at [355, 321] on link "3" at bounding box center [358, 321] width 14 height 14
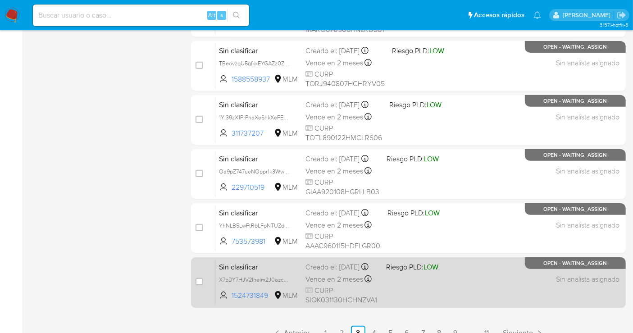
scroll to position [378, 0]
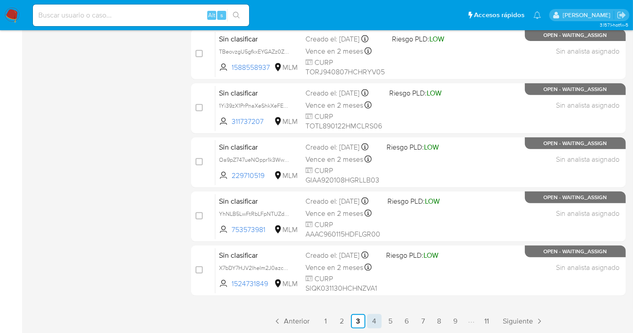
click at [369, 318] on link "4" at bounding box center [374, 321] width 14 height 14
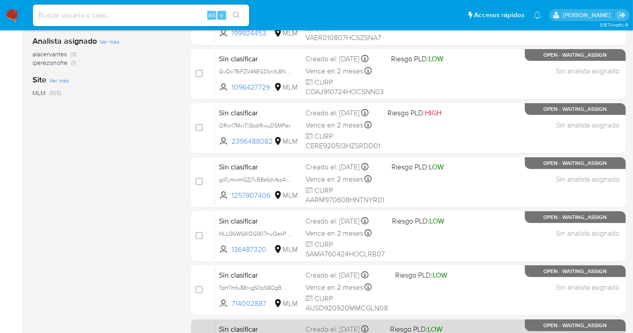
scroll to position [378, 0]
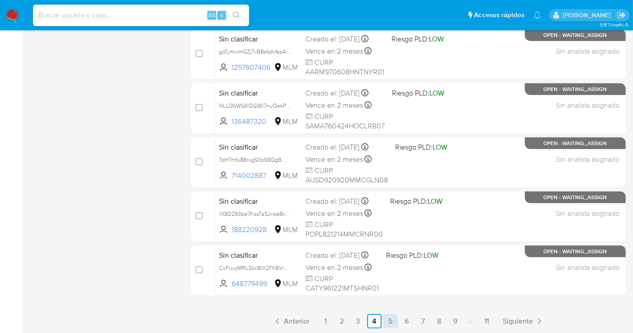
click at [394, 322] on link "5" at bounding box center [390, 321] width 14 height 14
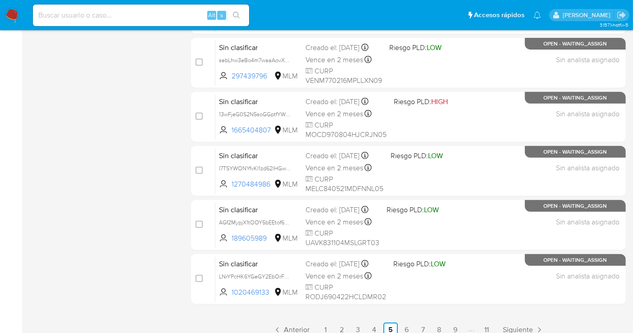
scroll to position [378, 0]
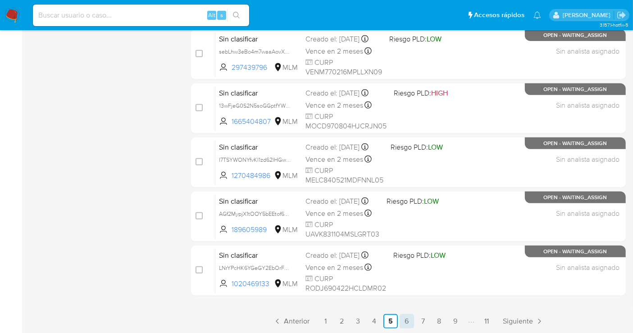
click at [401, 319] on link "6" at bounding box center [406, 321] width 14 height 14
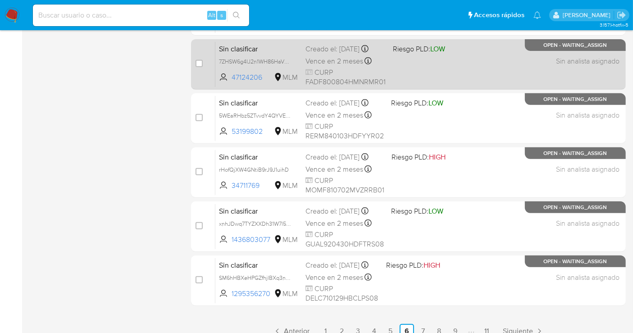
scroll to position [378, 0]
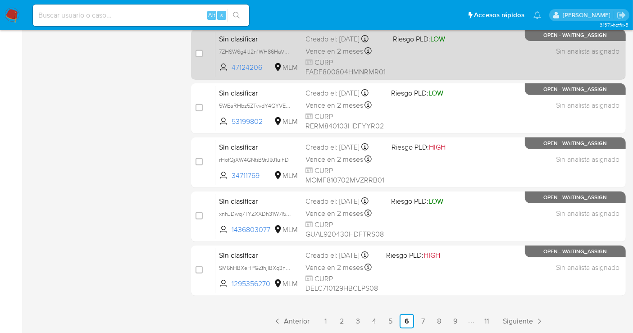
click at [333, 53] on span "Vence en 2 meses" at bounding box center [334, 51] width 58 height 10
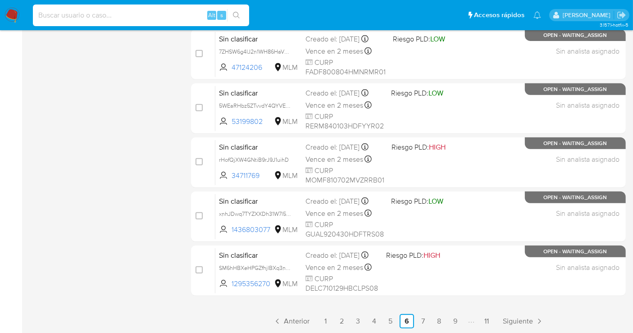
click at [57, 17] on input at bounding box center [141, 15] width 216 height 12
paste input "395324140"
type input "395324140"
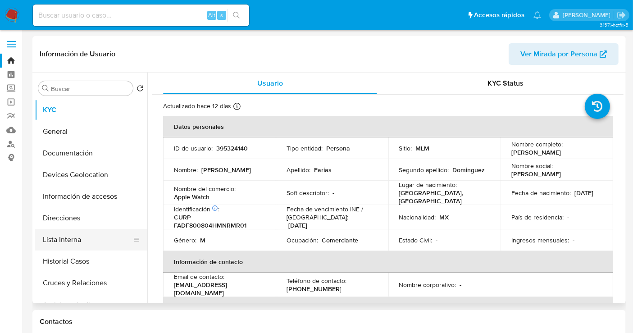
select select "10"
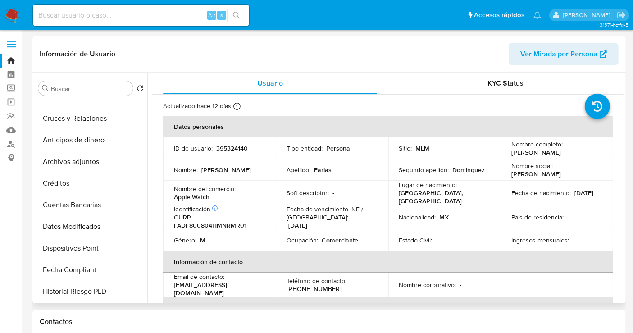
scroll to position [130, 0]
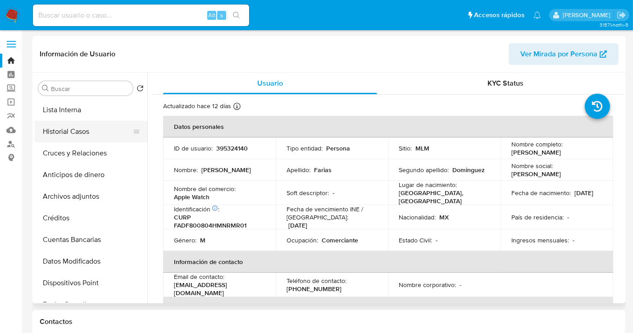
click at [59, 136] on button "Historial Casos" at bounding box center [87, 132] width 105 height 22
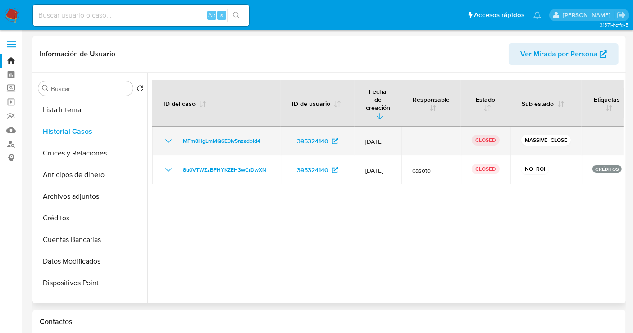
click at [166, 136] on icon "Mostrar/Ocultar" at bounding box center [168, 141] width 11 height 11
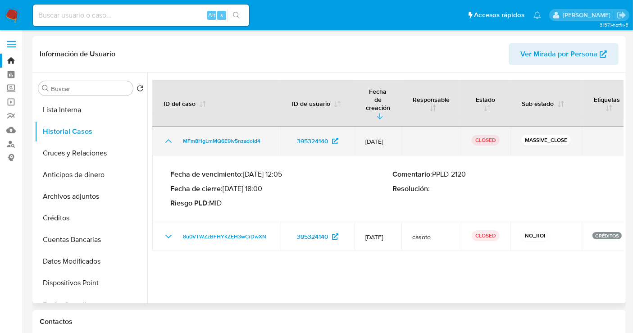
click at [166, 136] on icon "Mostrar/Ocultar" at bounding box center [168, 141] width 11 height 11
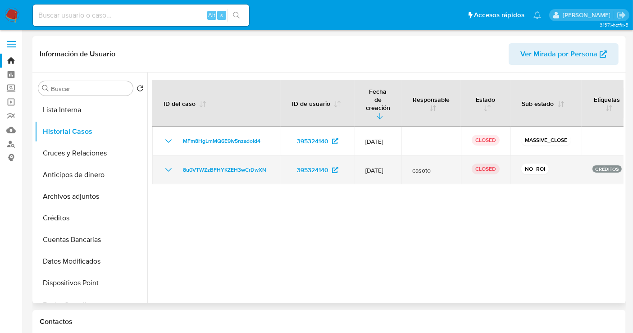
click at [168, 164] on icon "Mostrar/Ocultar" at bounding box center [168, 169] width 11 height 11
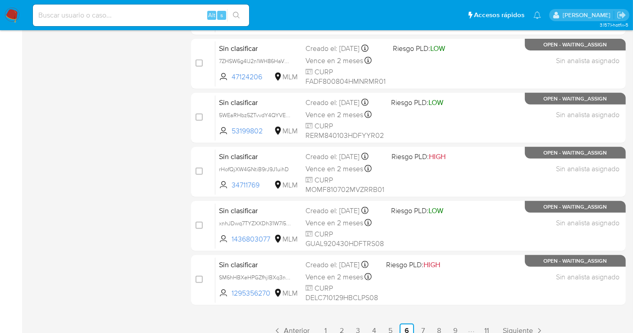
scroll to position [377, 0]
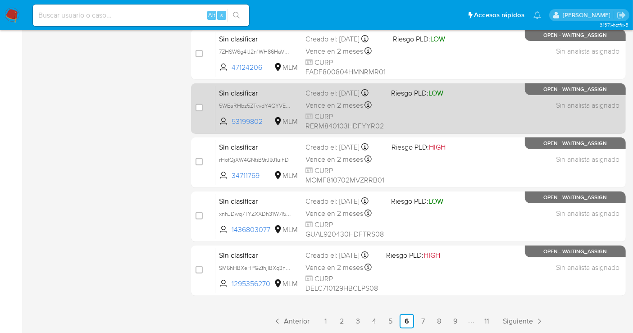
click at [325, 98] on div "Creado el: 30/08/2025 Creado el: 30/08/2025 08:46:28" at bounding box center [344, 93] width 78 height 10
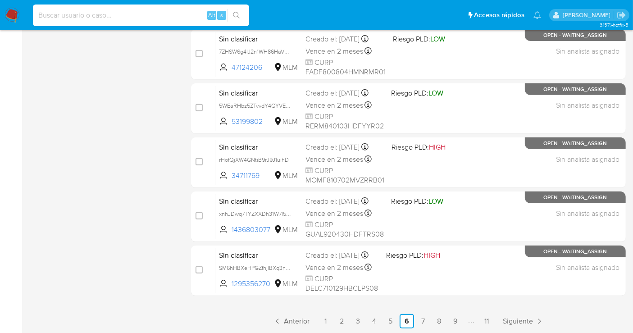
click at [84, 13] on input at bounding box center [141, 15] width 216 height 12
paste input "186461987"
type input "186461987"
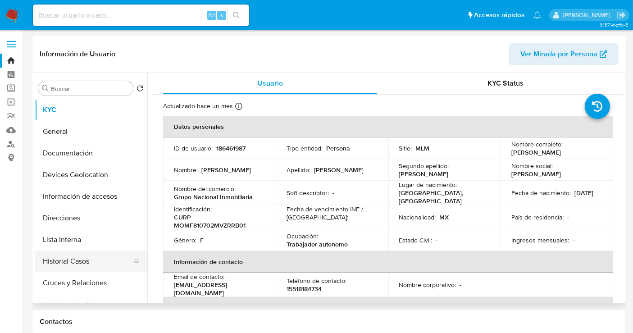
select select "10"
click at [69, 259] on button "Historial Casos" at bounding box center [87, 261] width 105 height 22
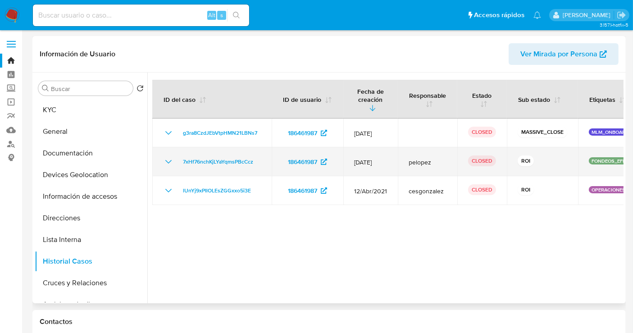
click at [168, 156] on icon "Mostrar/Ocultar" at bounding box center [168, 161] width 11 height 11
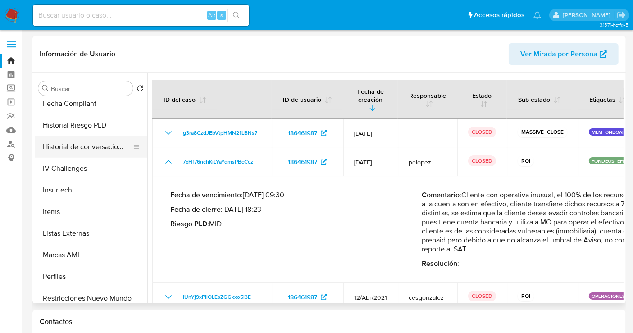
scroll to position [380, 0]
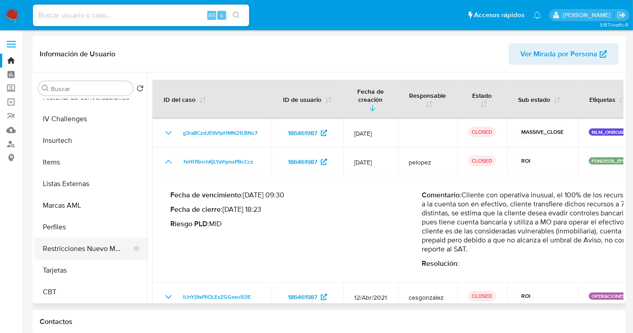
click at [89, 251] on button "Restricciones Nuevo Mundo" at bounding box center [87, 249] width 105 height 22
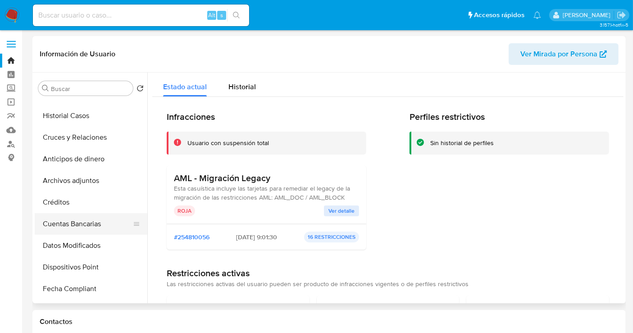
scroll to position [130, 0]
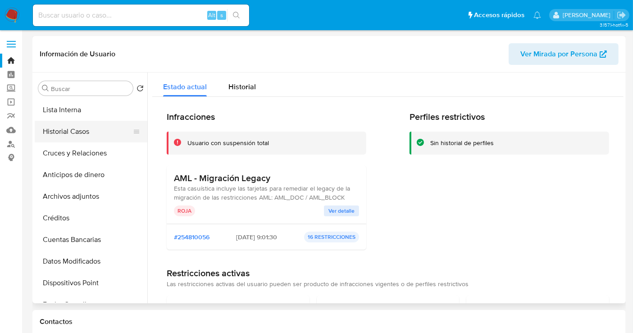
click at [89, 132] on button "Historial Casos" at bounding box center [87, 132] width 105 height 22
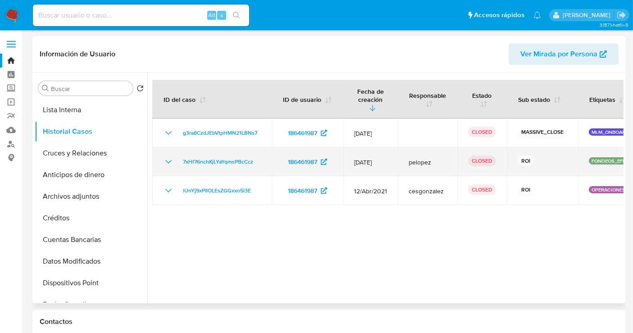
click at [167, 156] on icon "Mostrar/Ocultar" at bounding box center [168, 161] width 11 height 11
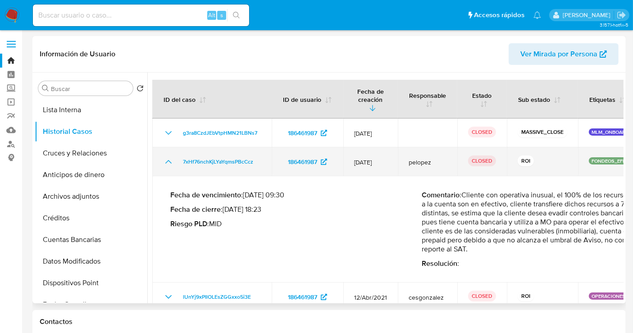
click at [168, 156] on icon "Mostrar/Ocultar" at bounding box center [168, 161] width 11 height 11
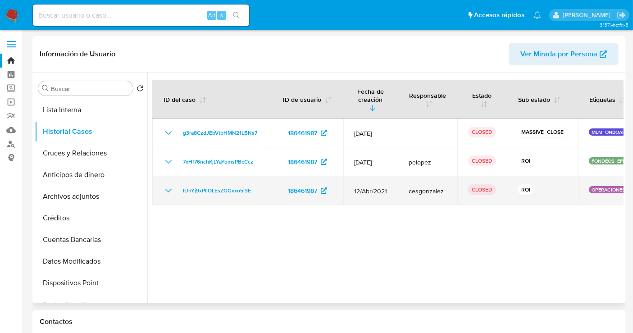
click at [168, 185] on icon "Mostrar/Ocultar" at bounding box center [168, 190] width 11 height 11
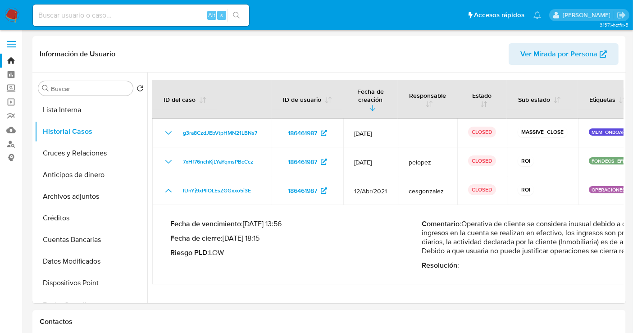
click at [87, 8] on div "Alt s" at bounding box center [141, 16] width 216 height 22
click at [82, 18] on input at bounding box center [141, 15] width 216 height 12
paste input "1436803077"
type input "1436803077"
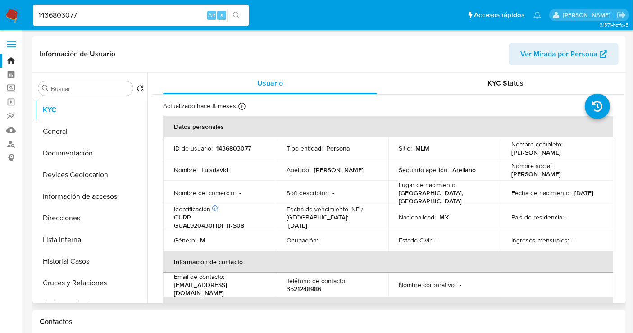
select select "10"
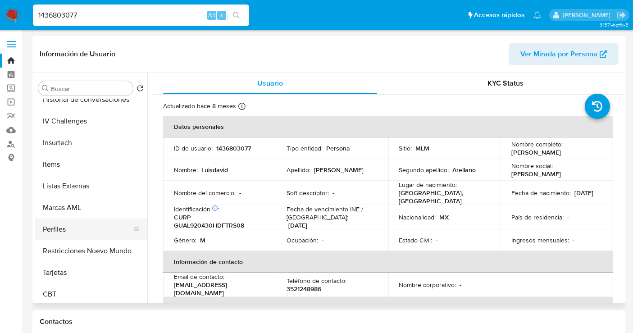
scroll to position [380, 0]
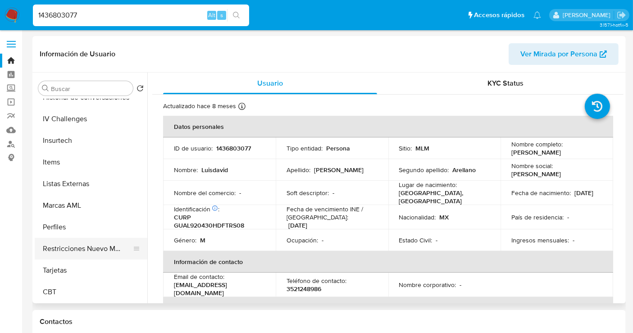
click at [77, 241] on button "Restricciones Nuevo Mundo" at bounding box center [87, 249] width 105 height 22
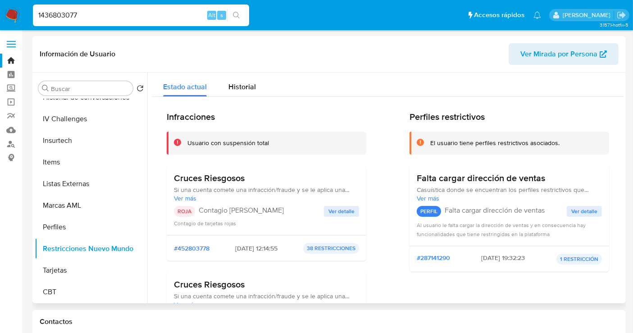
click at [331, 212] on span "Ver detalle" at bounding box center [341, 211] width 26 height 9
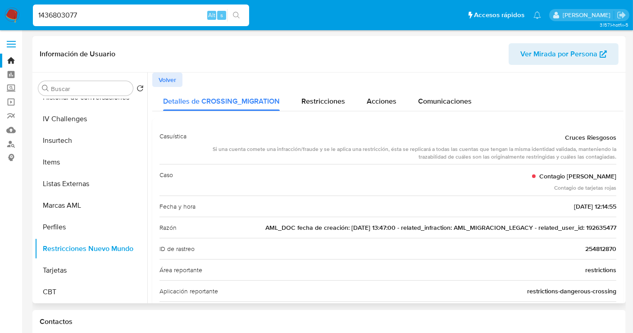
click at [602, 226] on span "AML_DOC fecha de creación: 20/05/2021 13:47:00 - related_infraction: AML_MIGRAC…" at bounding box center [440, 227] width 351 height 9
click at [64, 19] on input "1436803077" at bounding box center [141, 15] width 216 height 12
paste input "926354"
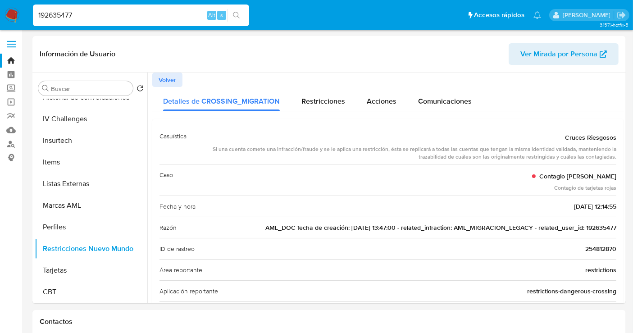
type input "192635477"
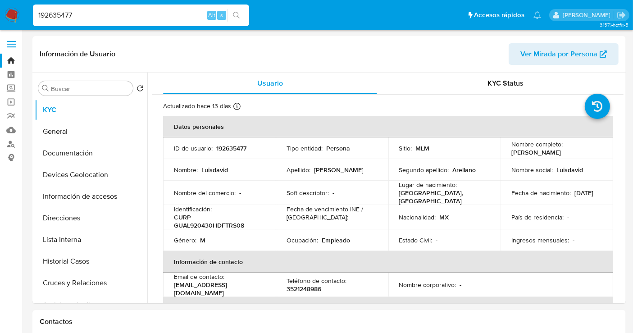
select select "10"
click at [81, 255] on button "Historial Casos" at bounding box center [87, 261] width 105 height 22
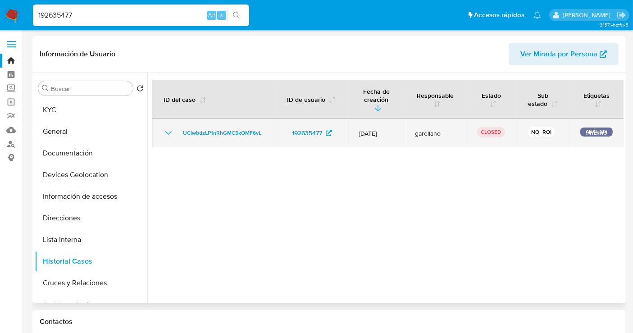
click at [172, 129] on icon "Mostrar/Ocultar" at bounding box center [168, 132] width 11 height 11
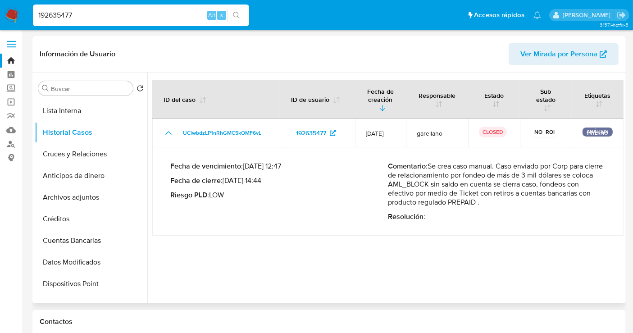
scroll to position [150, 0]
click at [54, 20] on input "192635477" at bounding box center [141, 15] width 216 height 12
paste input "295356270"
type input "1295356270"
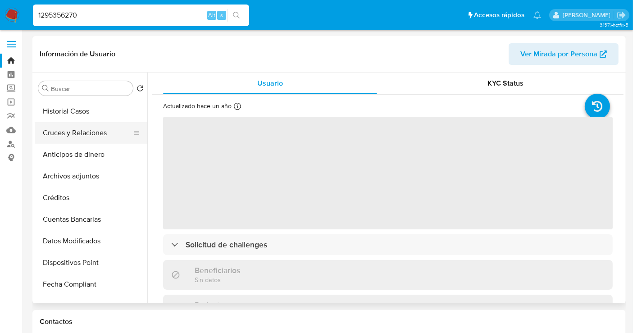
select select "10"
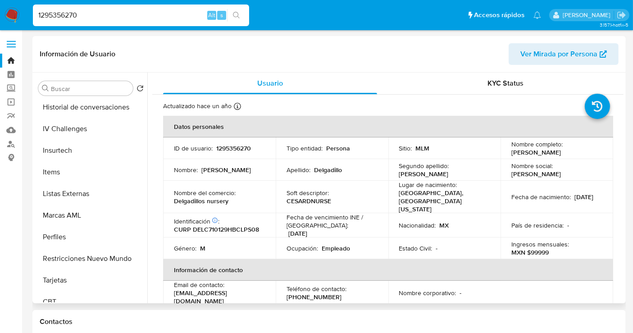
scroll to position [380, 0]
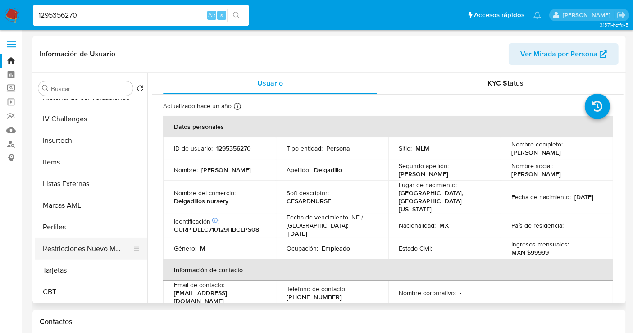
click at [91, 243] on button "Restricciones Nuevo Mundo" at bounding box center [87, 249] width 105 height 22
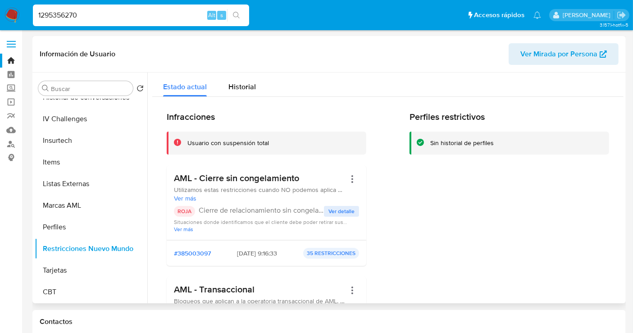
click at [338, 209] on span "Ver detalle" at bounding box center [341, 211] width 26 height 9
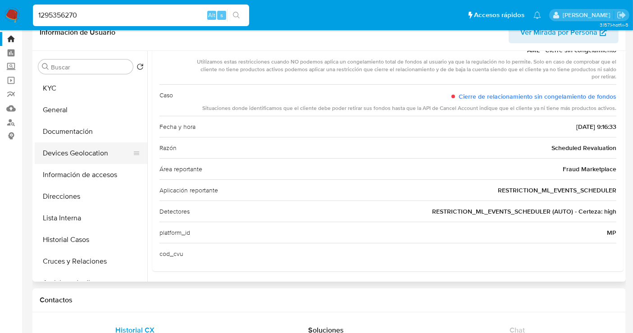
scroll to position [0, 0]
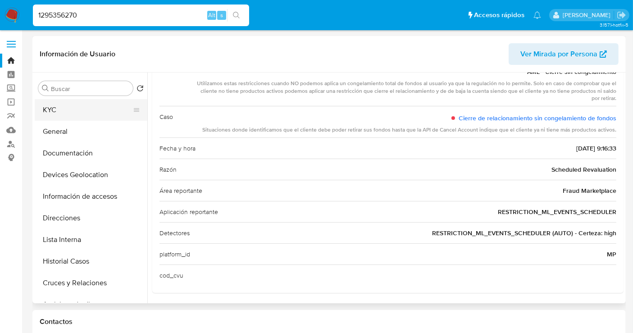
click at [51, 115] on button "KYC" at bounding box center [87, 110] width 105 height 22
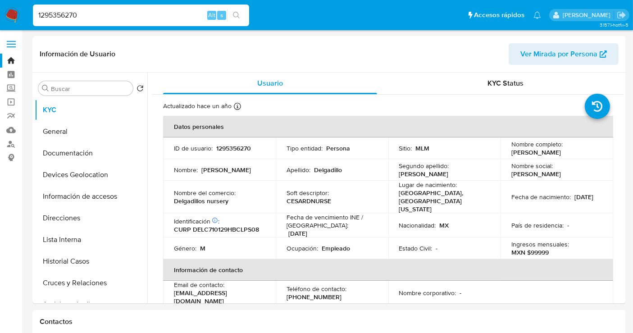
click at [68, 11] on input "1295356270" at bounding box center [141, 15] width 216 height 12
paste input "657961800"
type input "657961800"
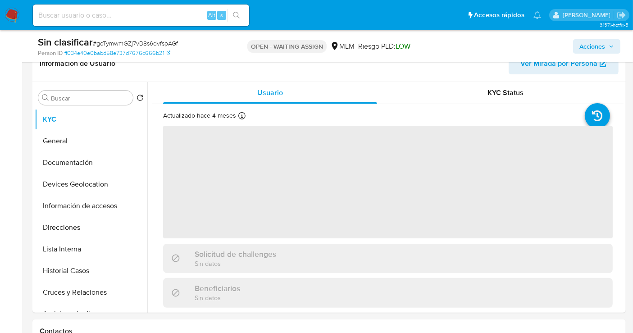
scroll to position [200, 0]
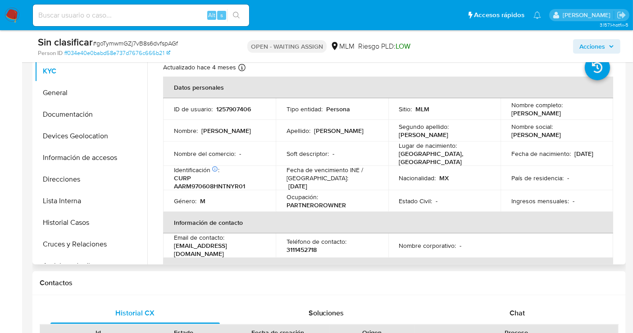
select select "10"
click at [226, 113] on p "1257907406" at bounding box center [233, 109] width 35 height 8
copy p "1257907406"
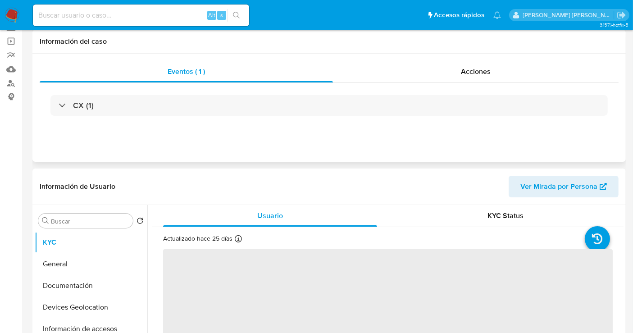
scroll to position [150, 0]
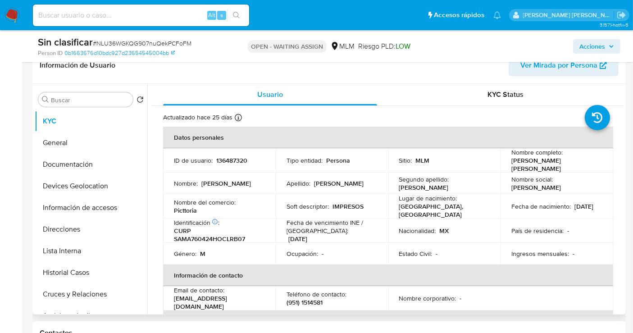
select select "10"
click at [225, 163] on p "136487320" at bounding box center [231, 160] width 31 height 8
copy p "136487320"
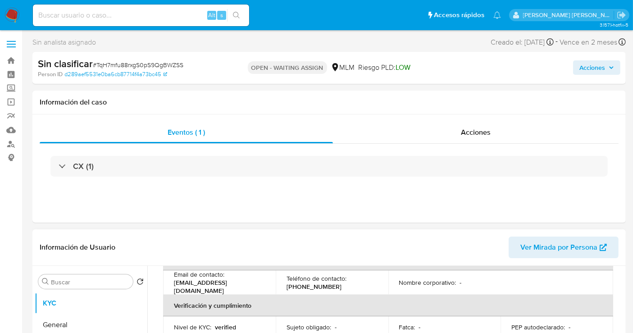
select select "10"
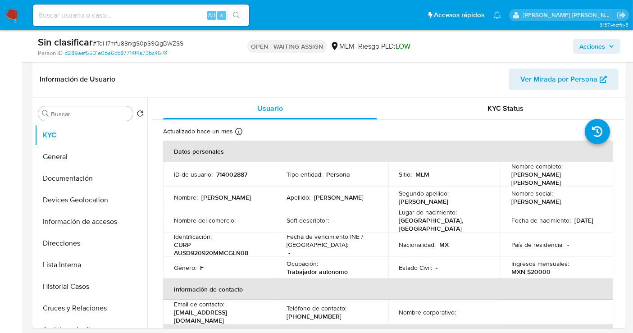
scroll to position [200, 0]
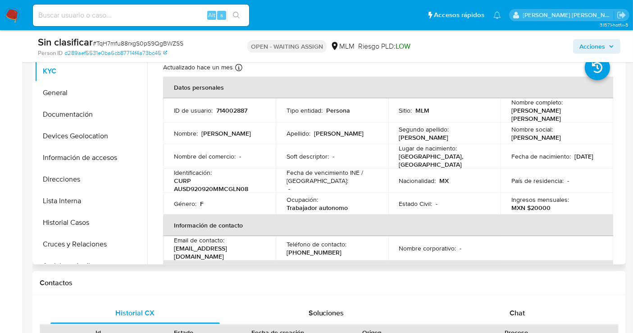
click at [227, 107] on p "714002887" at bounding box center [231, 110] width 31 height 8
copy p "714002887"
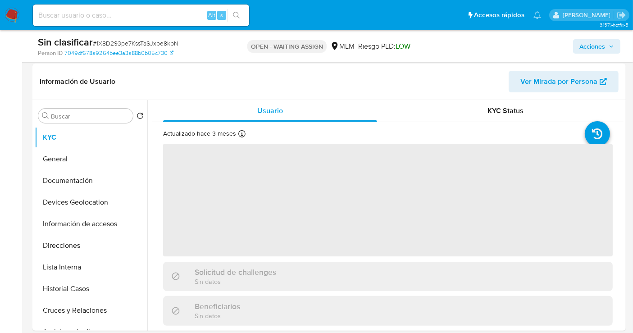
scroll to position [150, 0]
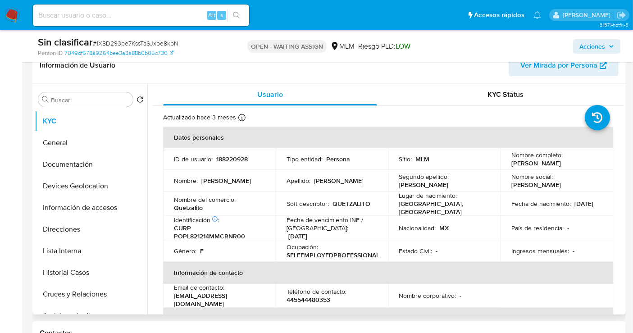
select select "10"
click at [235, 160] on p "188220928" at bounding box center [232, 159] width 32 height 8
copy p "188220928"
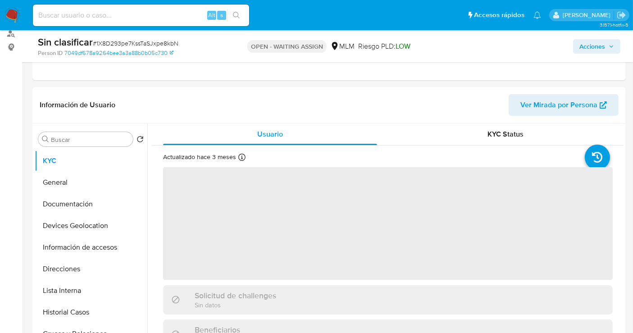
scroll to position [150, 0]
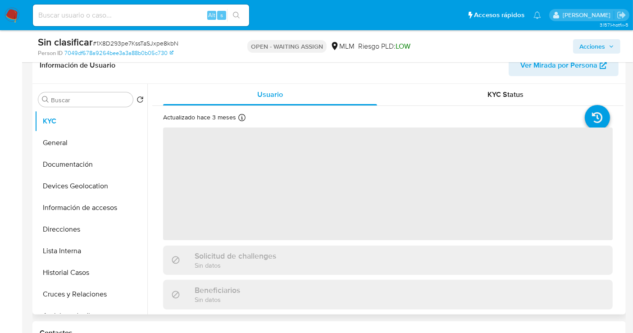
select select "10"
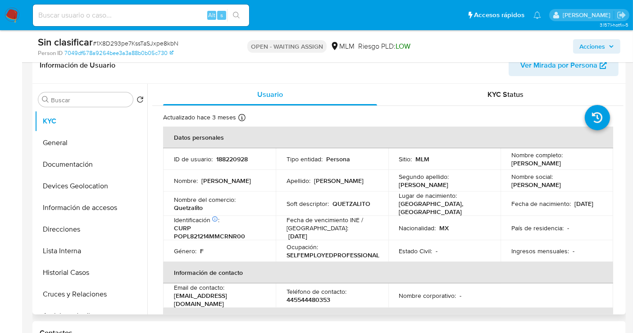
click at [240, 159] on p "188220928" at bounding box center [232, 159] width 32 height 8
copy p "188220928"
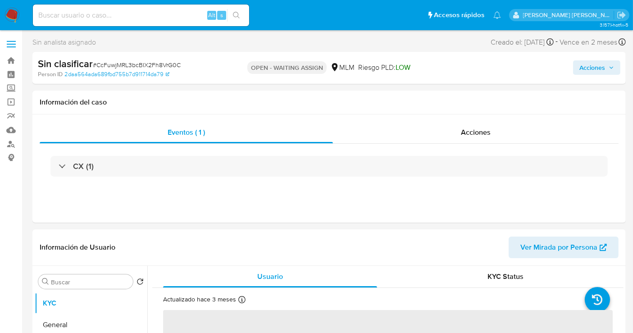
scroll to position [150, 0]
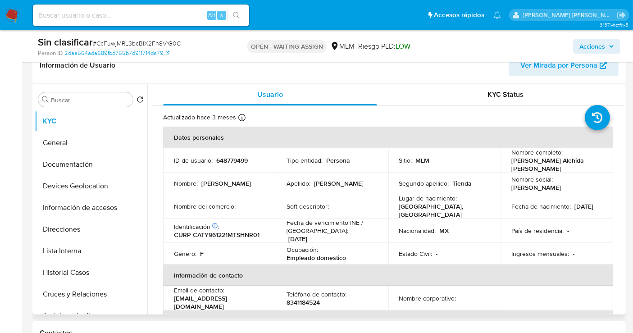
select select "10"
click at [231, 158] on p "648779499" at bounding box center [232, 160] width 32 height 8
copy p "648779499"
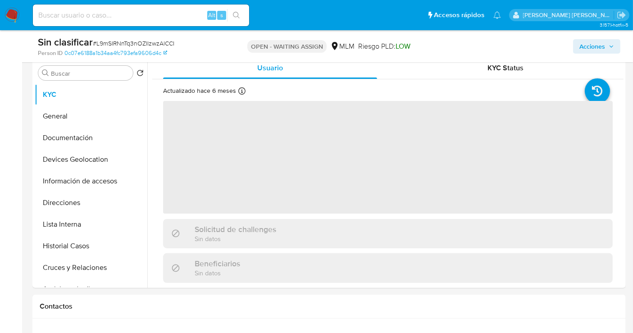
scroll to position [200, 0]
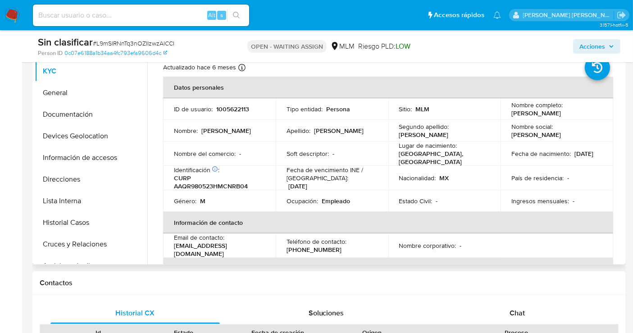
select select "10"
click at [232, 110] on p "1005622113" at bounding box center [232, 109] width 33 height 8
copy p "1005622113"
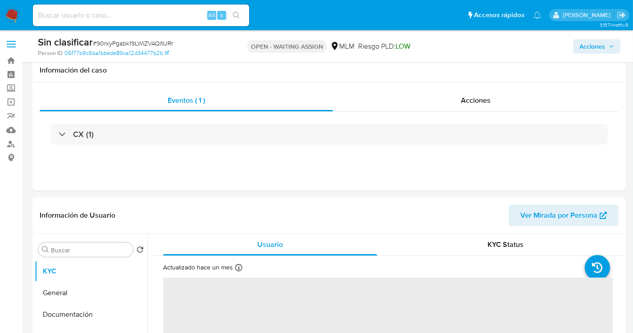
scroll to position [100, 0]
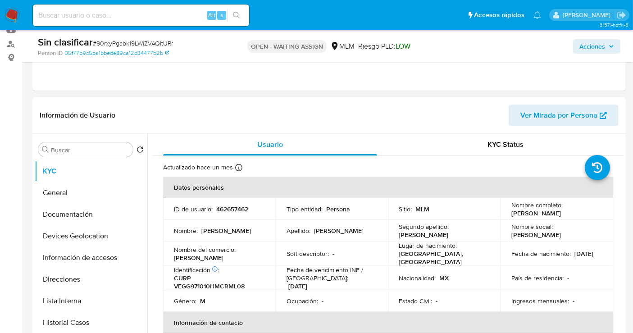
select select "10"
click at [227, 208] on p "462657462" at bounding box center [232, 209] width 32 height 8
copy p "462657462"
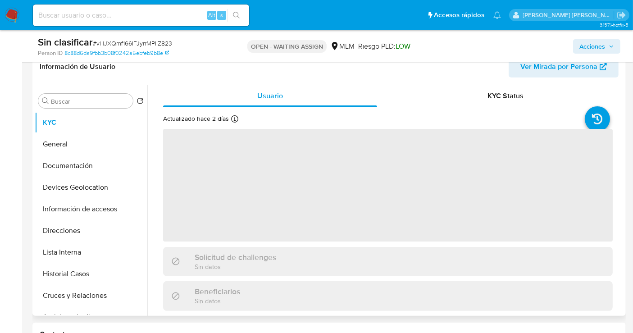
scroll to position [150, 0]
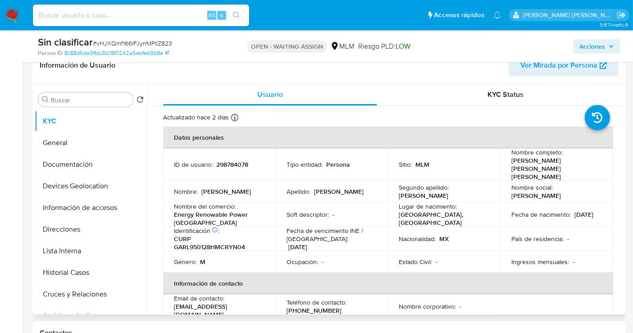
select select "10"
click at [229, 161] on p "298784078" at bounding box center [232, 164] width 32 height 8
copy p "298784078"
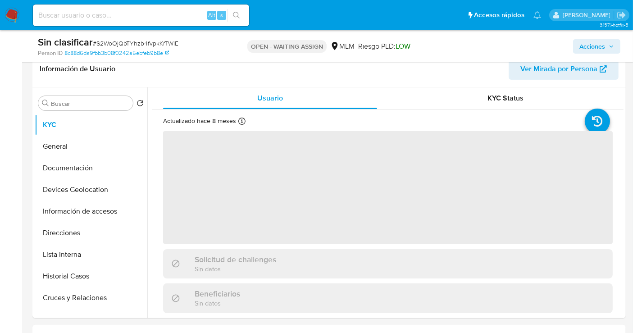
scroll to position [200, 0]
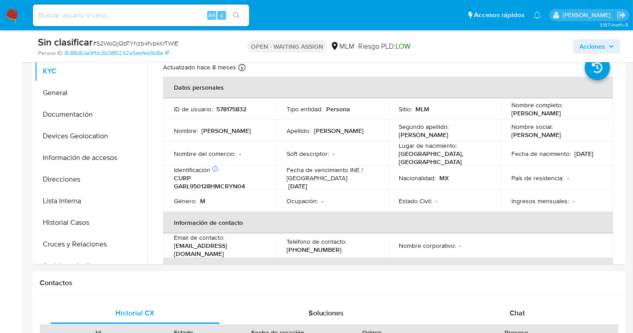
select select "10"
click at [227, 106] on p "578175832" at bounding box center [231, 109] width 30 height 8
copy p "578175832"
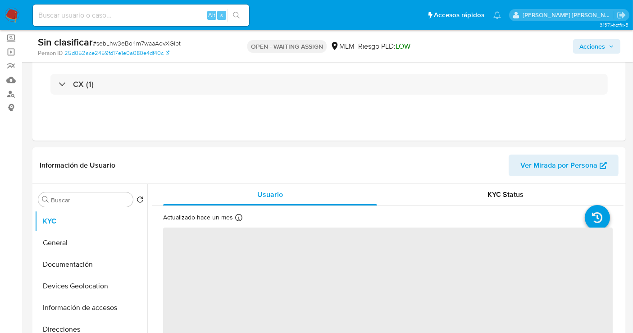
scroll to position [150, 0]
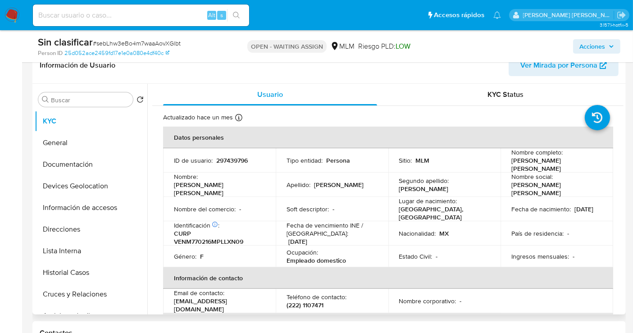
select select "10"
click at [244, 160] on p "297439796" at bounding box center [232, 160] width 32 height 8
copy p "297439796"
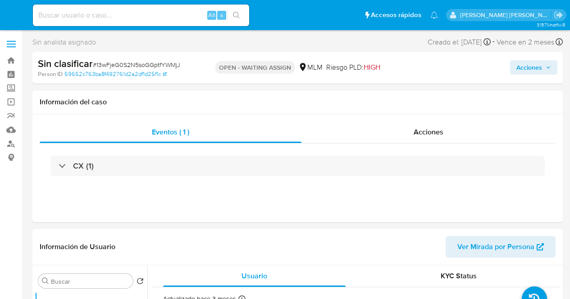
select select "10"
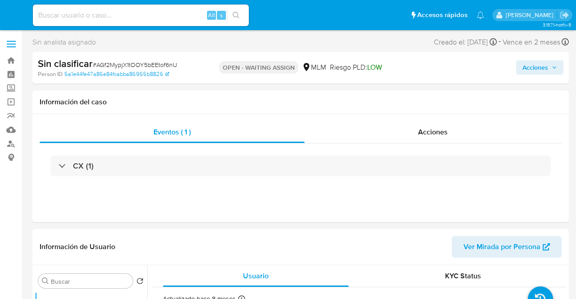
select select "10"
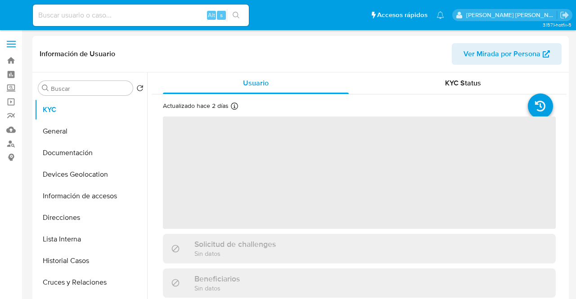
select select "10"
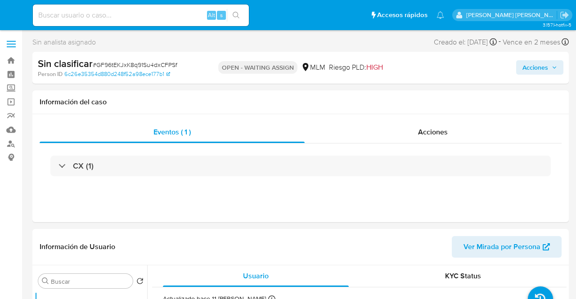
select select "10"
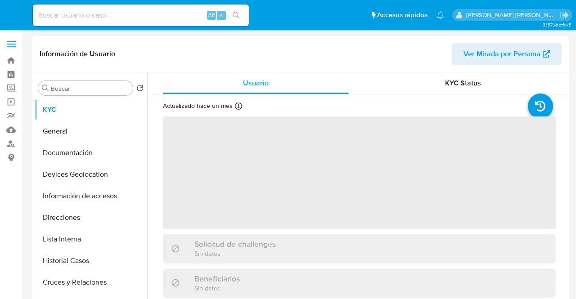
select select "10"
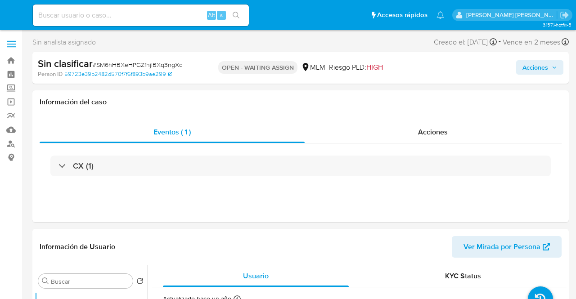
select select "10"
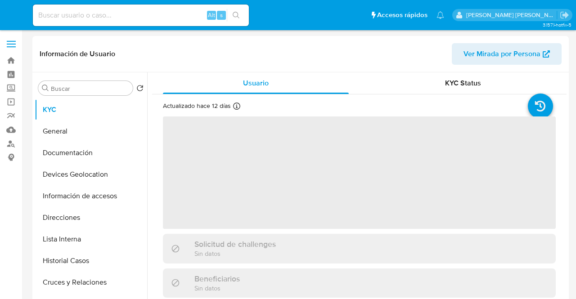
select select "10"
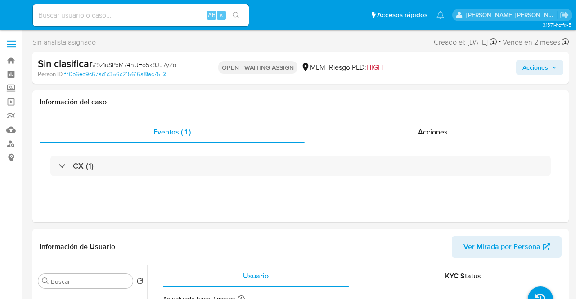
select select "10"
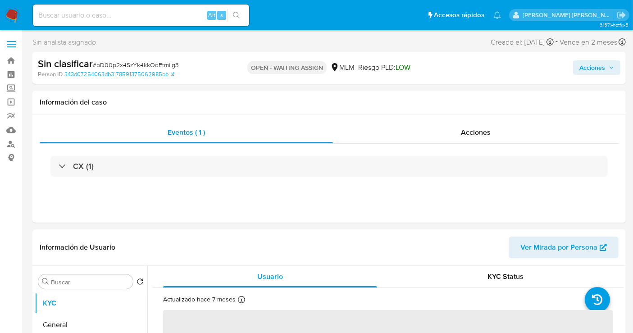
select select "10"
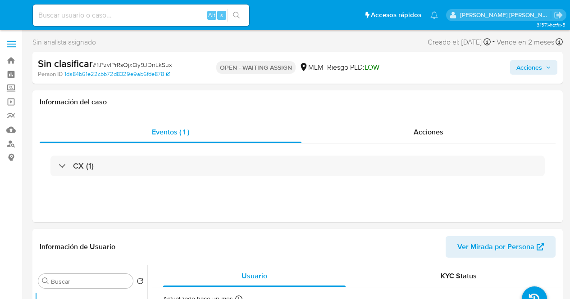
select select "10"
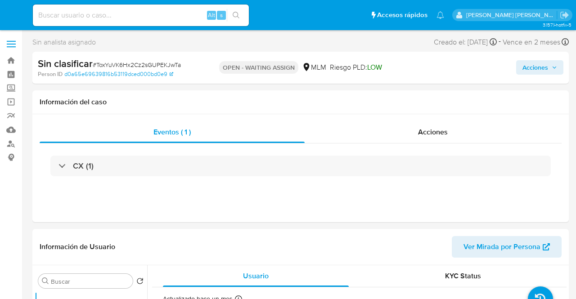
select select "10"
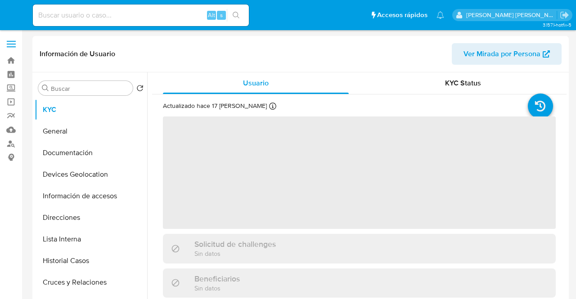
select select "10"
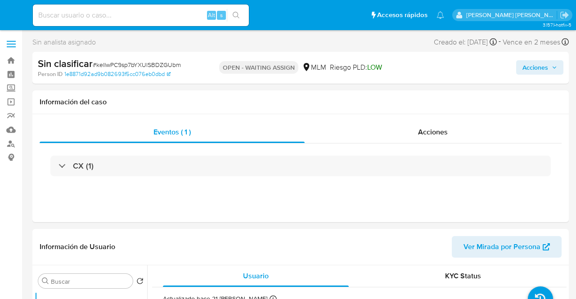
select select "10"
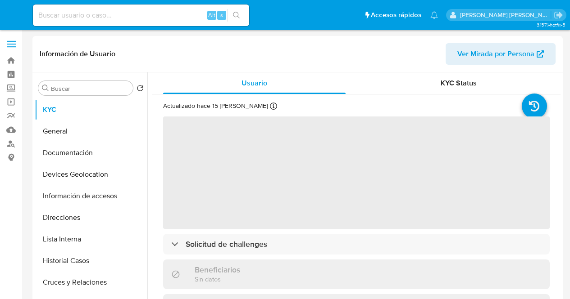
select select "10"
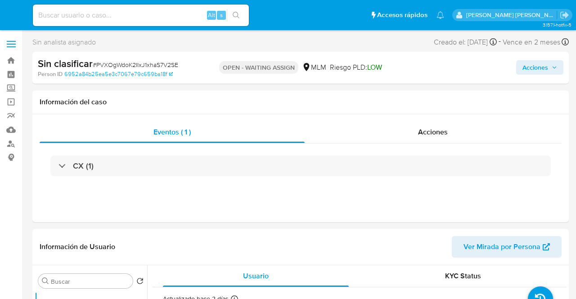
select select "10"
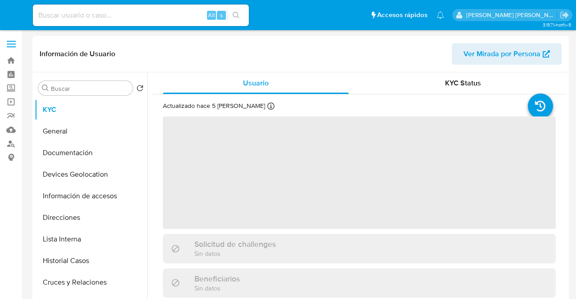
select select "10"
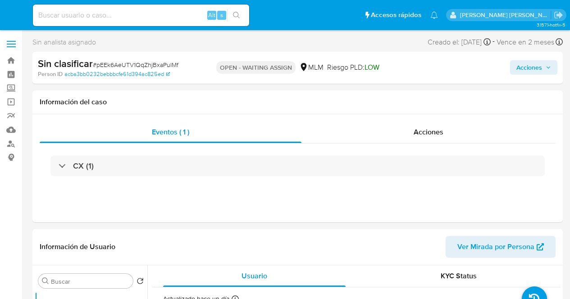
select select "10"
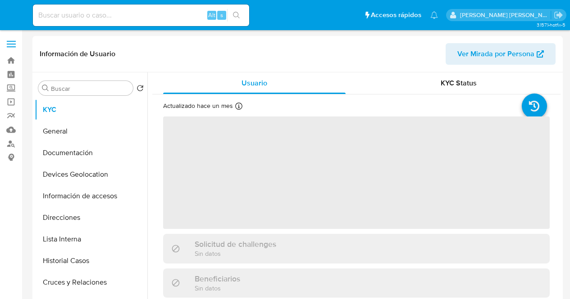
select select "10"
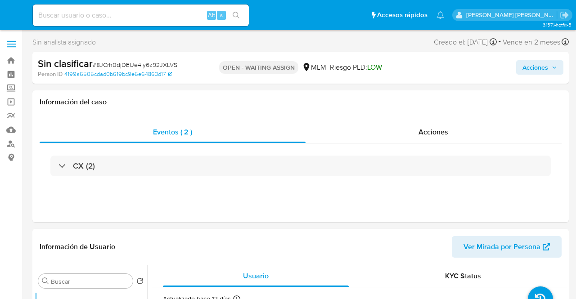
select select "10"
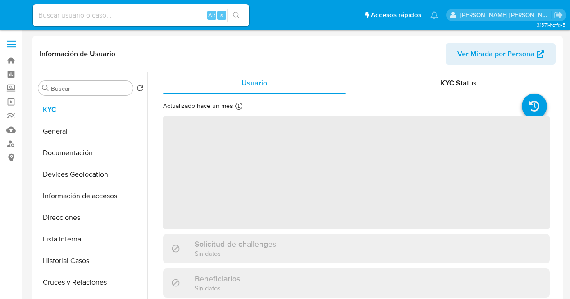
select select "10"
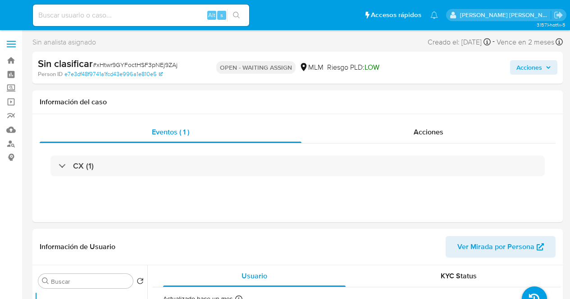
select select "10"
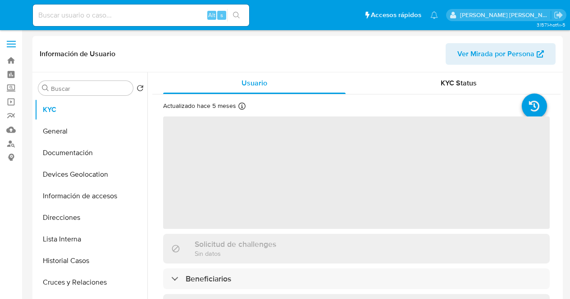
select select "10"
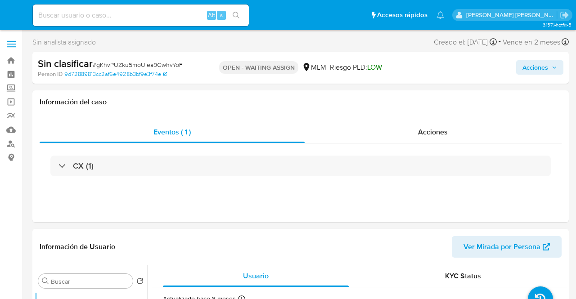
select select "10"
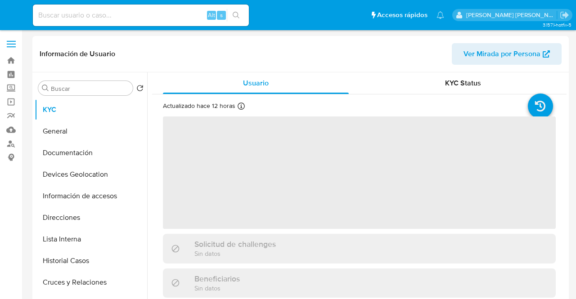
select select "10"
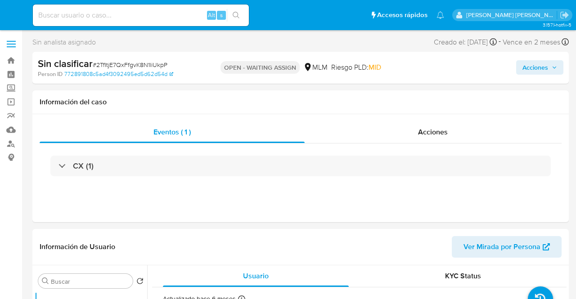
select select "10"
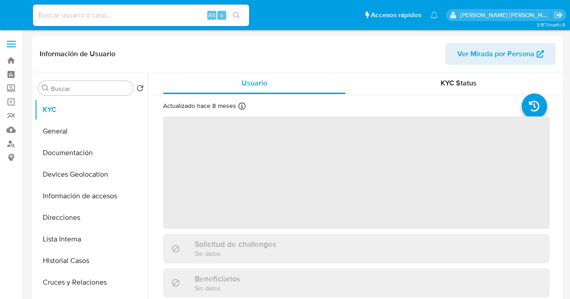
select select "10"
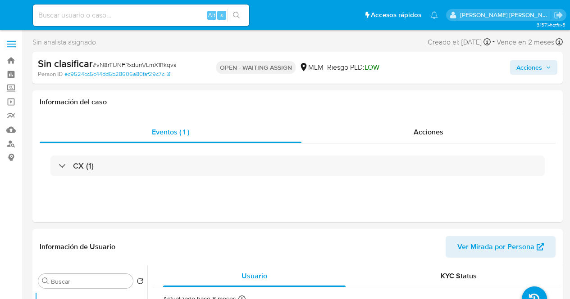
select select "10"
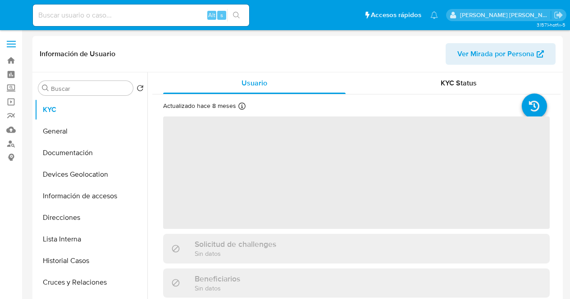
select select "10"
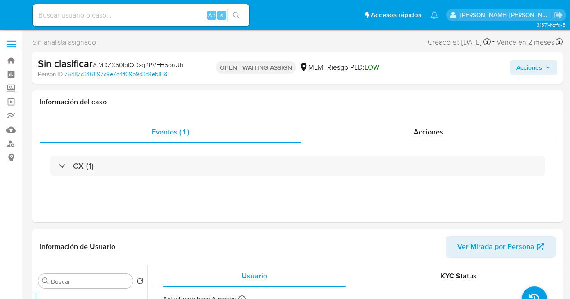
select select "10"
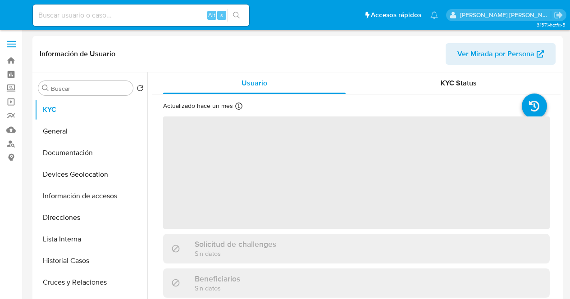
select select "10"
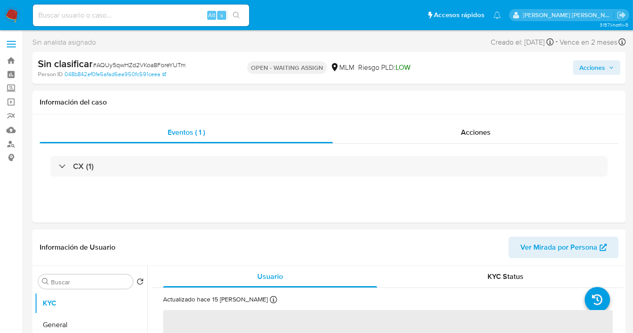
select select "10"
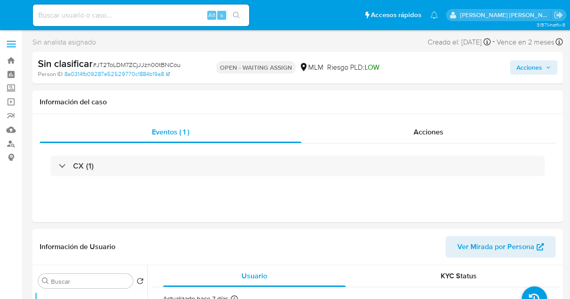
select select "10"
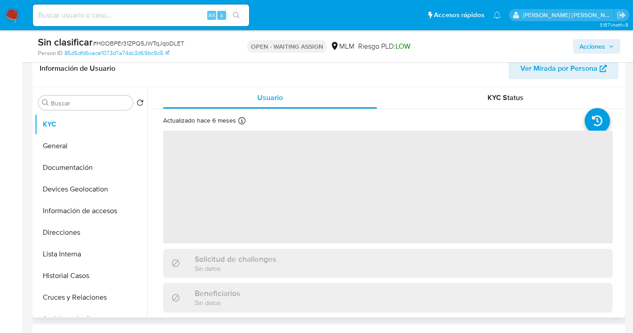
scroll to position [150, 0]
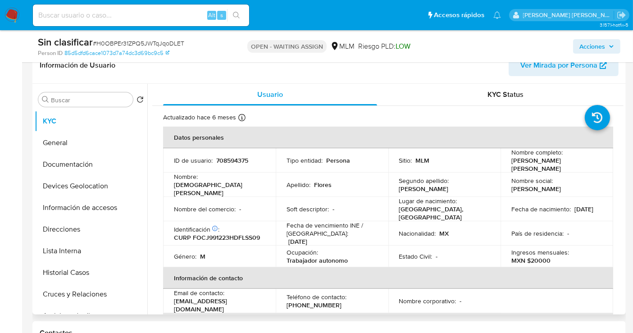
select select "10"
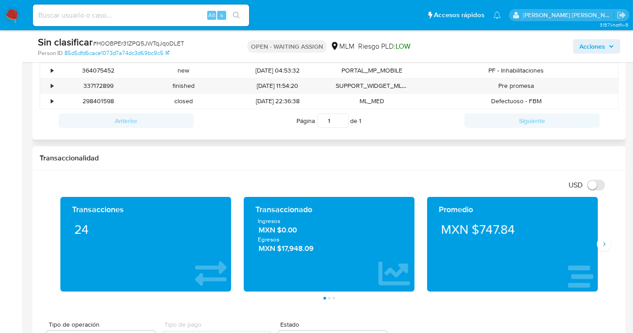
scroll to position [450, 0]
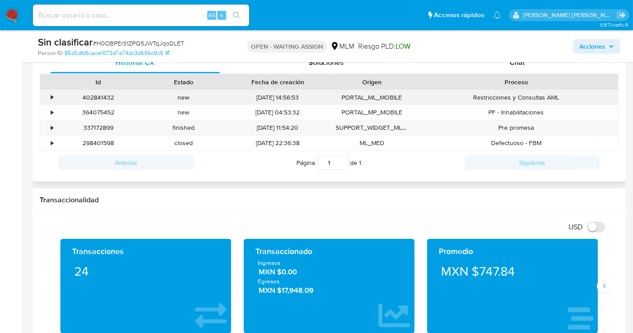
click at [49, 99] on div "•" at bounding box center [48, 97] width 16 height 15
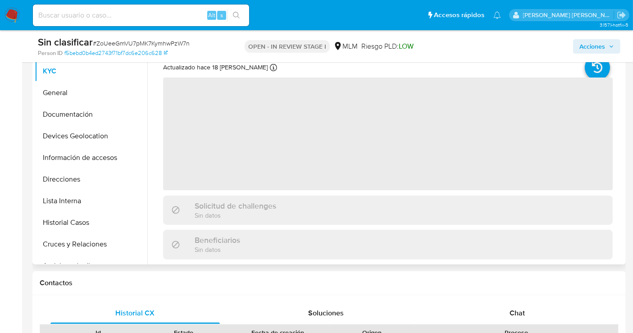
scroll to position [450, 0]
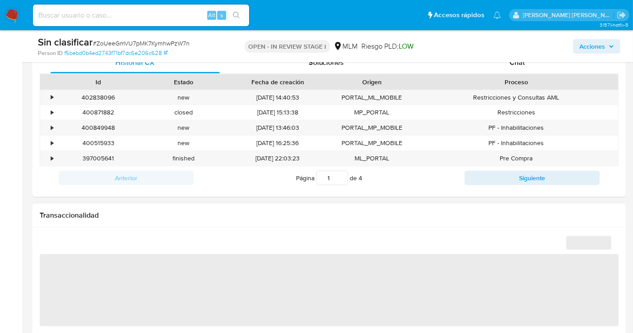
select select "10"
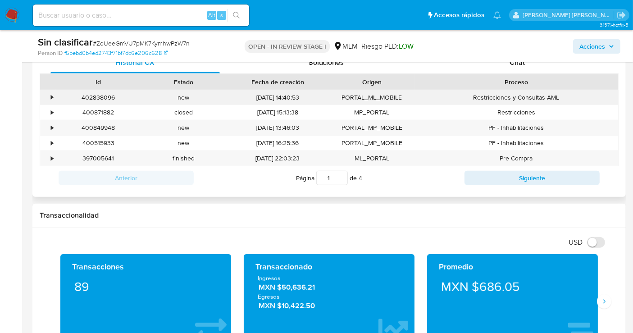
click at [51, 96] on div "•" at bounding box center [52, 97] width 2 height 9
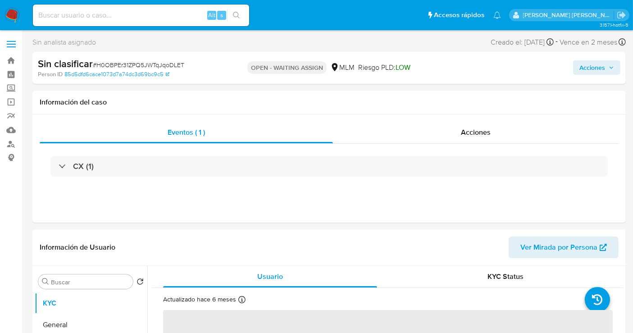
select select "10"
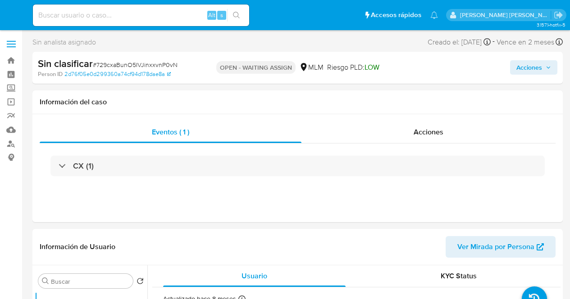
select select "10"
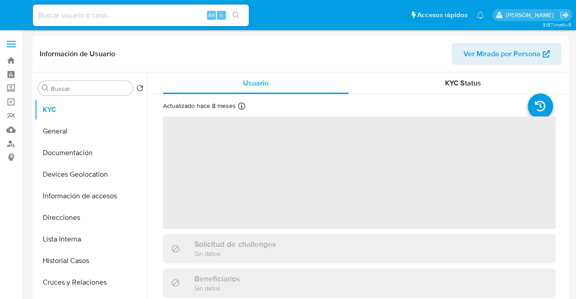
select select "10"
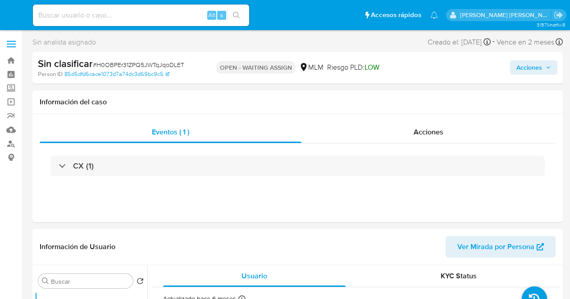
select select "10"
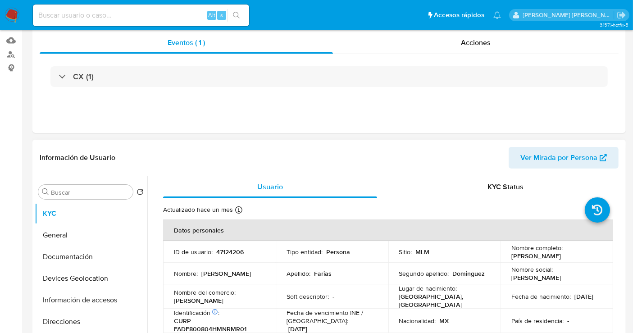
select select "10"
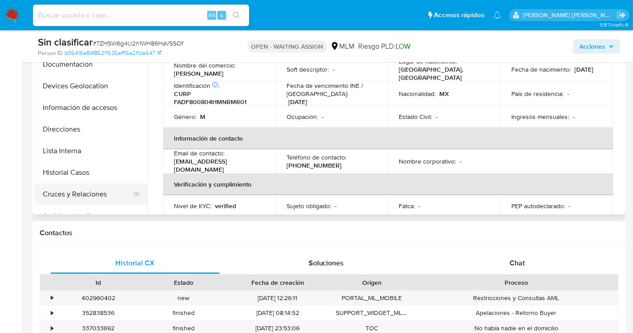
scroll to position [50, 0]
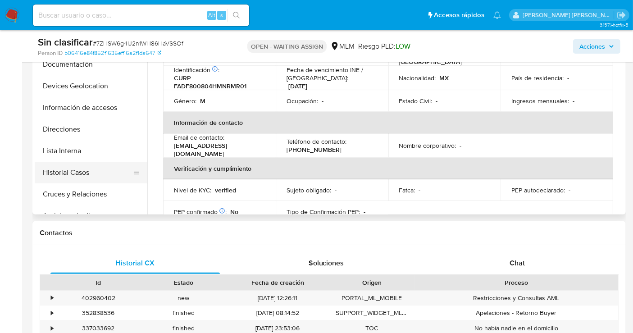
click at [73, 173] on button "Historial Casos" at bounding box center [87, 173] width 105 height 22
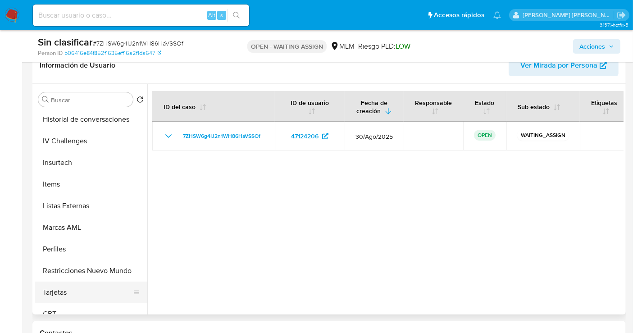
scroll to position [380, 0]
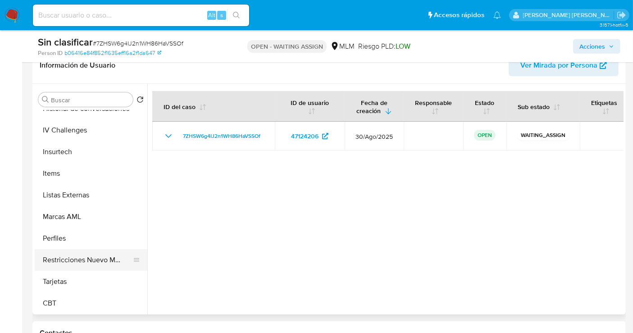
click at [82, 264] on button "Restricciones Nuevo Mundo" at bounding box center [87, 260] width 105 height 22
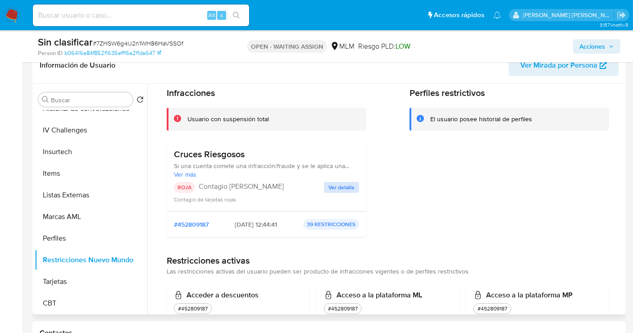
scroll to position [50, 0]
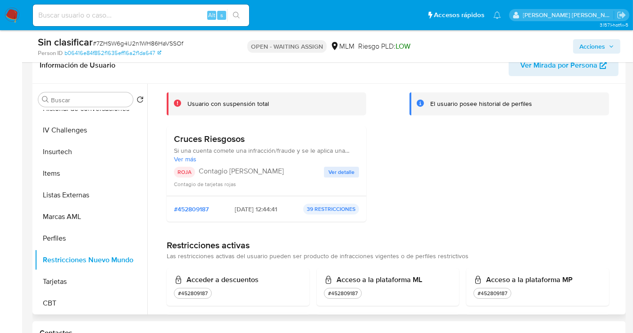
click at [338, 174] on span "Ver detalle" at bounding box center [341, 172] width 26 height 9
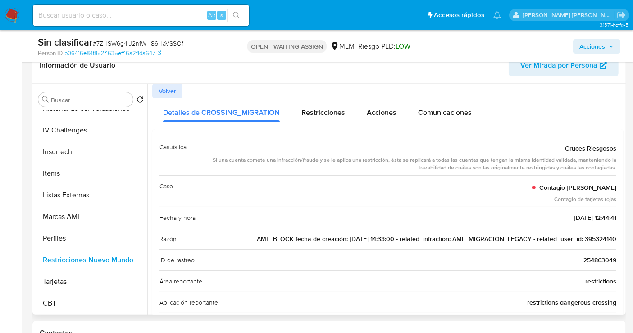
click at [601, 237] on span "AML_BLOCK fecha de creación: 24/06/2021 14:33:00 - related_infraction: AML_MIGR…" at bounding box center [436, 238] width 359 height 9
click at [63, 19] on input at bounding box center [141, 15] width 216 height 12
paste input "48846040"
type input "48846040"
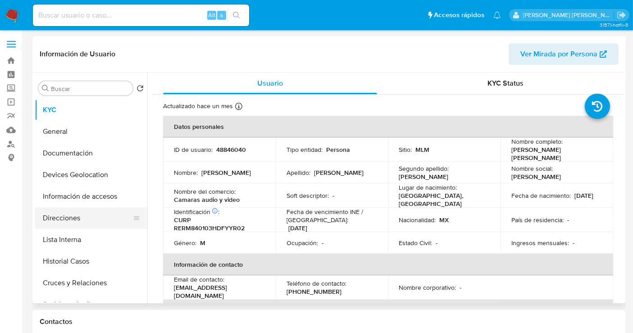
scroll to position [50, 0]
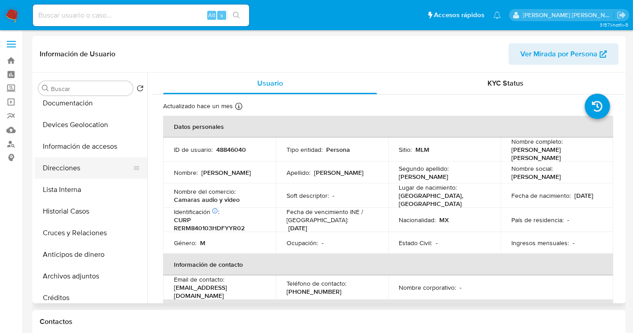
select select "10"
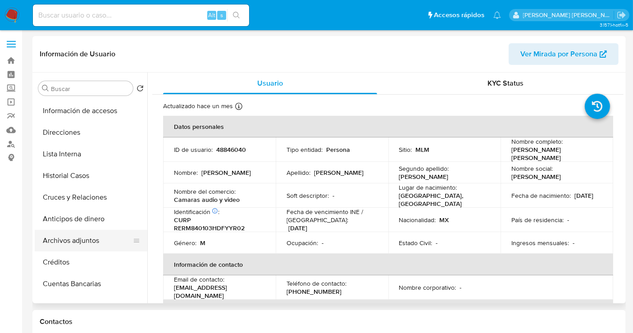
scroll to position [100, 0]
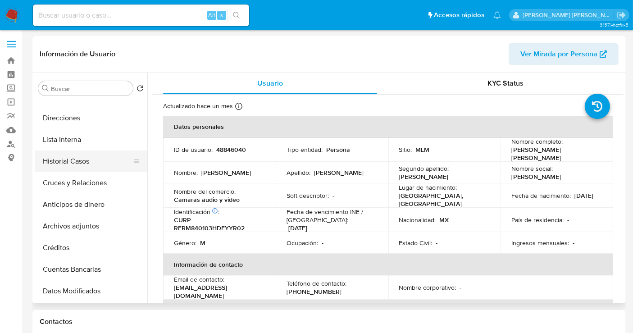
click at [72, 159] on button "Historial Casos" at bounding box center [87, 161] width 105 height 22
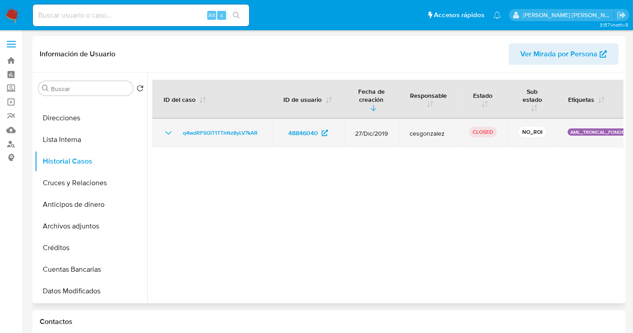
click at [170, 131] on icon "Mostrar/Ocultar" at bounding box center [168, 132] width 11 height 11
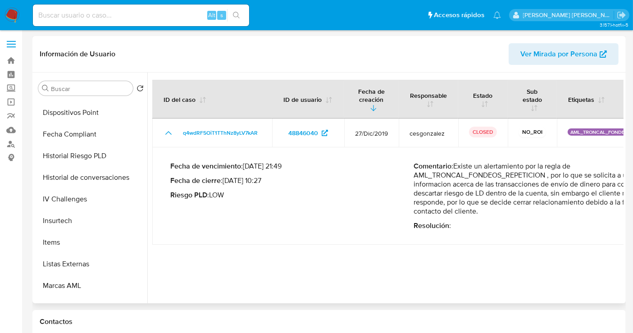
scroll to position [380, 0]
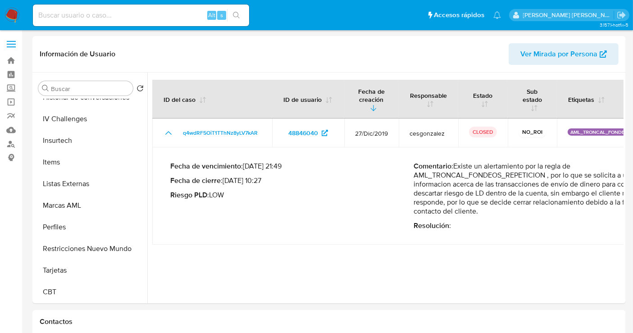
drag, startPoint x: 334, startPoint y: 309, endPoint x: 449, endPoint y: 305, distance: 115.8
click at [61, 251] on button "Restricciones Nuevo Mundo" at bounding box center [87, 249] width 105 height 22
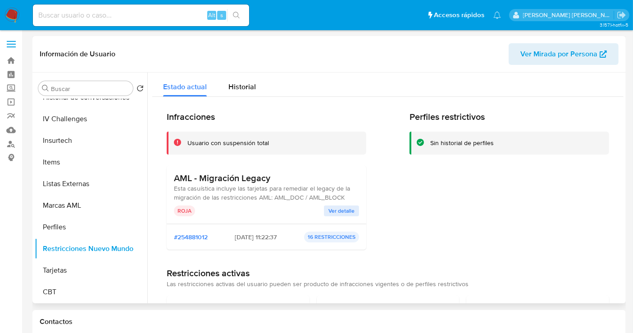
click at [337, 212] on span "Ver detalle" at bounding box center [341, 210] width 26 height 9
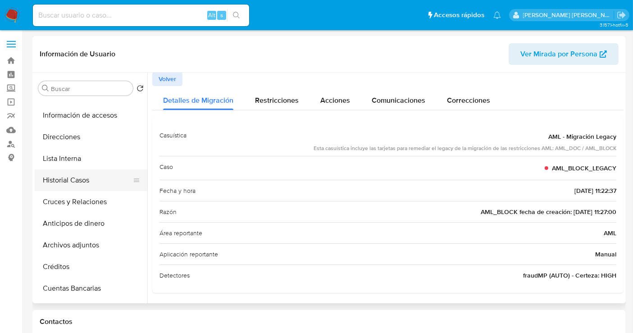
scroll to position [0, 0]
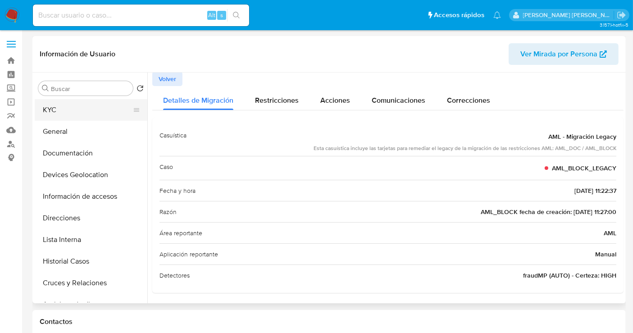
click at [56, 104] on button "KYC" at bounding box center [87, 110] width 105 height 22
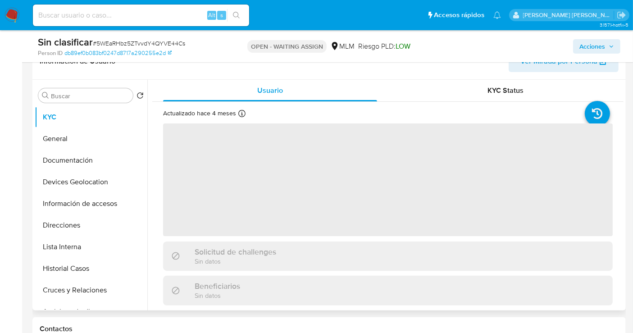
scroll to position [200, 0]
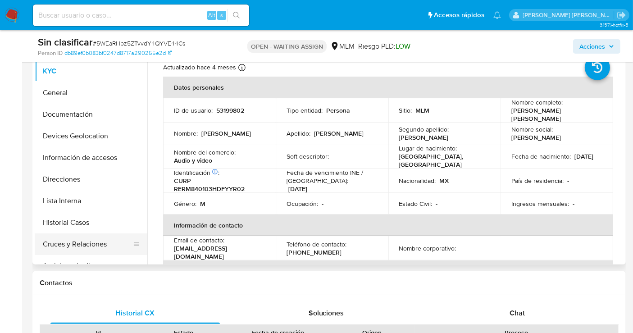
select select "10"
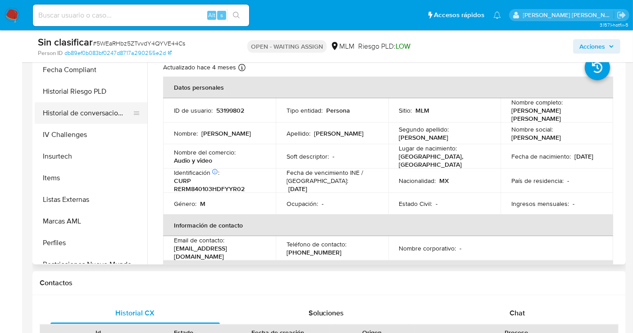
scroll to position [380, 0]
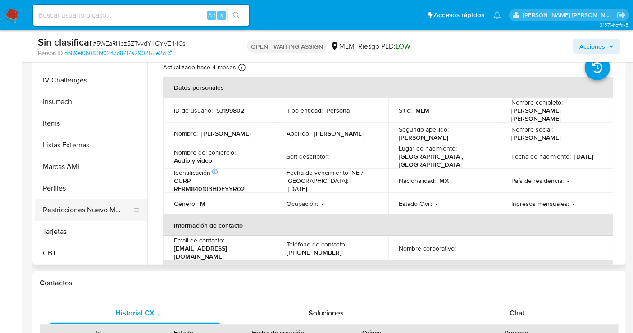
click at [91, 212] on button "Restricciones Nuevo Mundo" at bounding box center [87, 210] width 105 height 22
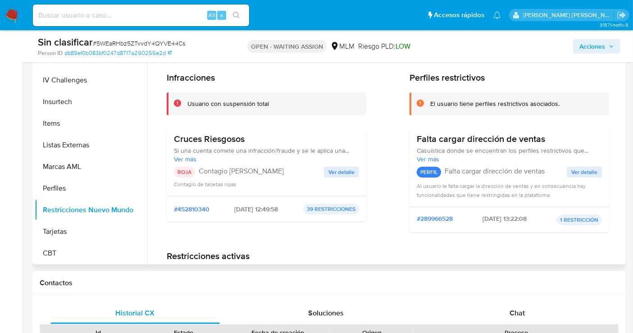
click at [340, 169] on span "Ver detalle" at bounding box center [341, 172] width 26 height 9
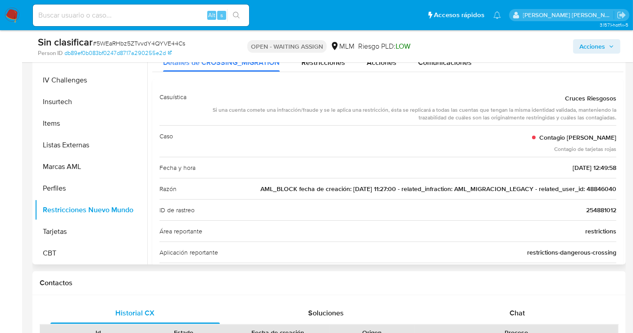
click at [594, 189] on span "AML_BLOCK fecha de creación: [DATE] 11:27:00 - related_infraction: AML_MIGRACIO…" at bounding box center [438, 188] width 356 height 9
click at [120, 17] on input at bounding box center [141, 15] width 216 height 12
paste input "34711769"
type input "34711769"
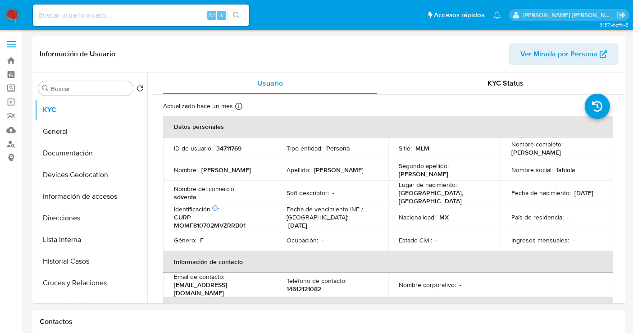
select select "10"
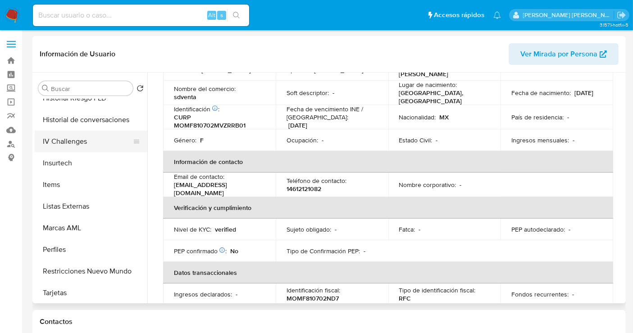
scroll to position [380, 0]
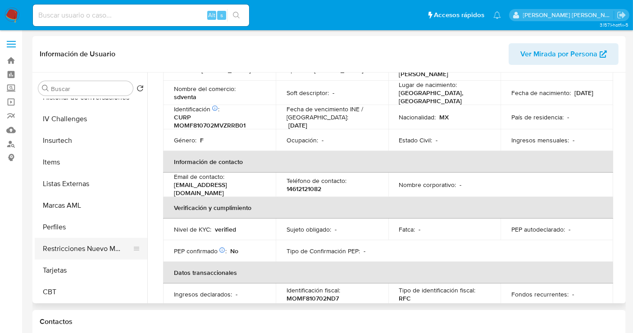
click at [69, 249] on button "Restricciones Nuevo Mundo" at bounding box center [87, 249] width 105 height 22
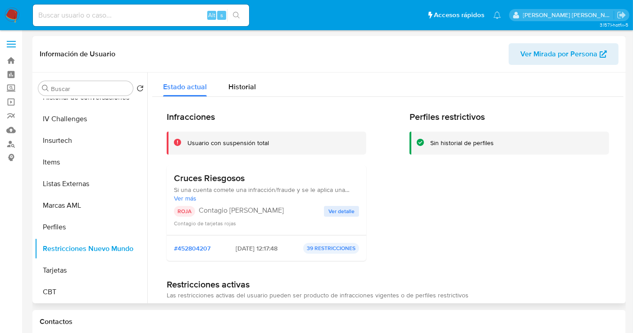
click at [339, 213] on span "Ver detalle" at bounding box center [341, 211] width 26 height 9
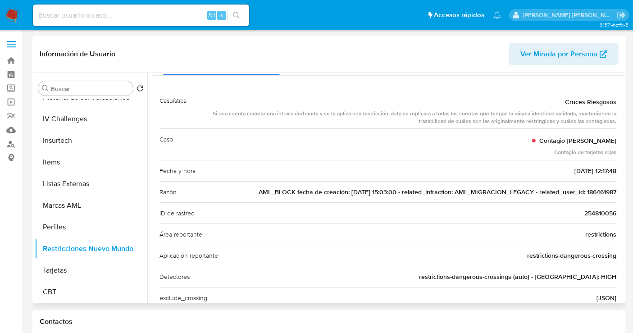
scroll to position [50, 0]
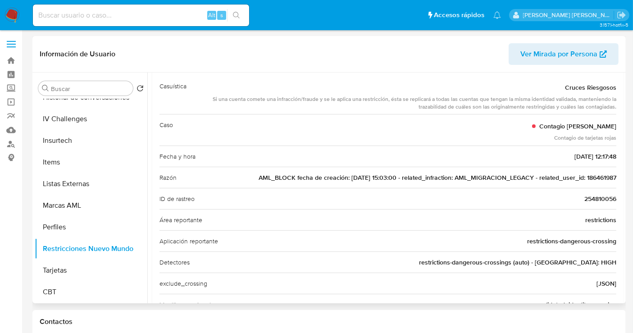
click at [601, 177] on span "AML_BLOCK fecha de creación: [DATE] 15:03:00 - related_infraction: AML_MIGRACIO…" at bounding box center [437, 177] width 358 height 9
